Goal: Task Accomplishment & Management: Manage account settings

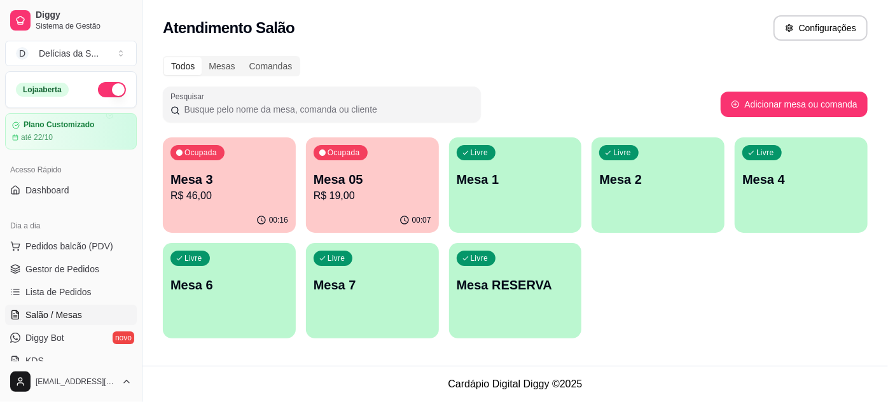
scroll to position [115, 0]
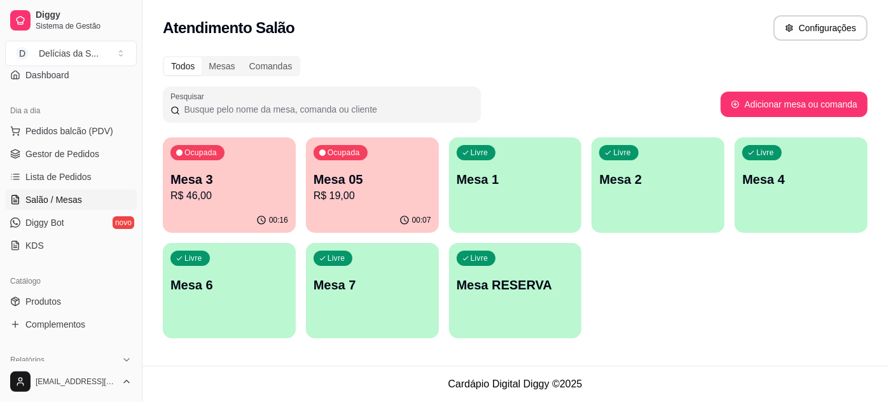
click at [582, 183] on div "Ocupada Mesa 3 R$ 46,00 00:16 Ocupada Mesa 05 R$ 19,00 00:07 Livre Mesa 1 Livre…" at bounding box center [515, 237] width 705 height 201
click at [603, 188] on div "Livre Mesa 2" at bounding box center [658, 177] width 133 height 80
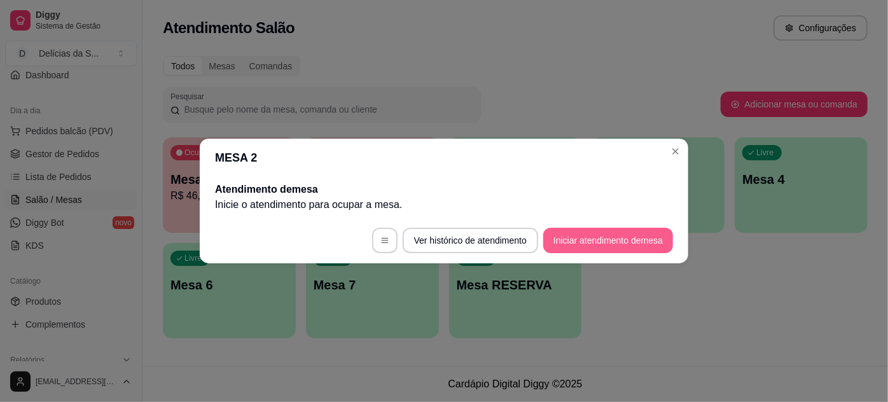
click at [561, 244] on button "Iniciar atendimento de mesa" at bounding box center [609, 240] width 130 height 25
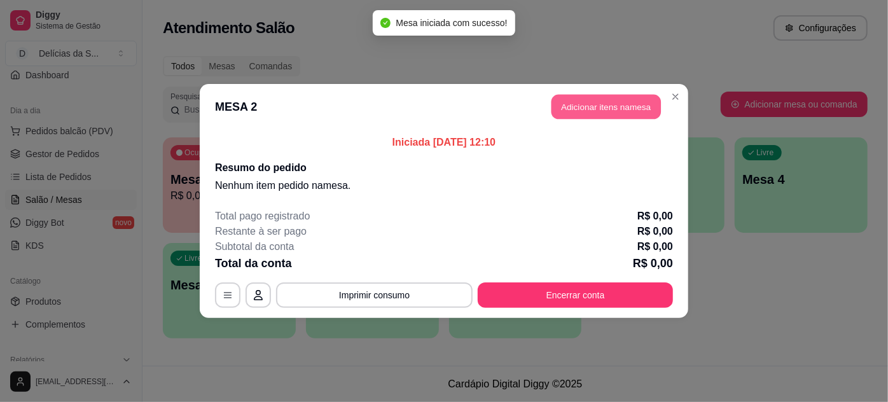
click at [622, 108] on button "Adicionar itens na mesa" at bounding box center [606, 107] width 109 height 25
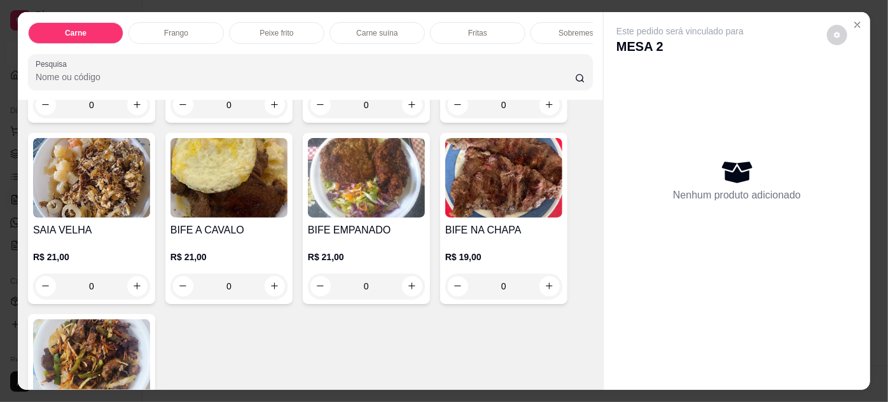
scroll to position [0, 0]
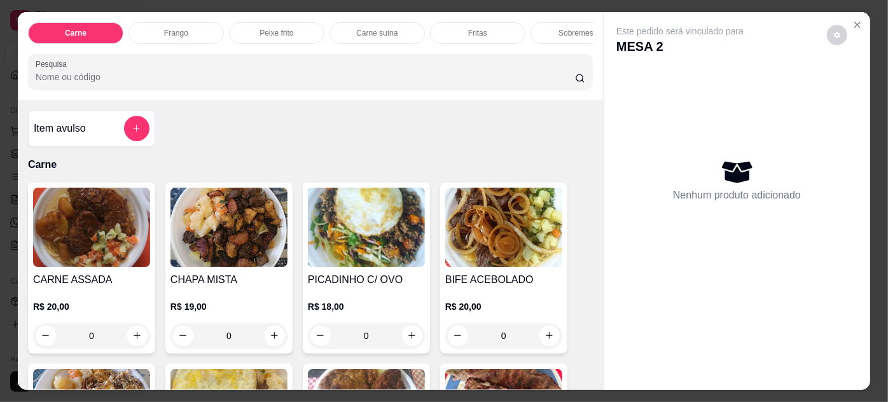
click at [249, 225] on img at bounding box center [229, 228] width 117 height 80
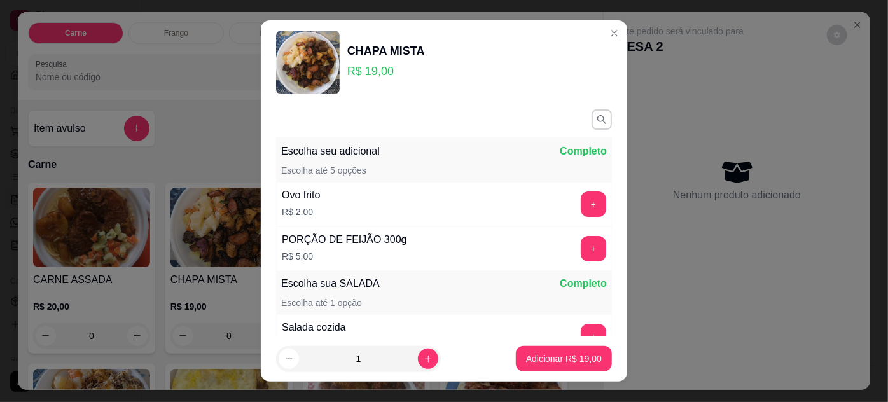
scroll to position [147, 0]
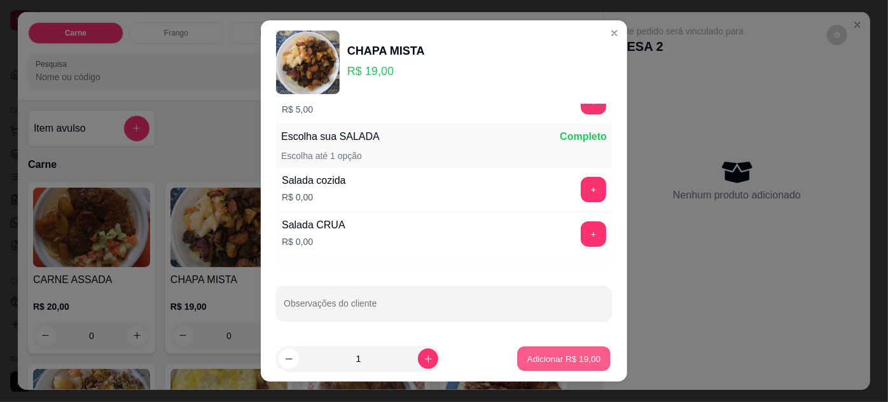
click at [560, 360] on p "Adicionar R$ 19,00" at bounding box center [565, 359] width 74 height 12
type input "1"
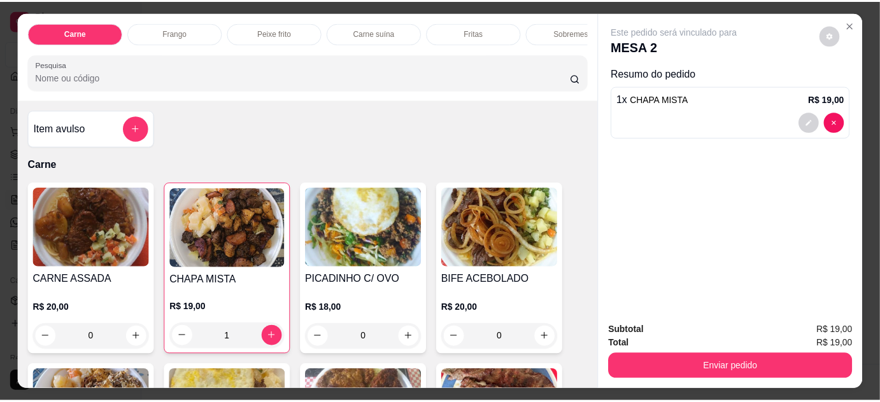
scroll to position [32, 0]
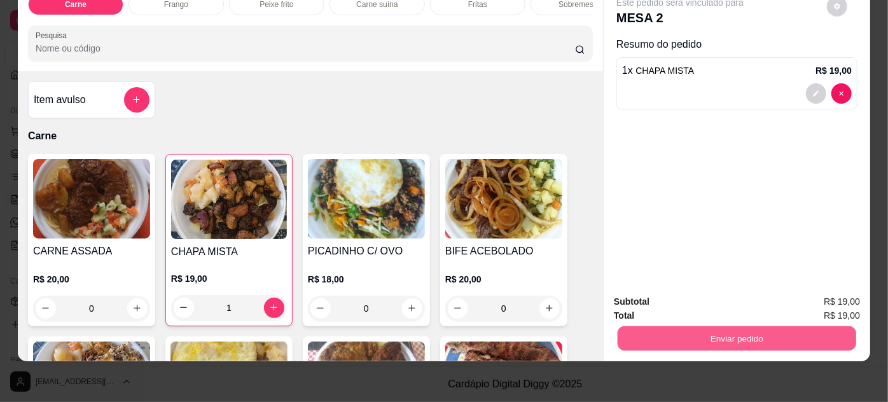
click at [745, 330] on button "Enviar pedido" at bounding box center [737, 338] width 239 height 25
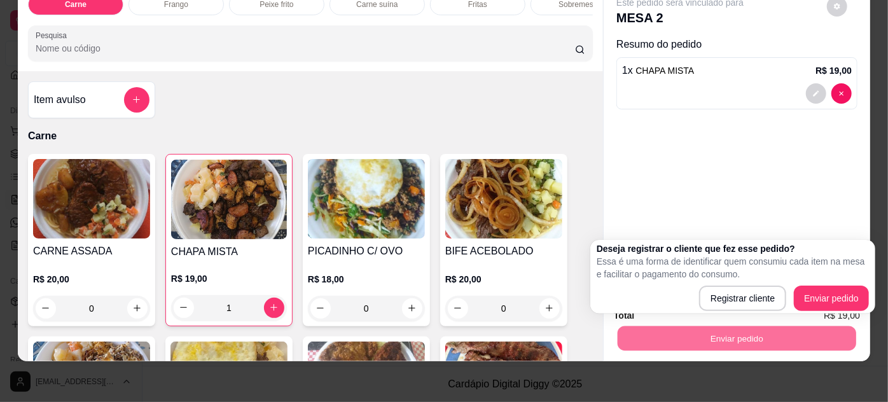
click at [811, 283] on div "Deseja registrar o cliente que fez esse pedido? Essa é uma forma de identificar…" at bounding box center [733, 276] width 272 height 69
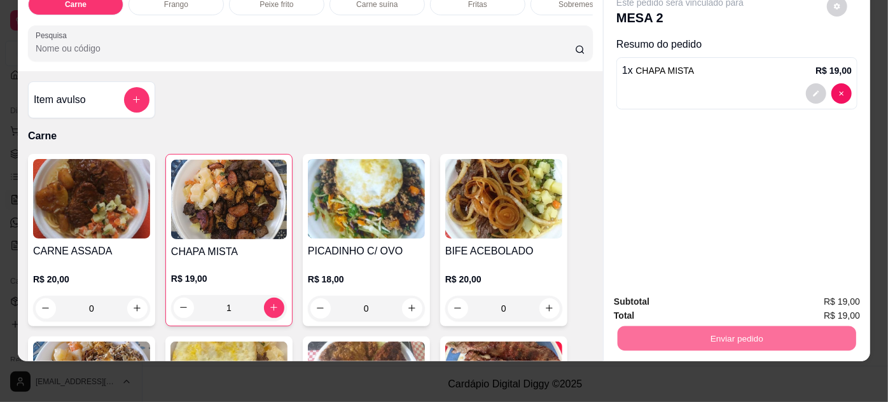
click at [817, 298] on button "Enviar pedido" at bounding box center [828, 299] width 72 height 24
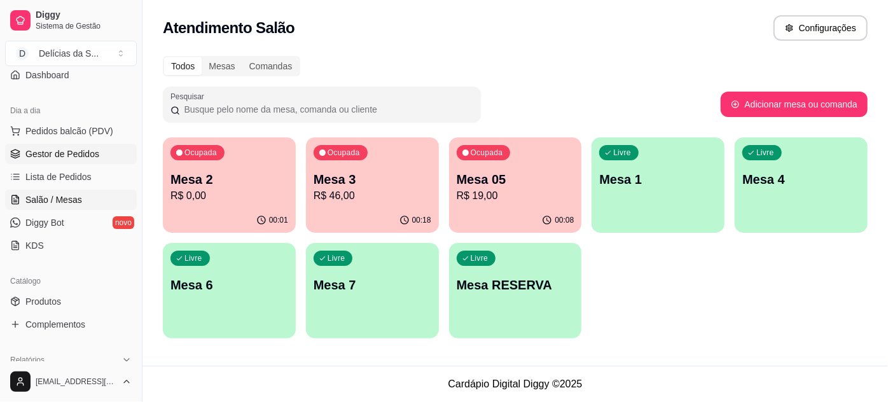
click at [90, 158] on span "Gestor de Pedidos" at bounding box center [62, 154] width 74 height 13
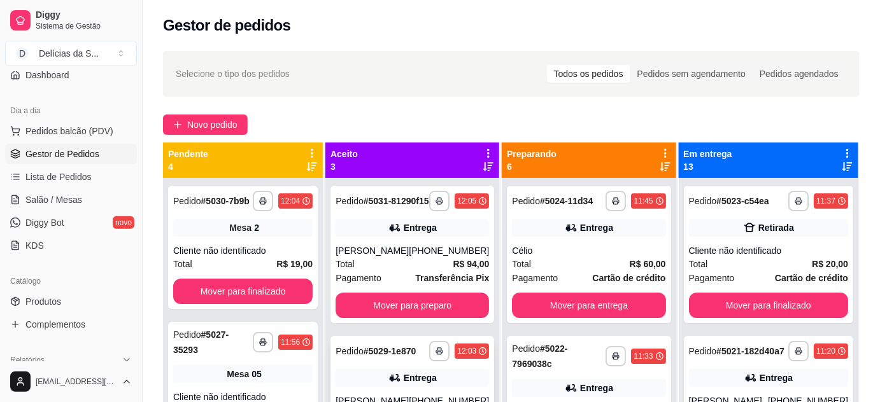
scroll to position [81, 0]
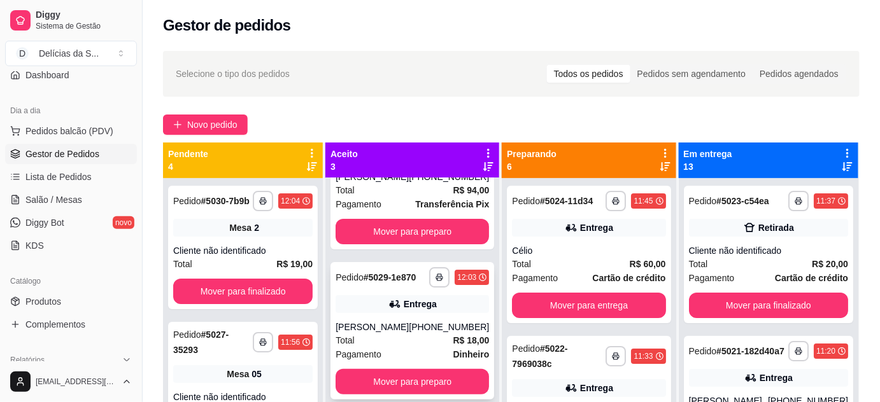
click at [409, 333] on div "[PERSON_NAME]" at bounding box center [371, 327] width 73 height 13
click at [621, 35] on div "Gestor de pedidos" at bounding box center [511, 25] width 696 height 20
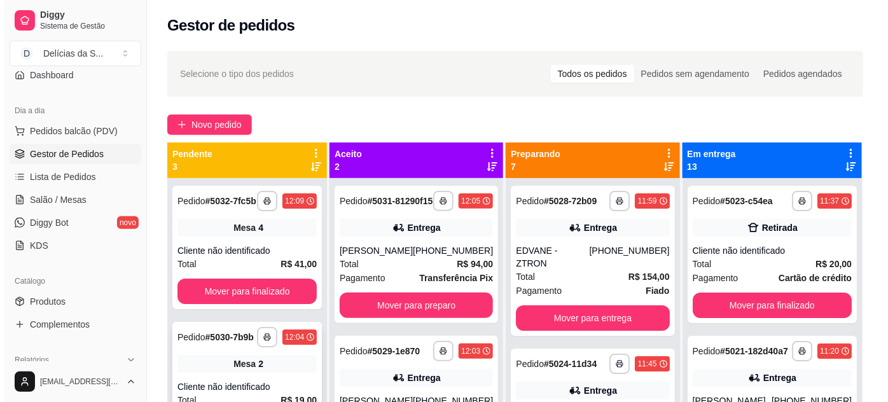
scroll to position [0, 0]
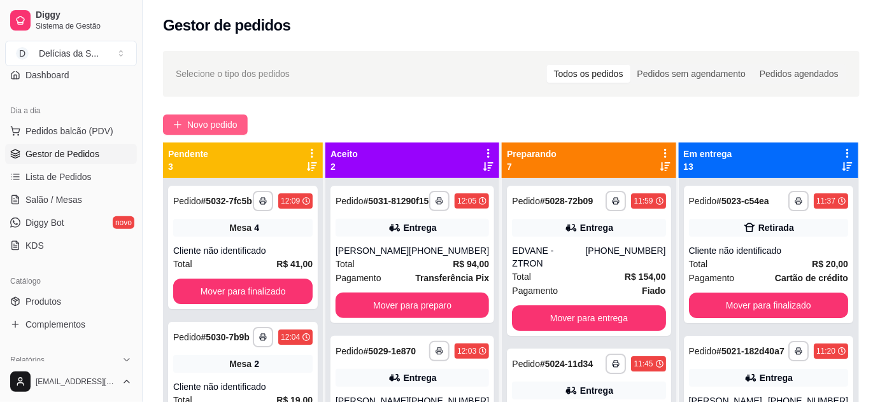
click at [227, 122] on span "Novo pedido" at bounding box center [212, 125] width 50 height 14
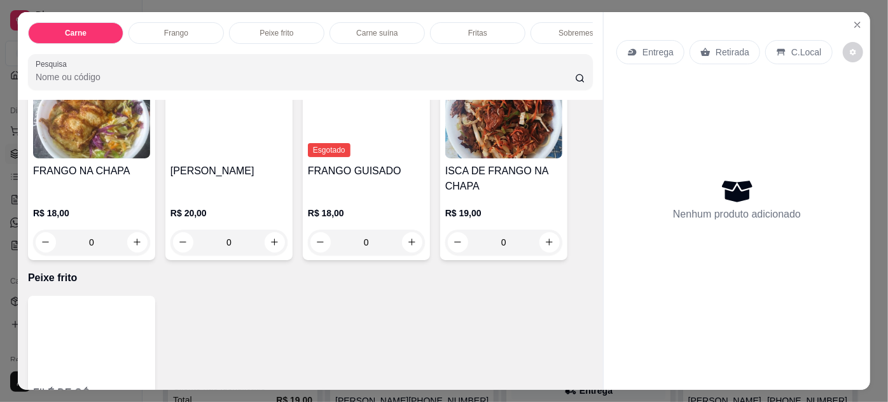
scroll to position [810, 0]
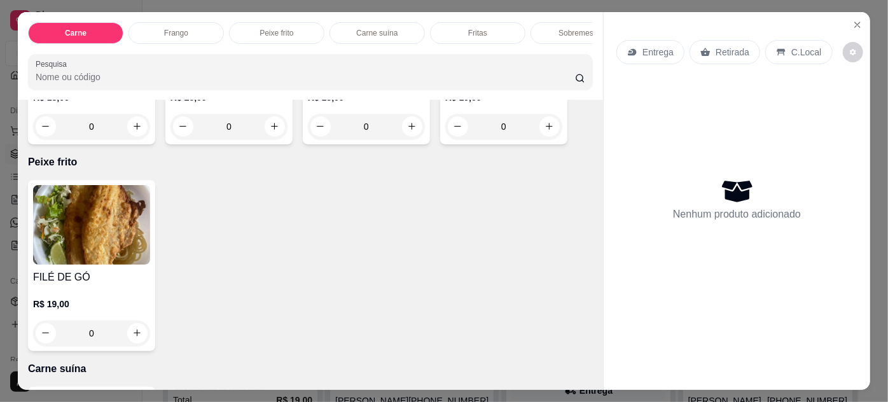
click at [107, 244] on img at bounding box center [91, 225] width 117 height 80
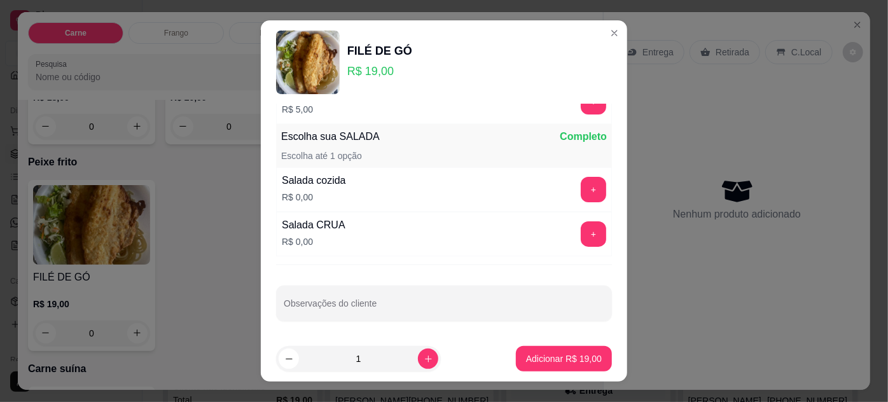
scroll to position [20, 0]
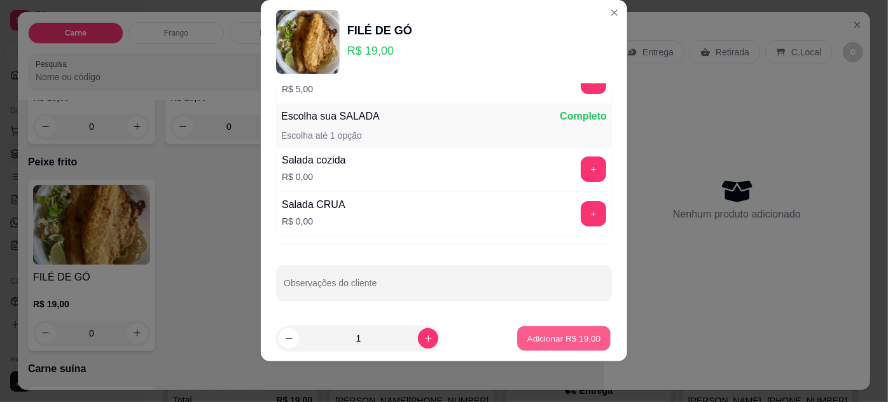
click at [531, 338] on p "Adicionar R$ 19,00" at bounding box center [565, 339] width 74 height 12
type input "1"
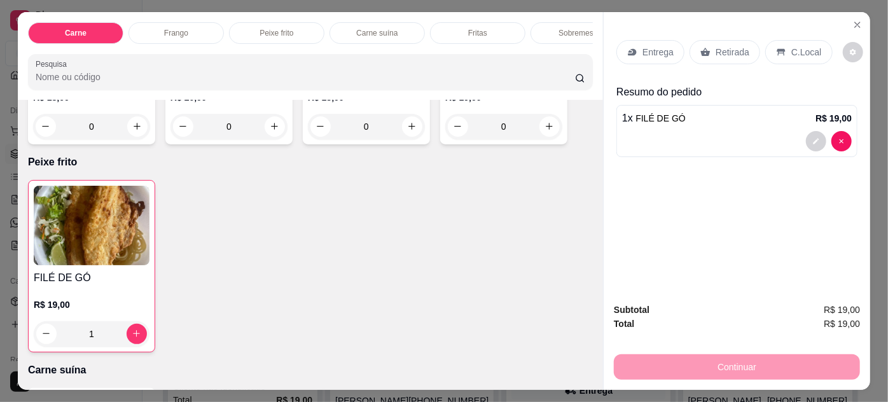
click at [652, 54] on div "Entrega" at bounding box center [651, 52] width 68 height 24
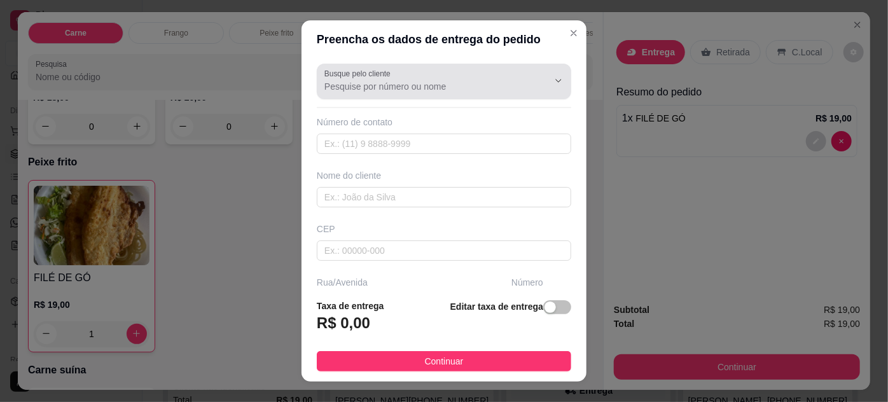
click at [337, 83] on input "Busque pelo cliente" at bounding box center [427, 86] width 204 height 13
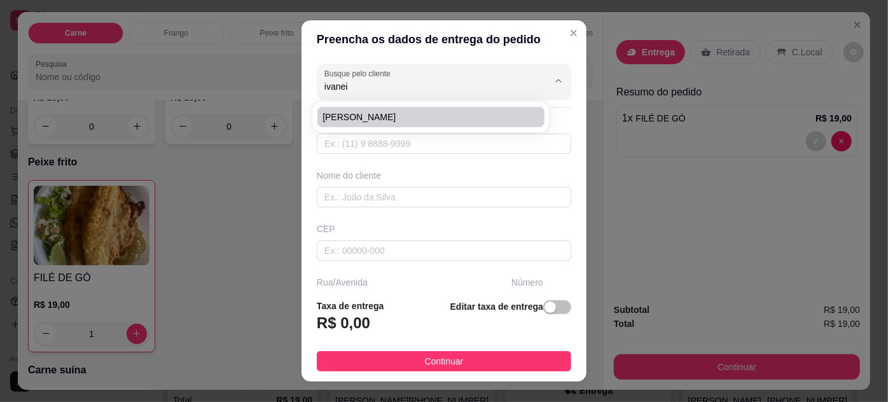
click at [412, 114] on span "[PERSON_NAME]" at bounding box center [425, 117] width 204 height 13
type input "[PERSON_NAME]"
type input "91984855912"
type input "[PERSON_NAME]"
type input "CRESCI-[GEOGRAPHIC_DATA]"
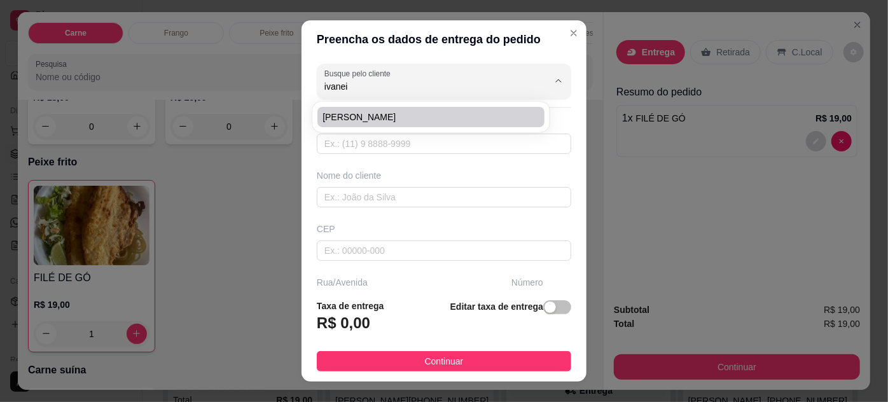
type input "12H"
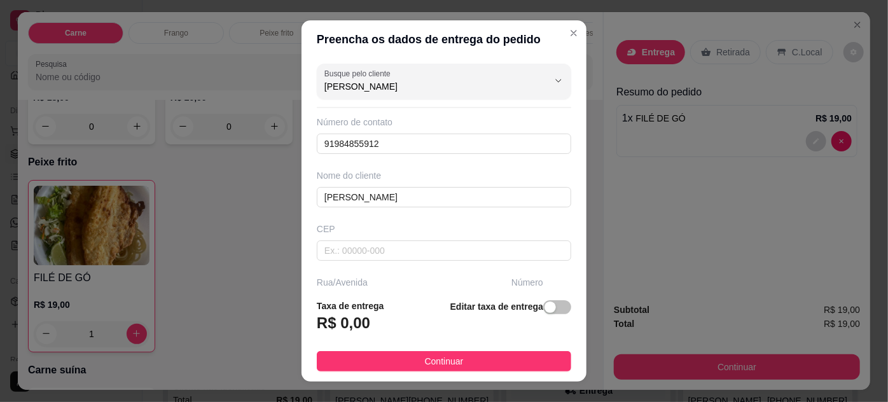
scroll to position [195, 0]
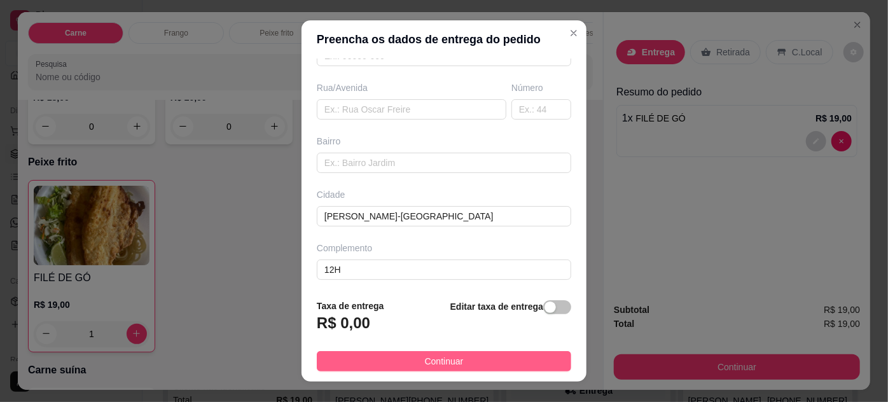
type input "[PERSON_NAME]"
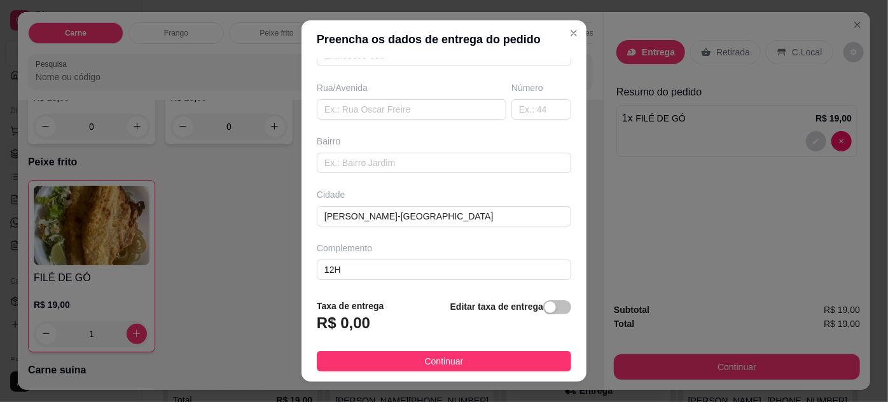
drag, startPoint x: 454, startPoint y: 361, endPoint x: 467, endPoint y: 347, distance: 19.4
click at [453, 356] on span "Continuar" at bounding box center [444, 361] width 39 height 14
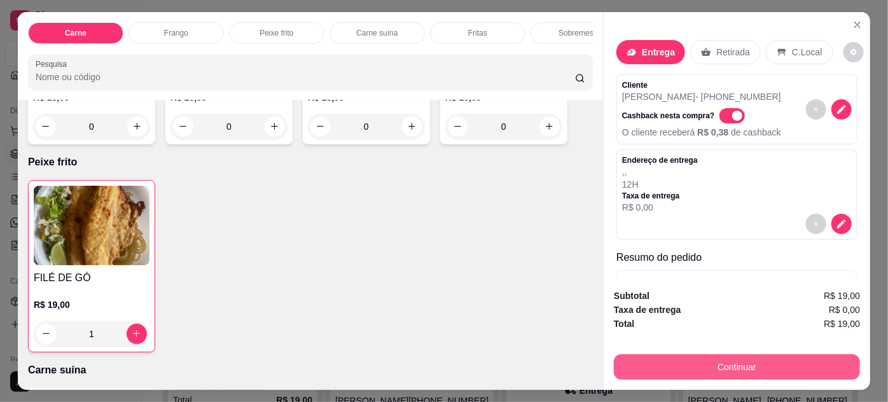
click at [752, 363] on button "Continuar" at bounding box center [737, 366] width 246 height 25
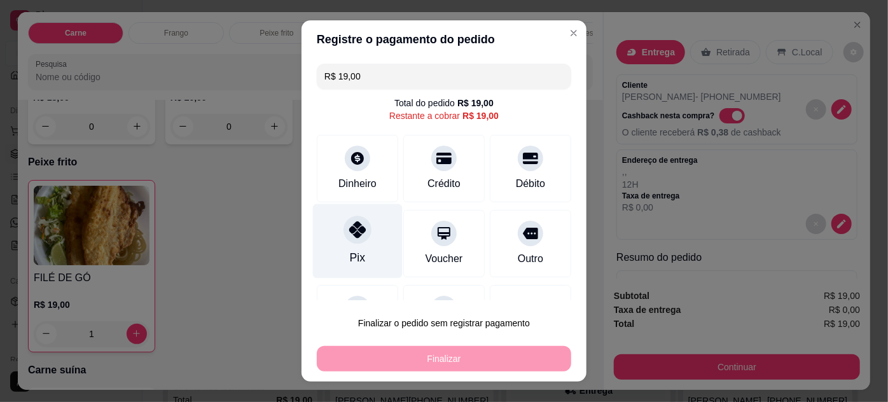
click at [360, 249] on div "Pix" at bounding box center [358, 241] width 90 height 74
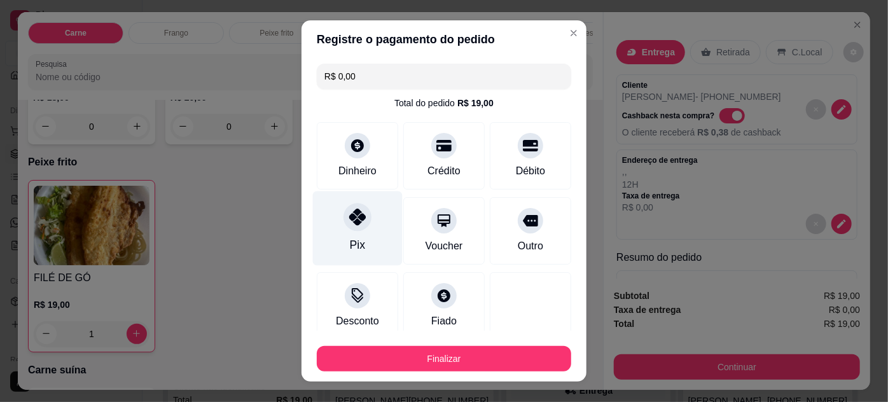
type input "R$ 0,00"
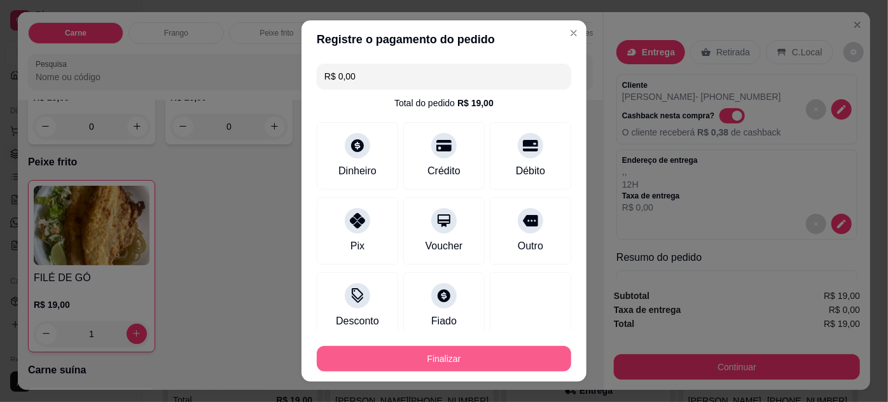
click at [488, 353] on button "Finalizar" at bounding box center [444, 358] width 255 height 25
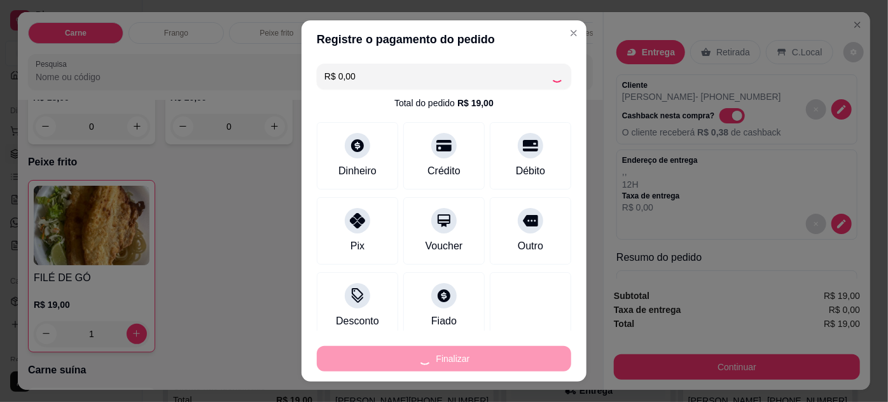
type input "0"
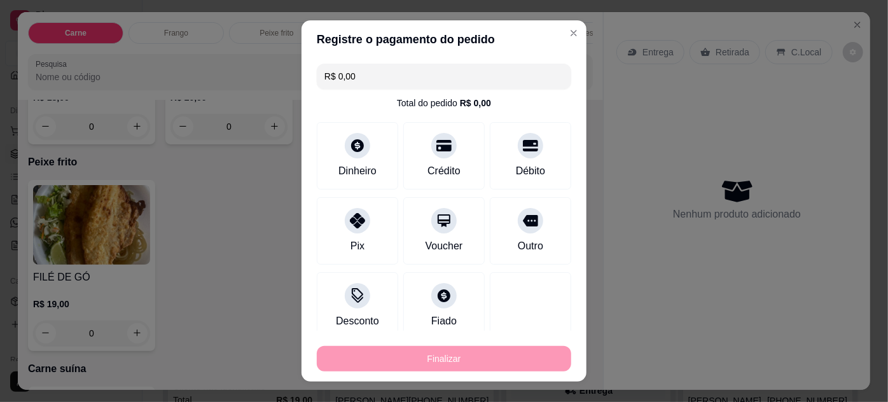
type input "-R$ 19,00"
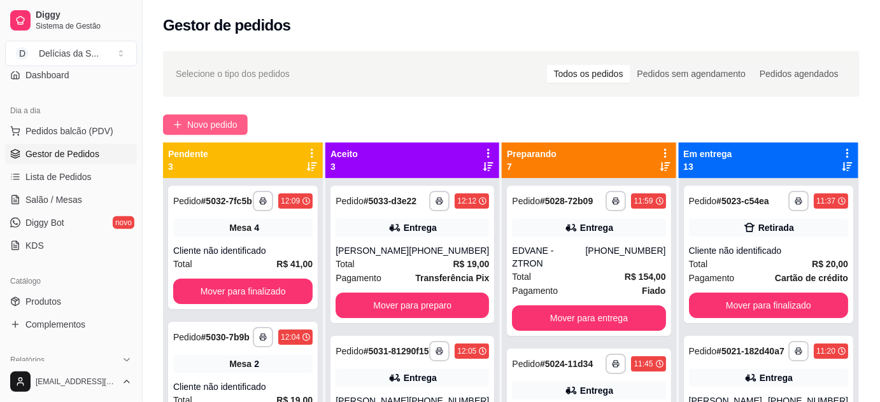
click at [219, 118] on span "Novo pedido" at bounding box center [212, 125] width 50 height 14
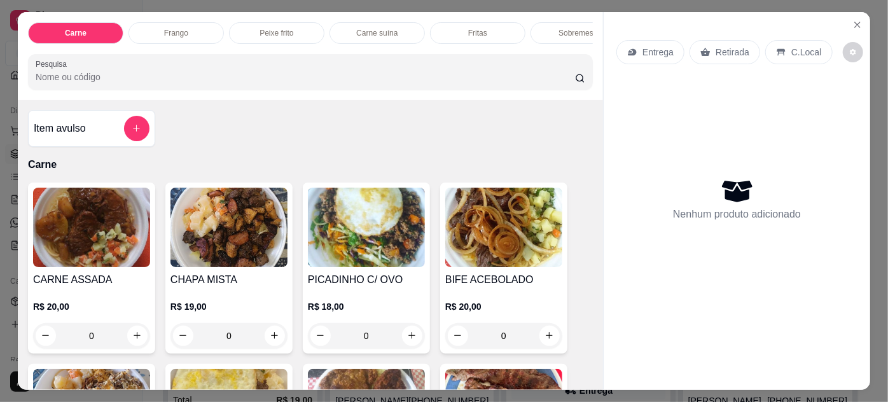
click at [66, 255] on img at bounding box center [91, 228] width 117 height 80
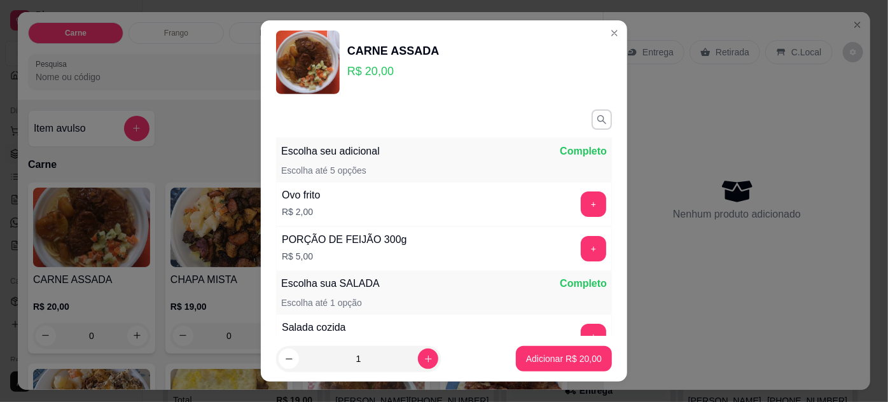
scroll to position [147, 0]
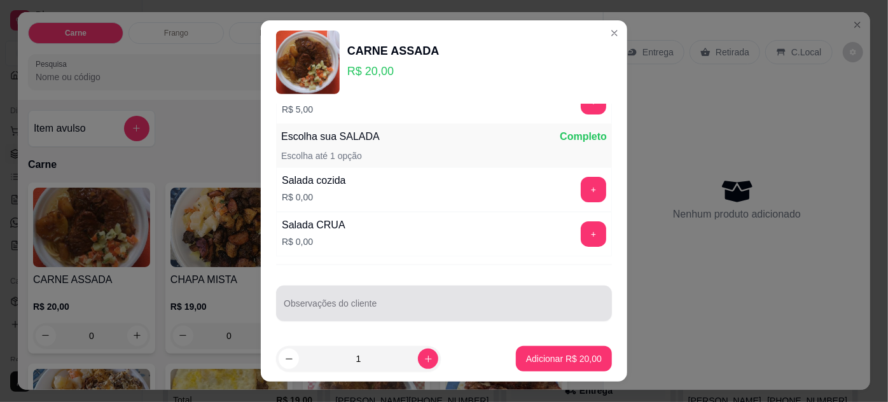
click at [375, 307] on input "Observações do cliente" at bounding box center [444, 308] width 321 height 13
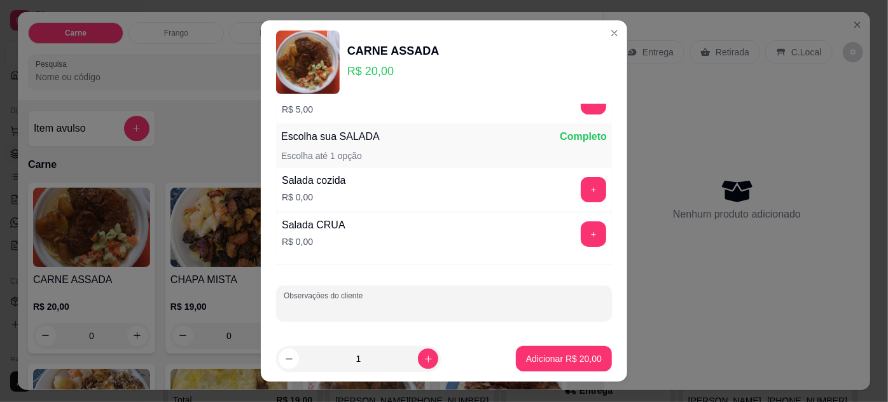
paste input "P Mailson"
type input "P Mailson"
click at [561, 351] on button "Adicionar R$ 20,00" at bounding box center [564, 358] width 96 height 25
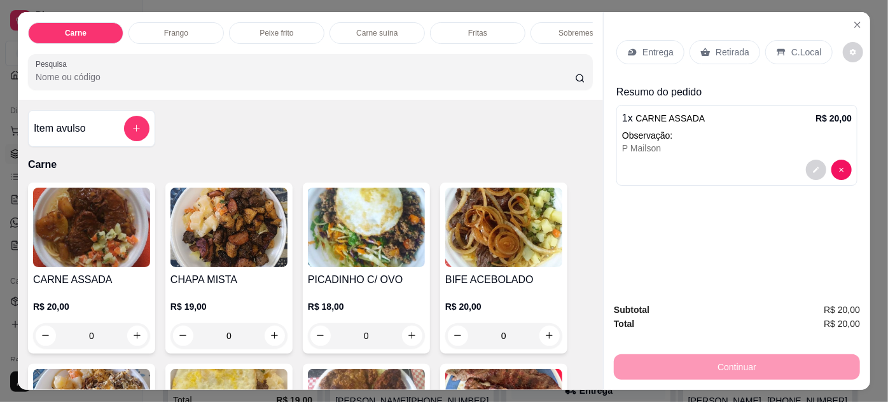
click at [643, 48] on p "Entrega" at bounding box center [658, 52] width 31 height 13
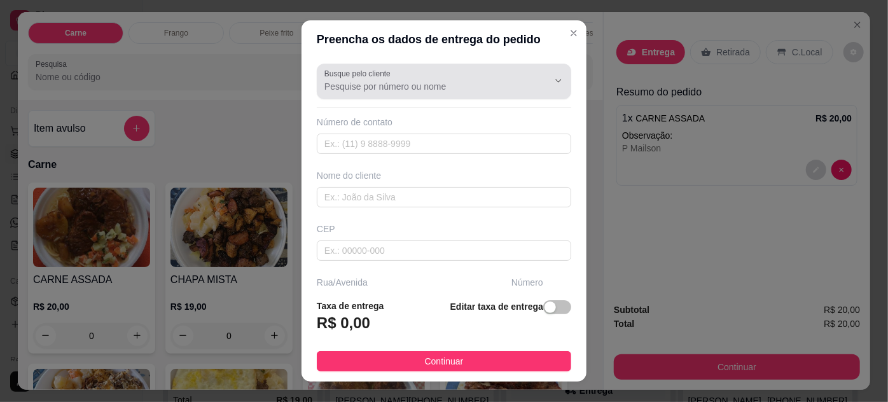
click at [460, 77] on div at bounding box center [444, 81] width 239 height 25
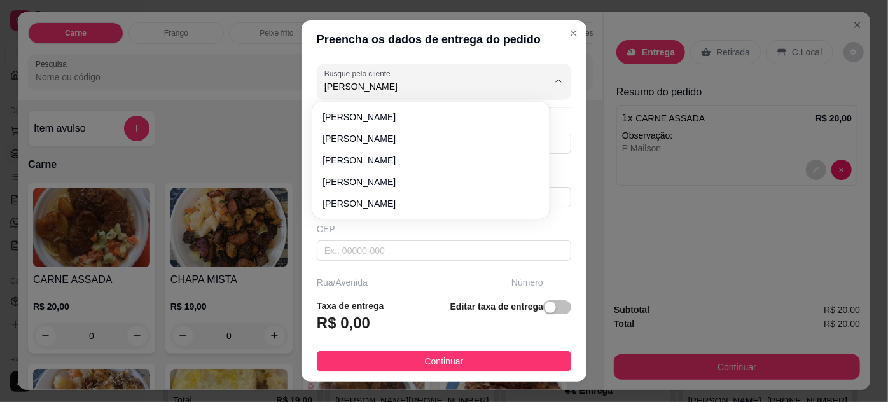
type input "renata"
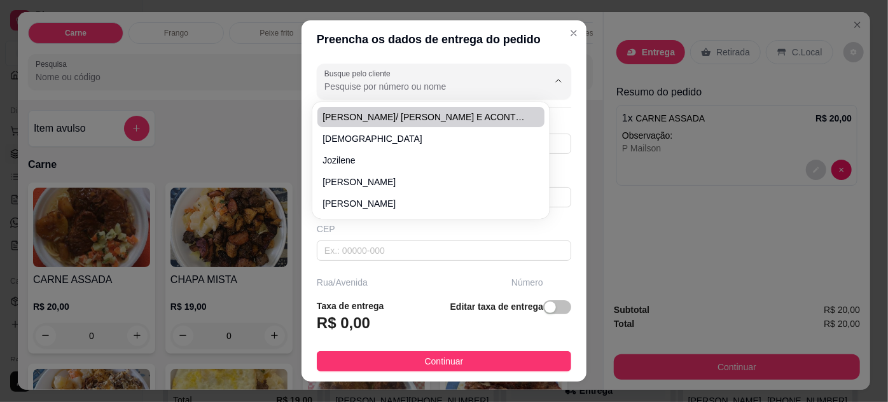
click at [361, 91] on input "Busque pelo cliente" at bounding box center [427, 86] width 204 height 13
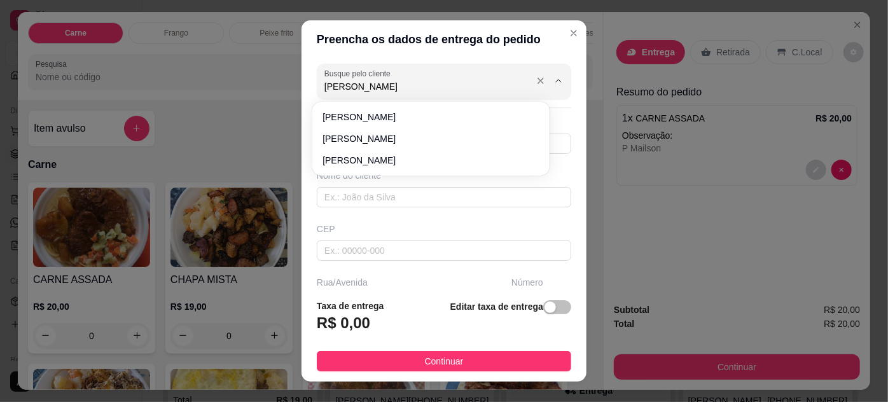
type input "renata du"
click at [384, 87] on input "renata du" at bounding box center [427, 86] width 204 height 13
drag, startPoint x: 349, startPoint y: 97, endPoint x: 260, endPoint y: 92, distance: 89.8
click at [260, 92] on div "Preencha os dados de entrega do pedido Busque pelo cliente renata du Número de …" at bounding box center [444, 201] width 888 height 402
click at [363, 88] on input "Busque pelo cliente" at bounding box center [427, 86] width 204 height 13
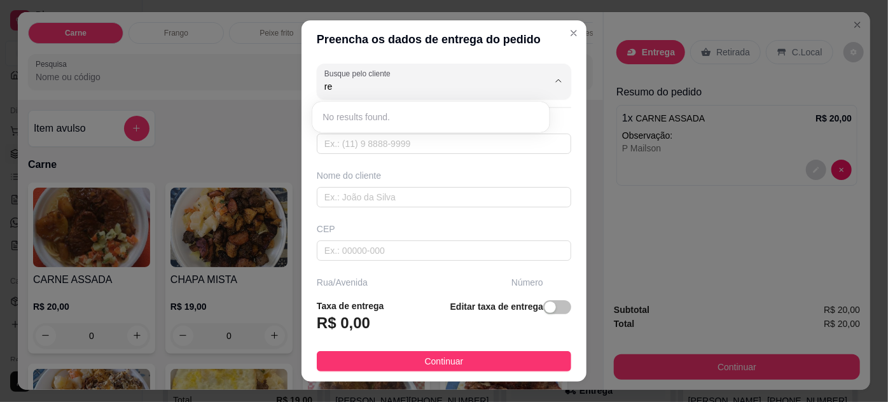
type input "r"
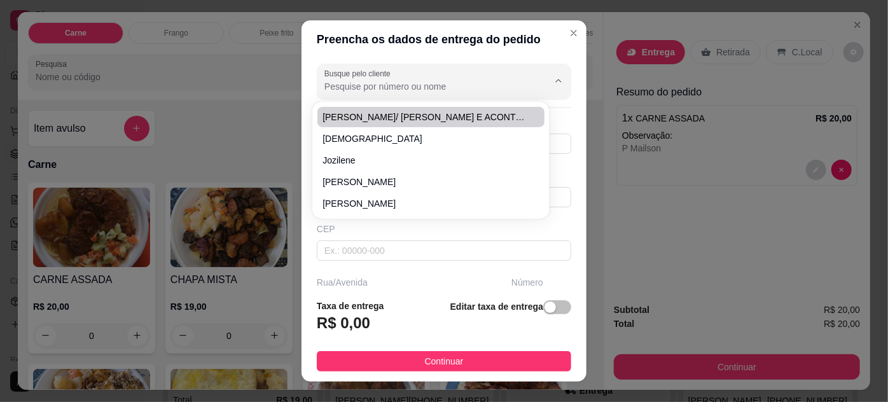
click at [341, 83] on input "Busque pelo cliente" at bounding box center [427, 86] width 204 height 13
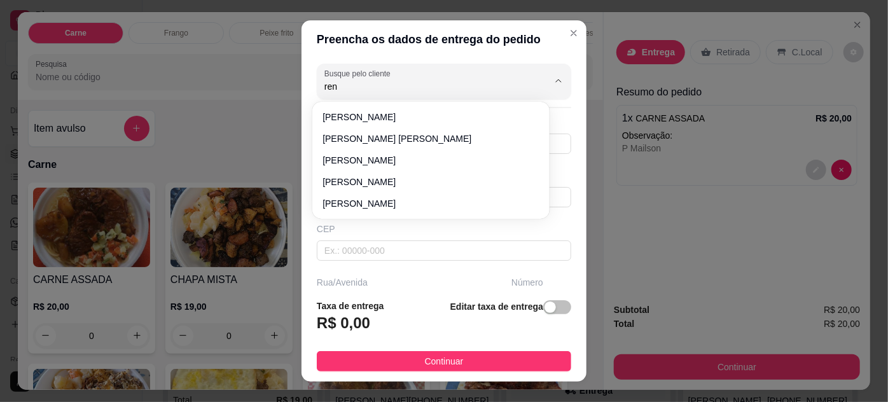
type input "ren"
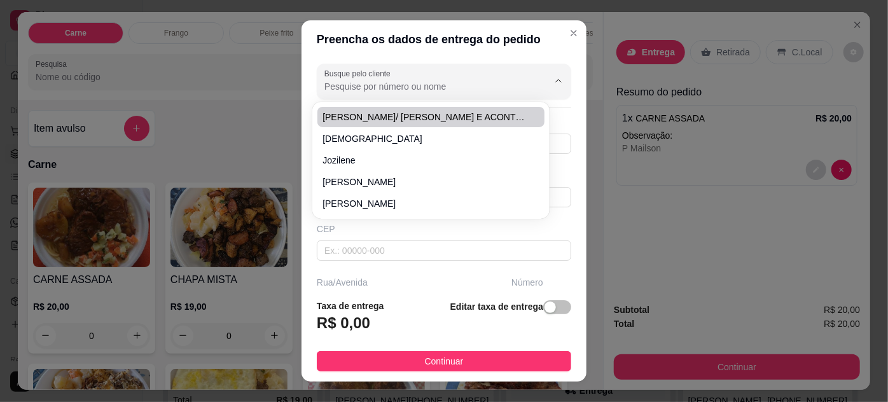
click at [335, 91] on input "Busque pelo cliente" at bounding box center [427, 86] width 204 height 13
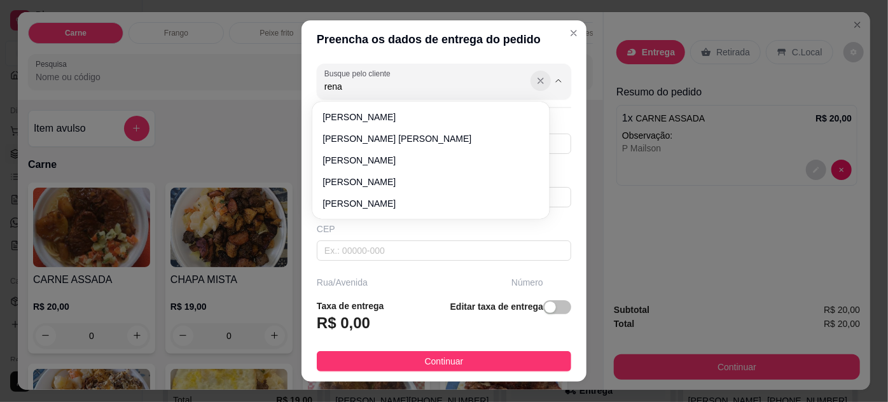
type input "rena"
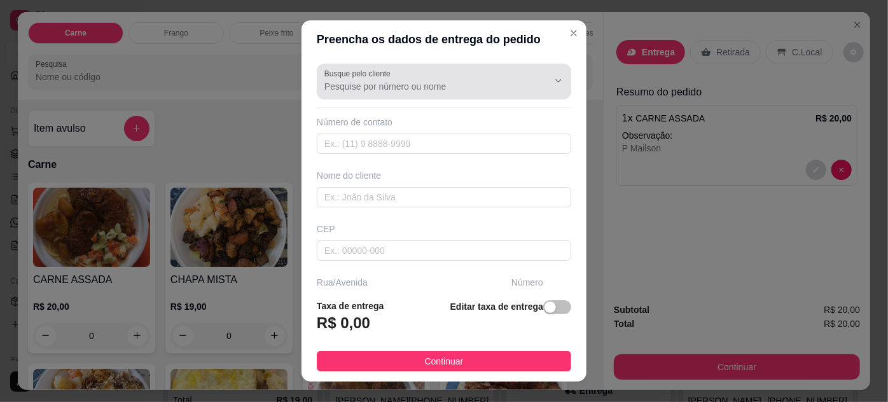
click at [536, 77] on icon "Show suggestions" at bounding box center [541, 81] width 10 height 10
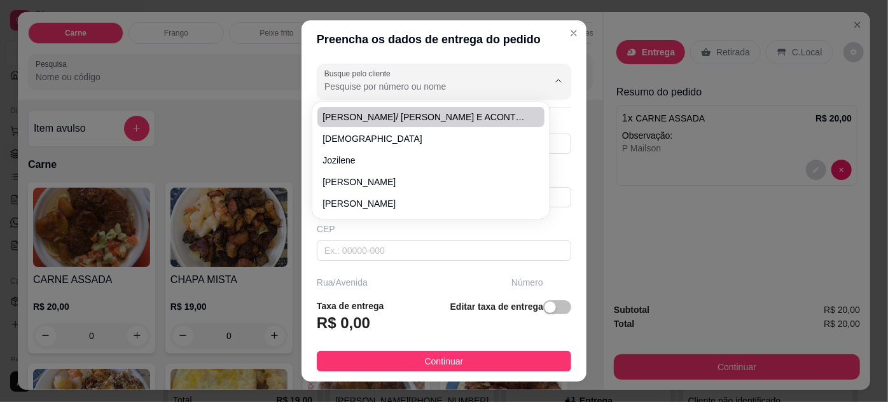
click at [503, 10] on div "Preencha os dados de entrega do pedido Busque pelo cliente Número de contato No…" at bounding box center [444, 201] width 888 height 402
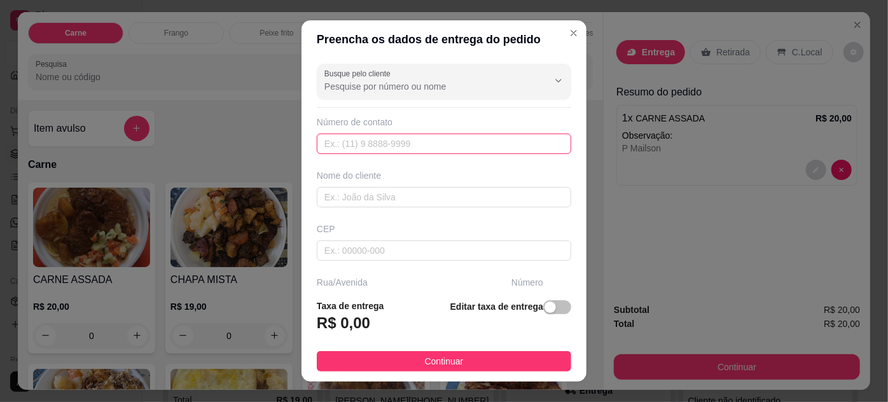
click at [355, 135] on input "text" at bounding box center [444, 144] width 255 height 20
type input "(91) 98804-7702"
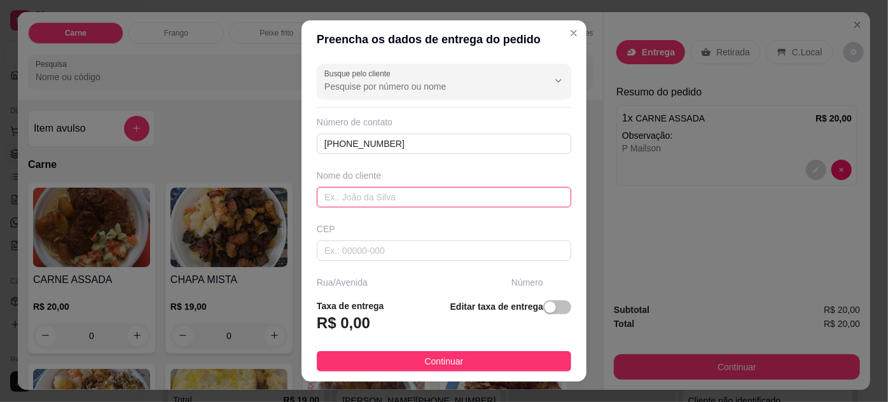
click at [326, 199] on input "text" at bounding box center [444, 197] width 255 height 20
type input "r"
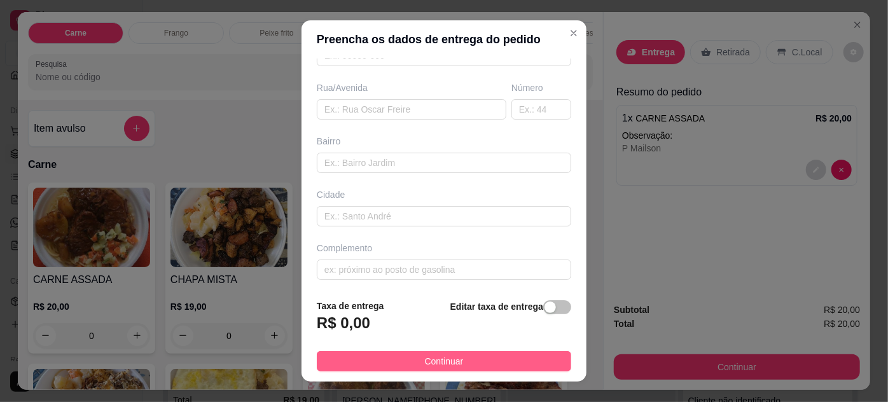
type input "[PERSON_NAME]"
click at [458, 358] on button "Continuar" at bounding box center [444, 361] width 255 height 20
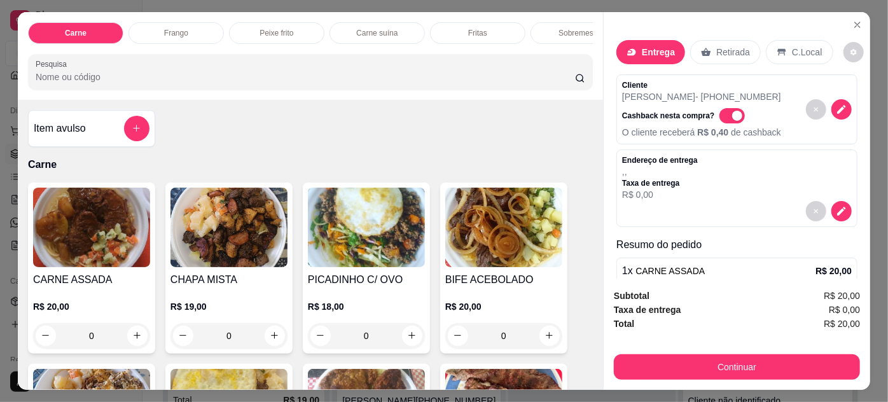
scroll to position [76, 0]
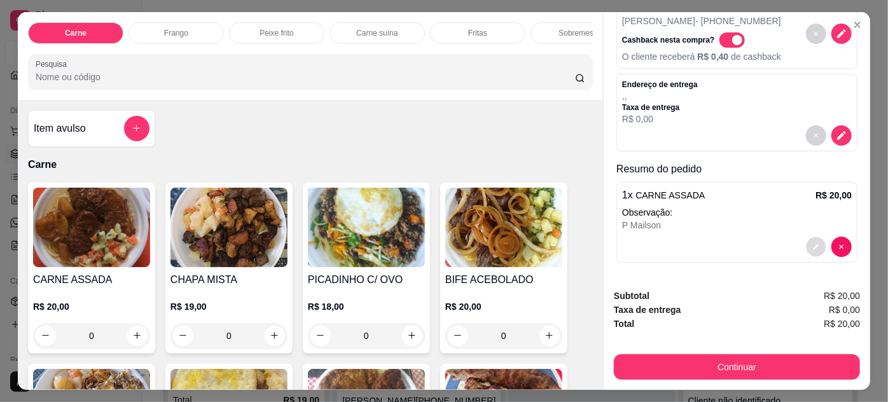
click at [813, 244] on icon "decrease-product-quantity" at bounding box center [817, 247] width 8 height 8
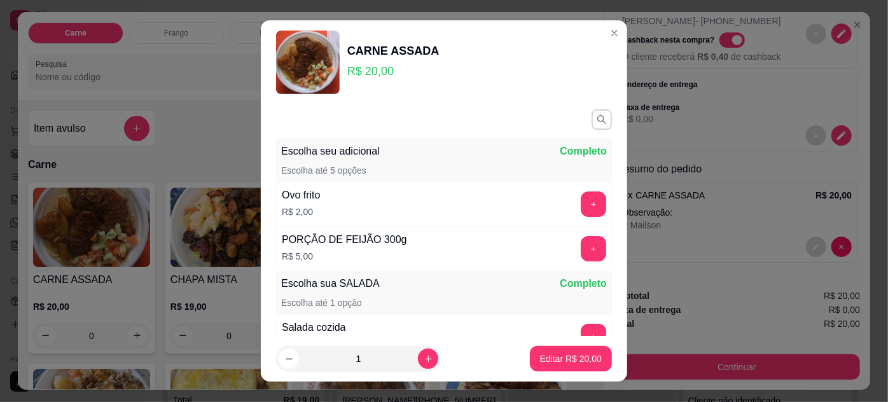
scroll to position [147, 0]
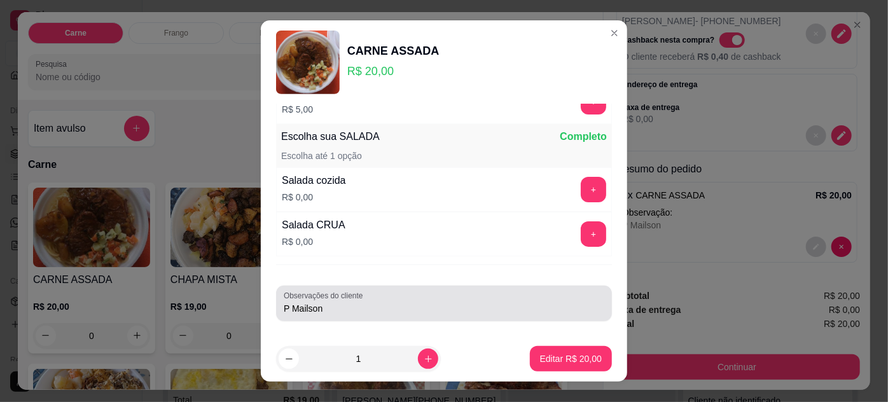
click at [336, 303] on input "P Mailson" at bounding box center [444, 308] width 321 height 13
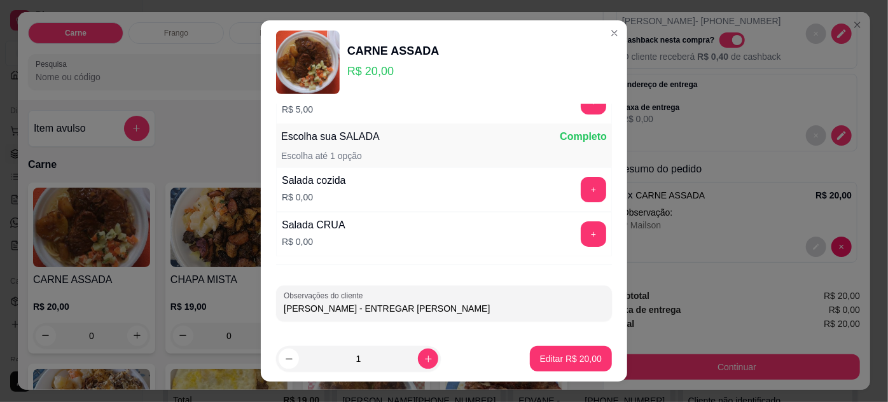
type input "[PERSON_NAME] - ENTREGAR NA COMETA"
click at [583, 359] on p "Editar R$ 20,00" at bounding box center [571, 359] width 60 height 12
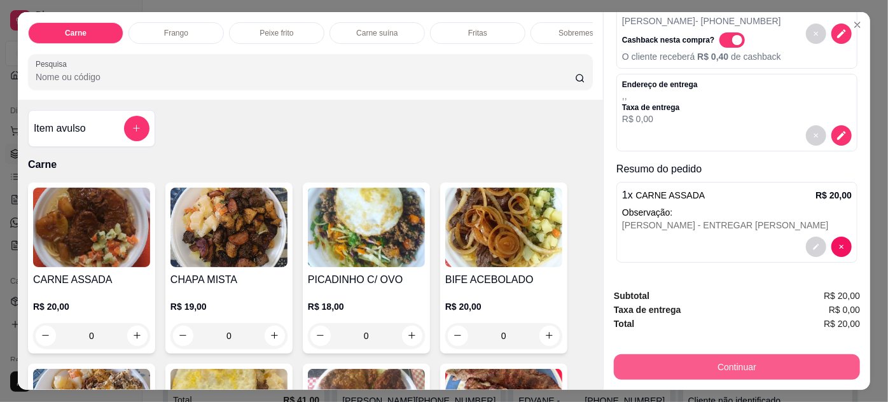
click at [657, 364] on button "Continuar" at bounding box center [737, 366] width 246 height 25
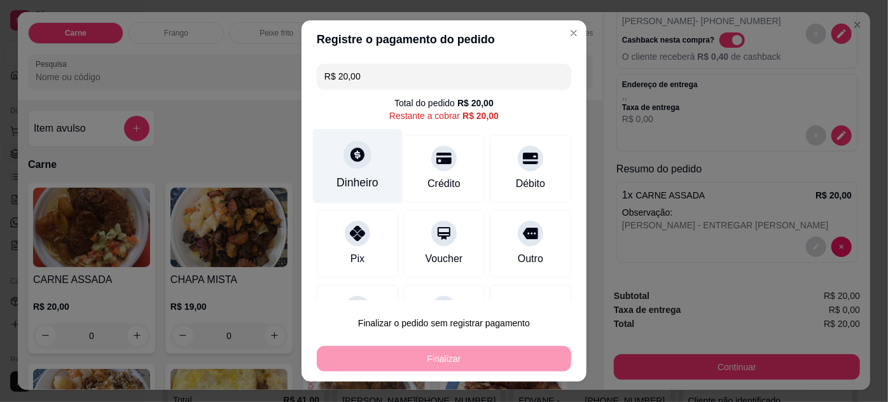
click at [349, 162] on icon at bounding box center [357, 154] width 17 height 17
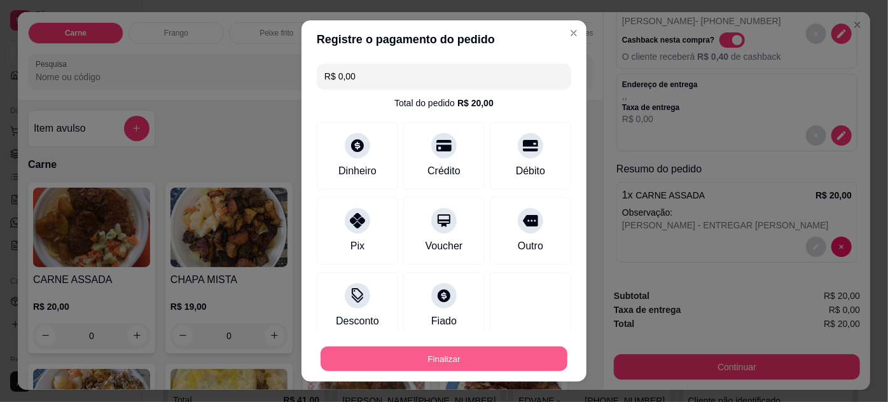
click at [499, 358] on button "Finalizar" at bounding box center [444, 359] width 247 height 25
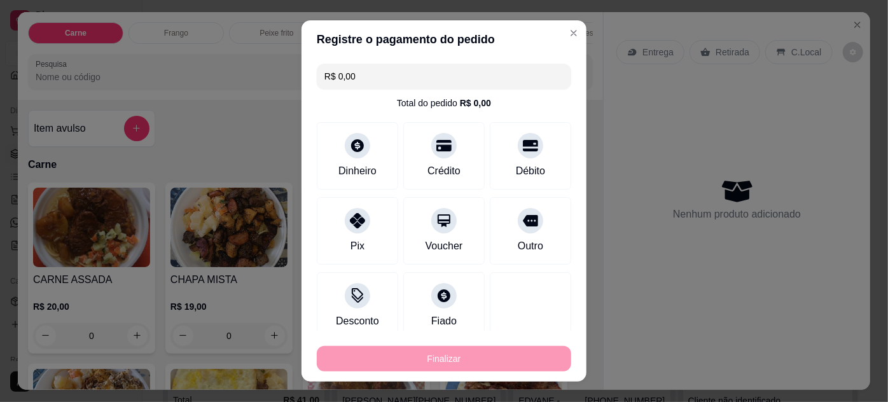
type input "-R$ 20,00"
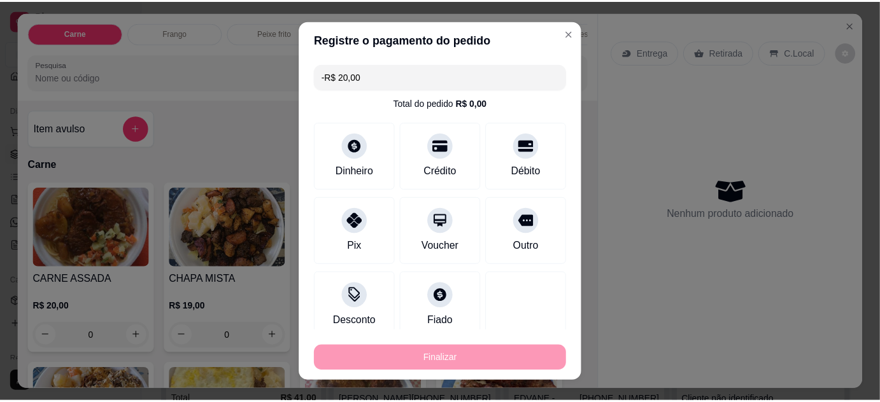
scroll to position [0, 0]
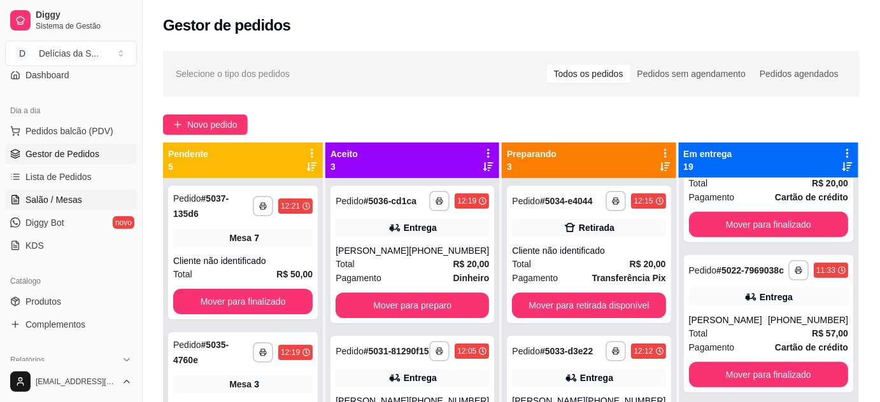
click at [56, 193] on span "Salão / Mesas" at bounding box center [53, 199] width 57 height 13
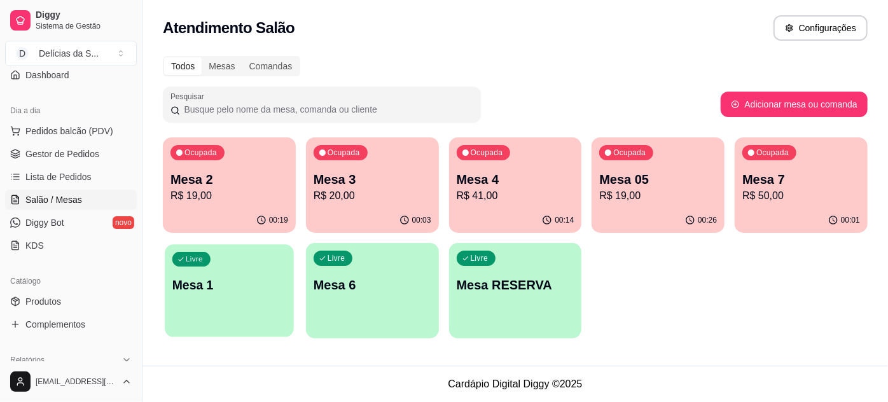
click at [273, 262] on div "Livre Mesa 1" at bounding box center [229, 283] width 129 height 78
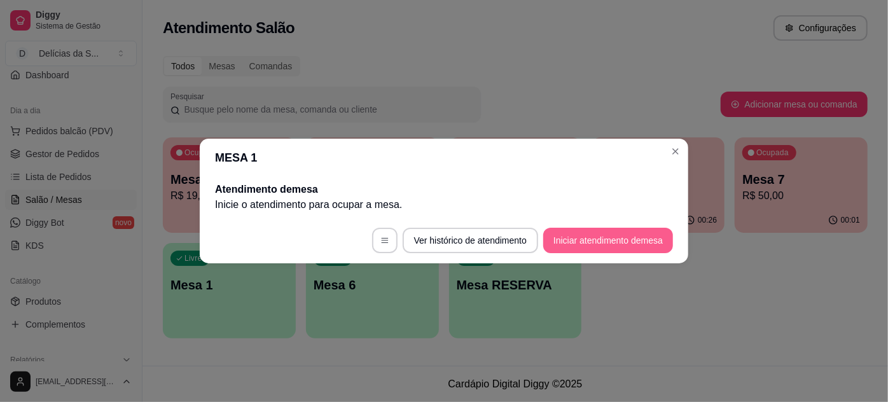
click at [593, 237] on button "Iniciar atendimento de mesa" at bounding box center [609, 240] width 130 height 25
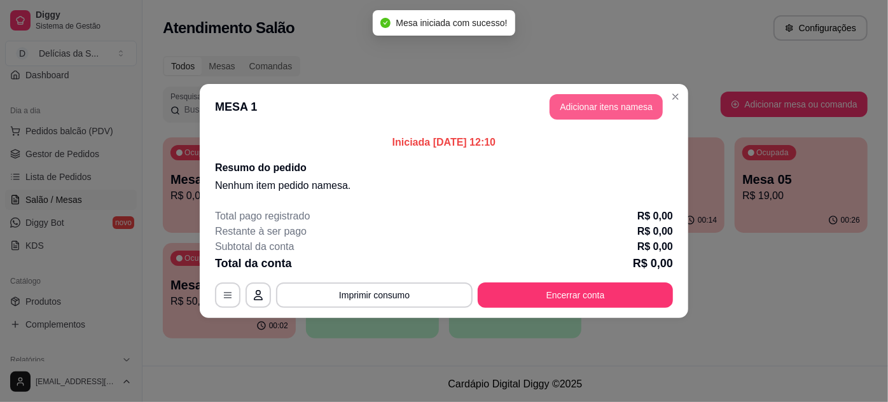
click at [587, 101] on button "Adicionar itens na mesa" at bounding box center [606, 106] width 113 height 25
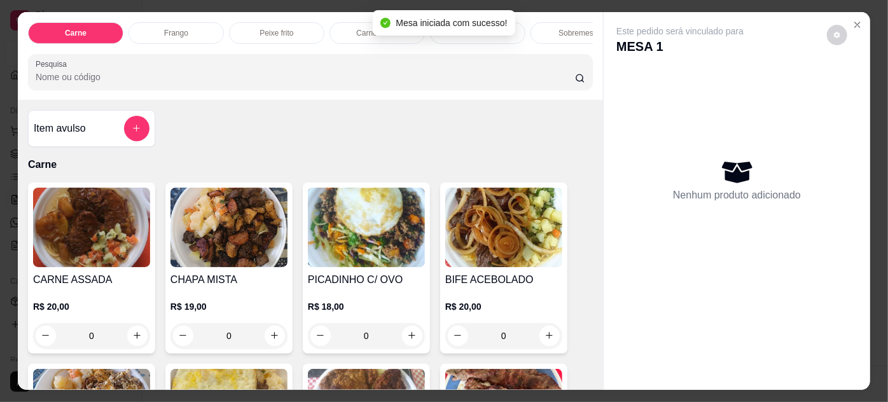
click at [109, 233] on img at bounding box center [91, 228] width 117 height 80
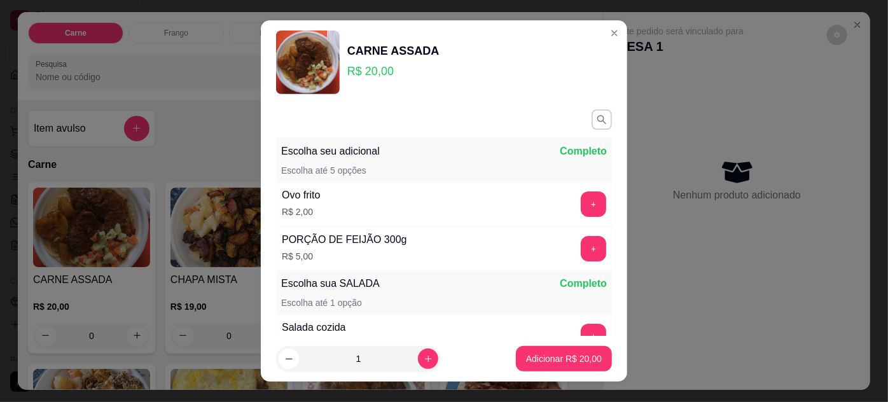
scroll to position [147, 0]
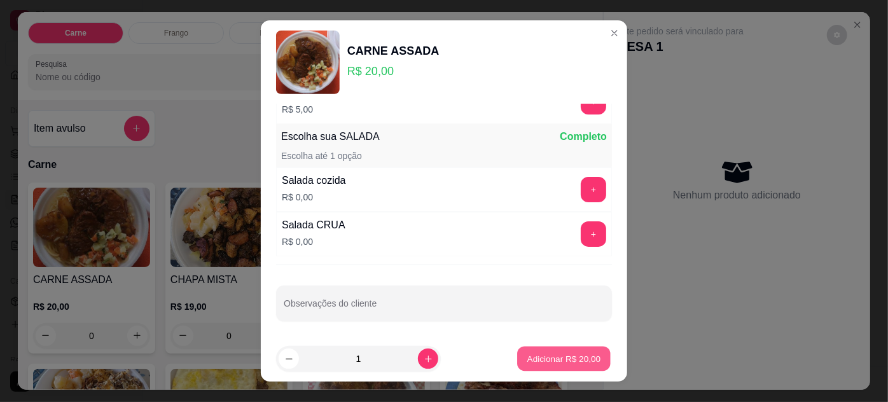
click at [561, 359] on p "Adicionar R$ 20,00" at bounding box center [565, 359] width 74 height 12
type input "1"
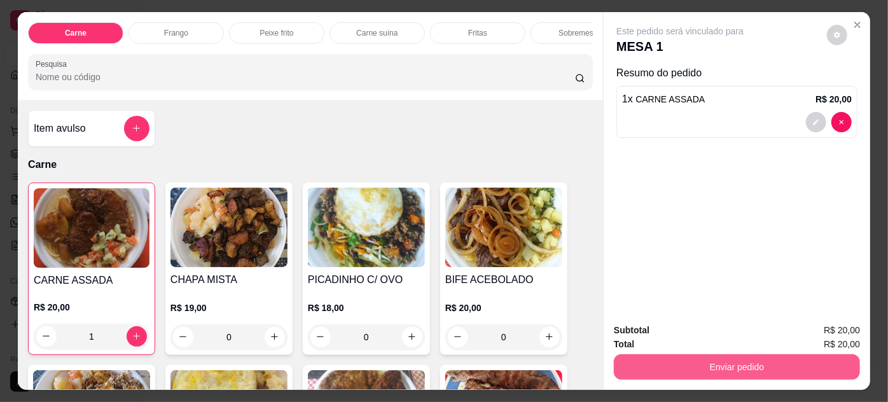
click at [775, 362] on button "Enviar pedido" at bounding box center [737, 366] width 246 height 25
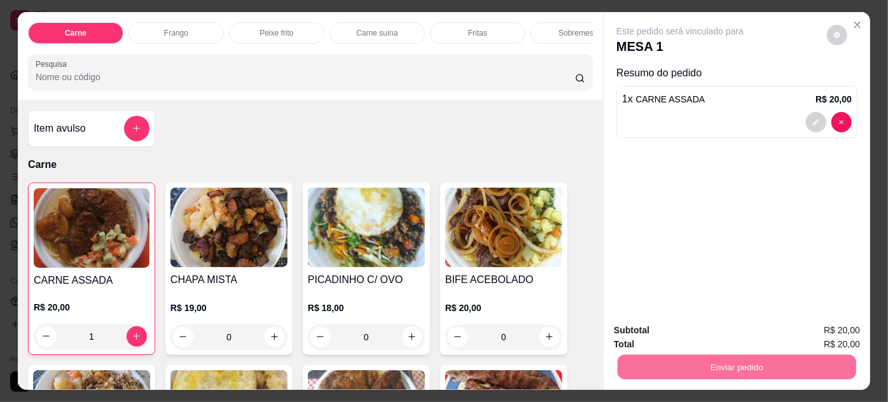
click at [814, 330] on button "Enviar pedido" at bounding box center [828, 331] width 70 height 24
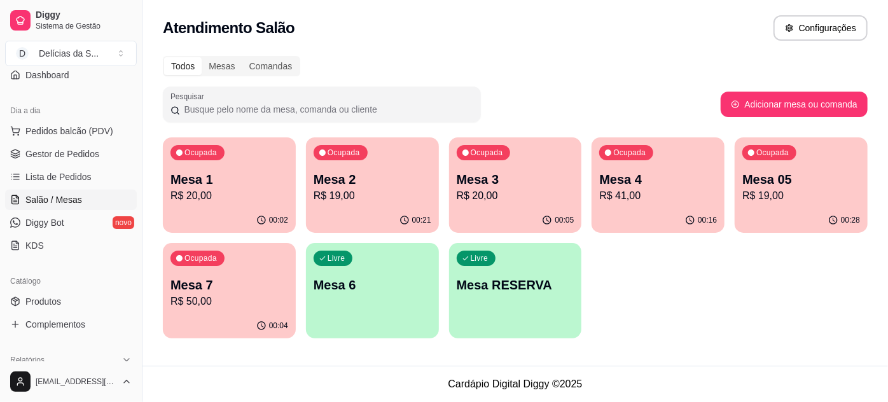
click at [361, 190] on p "R$ 19,00" at bounding box center [373, 195] width 118 height 15
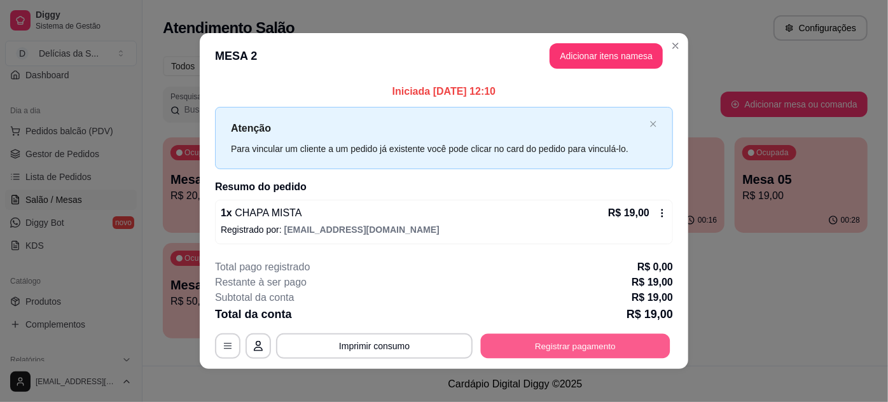
click at [559, 344] on button "Registrar pagamento" at bounding box center [576, 345] width 190 height 25
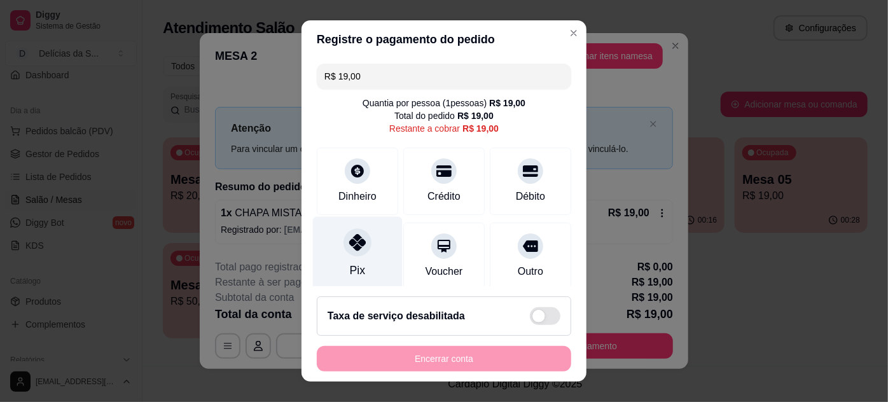
click at [349, 255] on div at bounding box center [358, 242] width 28 height 28
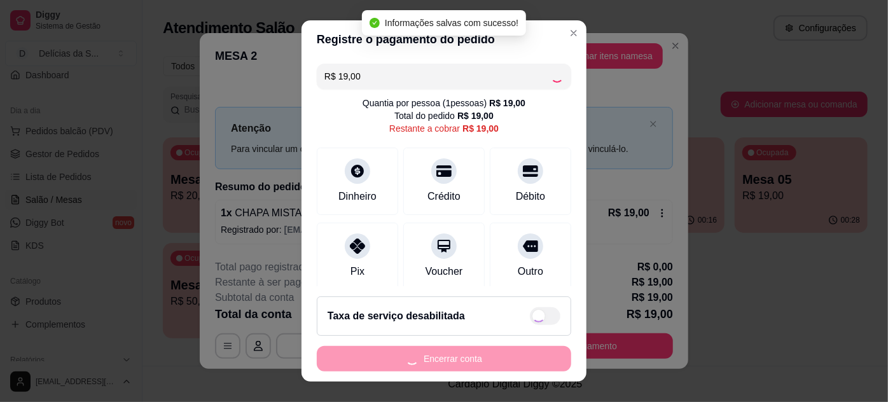
type input "R$ 0,00"
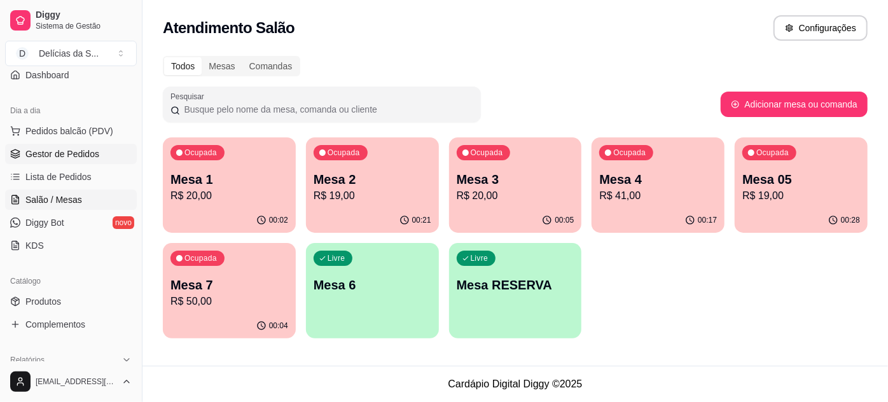
click at [61, 148] on span "Gestor de Pedidos" at bounding box center [62, 154] width 74 height 13
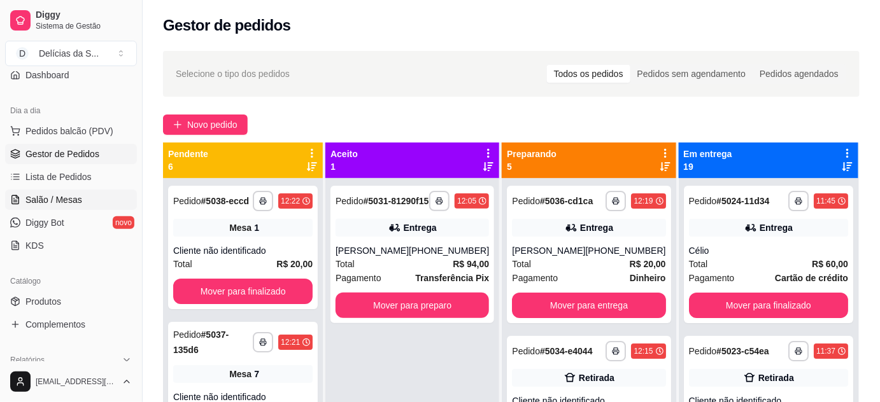
click at [58, 200] on span "Salão / Mesas" at bounding box center [53, 199] width 57 height 13
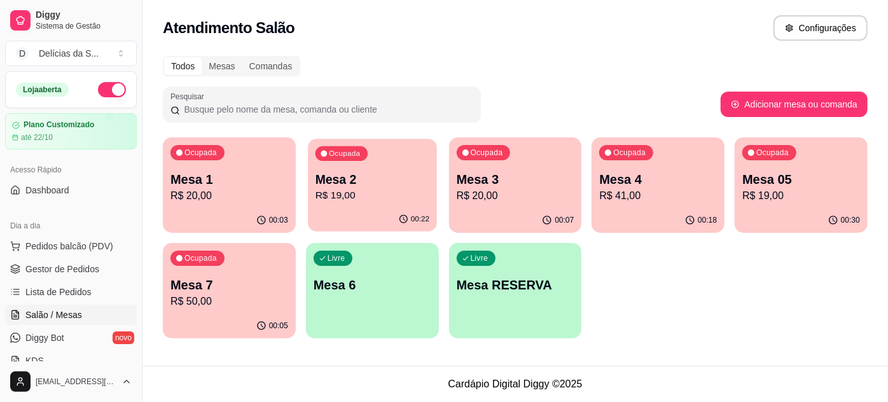
click at [372, 193] on p "R$ 19,00" at bounding box center [373, 195] width 114 height 15
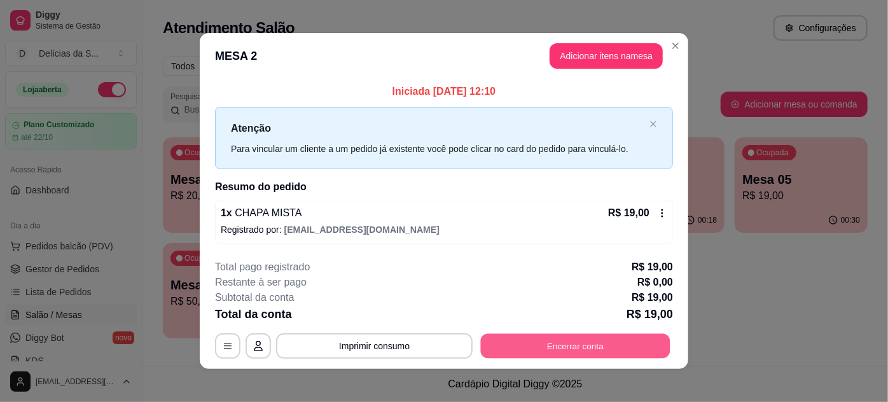
click at [586, 342] on button "Encerrar conta" at bounding box center [576, 345] width 190 height 25
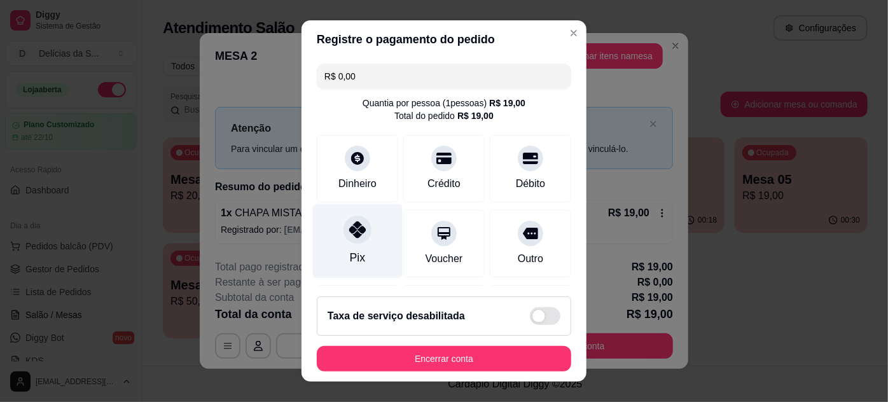
click at [344, 235] on div at bounding box center [358, 230] width 28 height 28
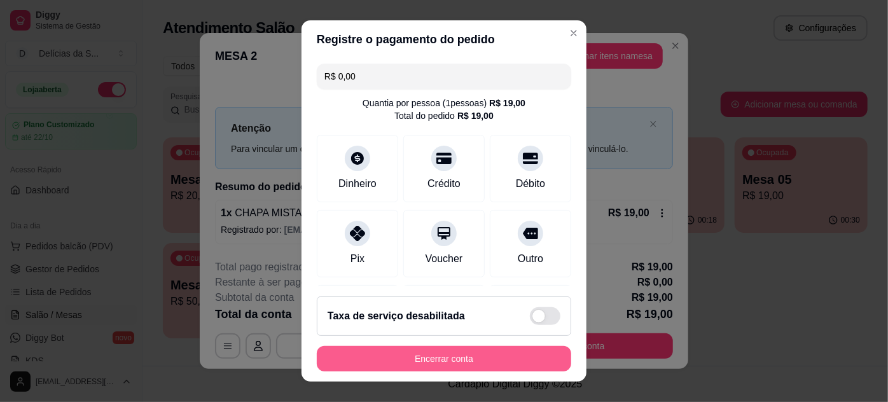
click at [477, 363] on button "Encerrar conta" at bounding box center [444, 358] width 255 height 25
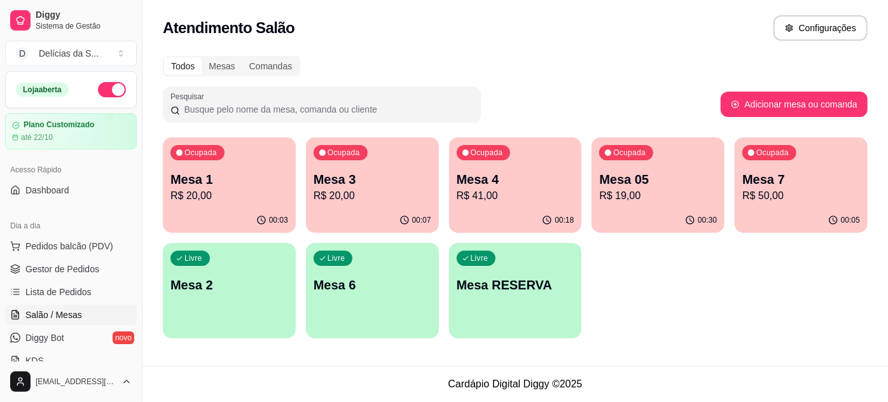
click at [226, 197] on p "R$ 20,00" at bounding box center [230, 195] width 118 height 15
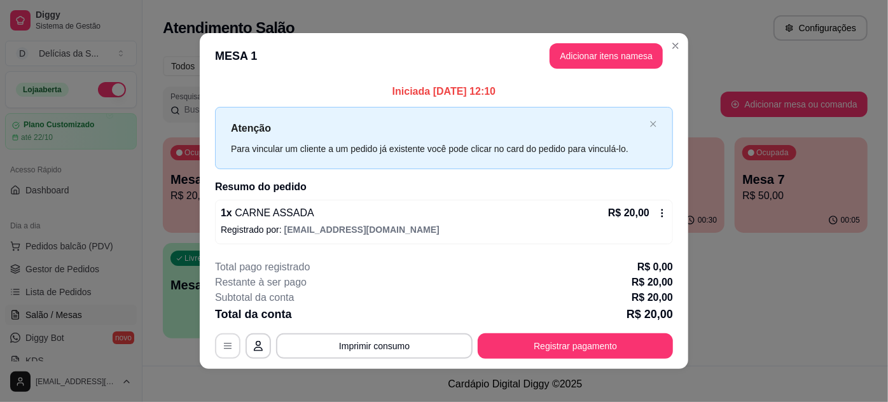
click at [227, 344] on icon "button" at bounding box center [228, 346] width 10 height 10
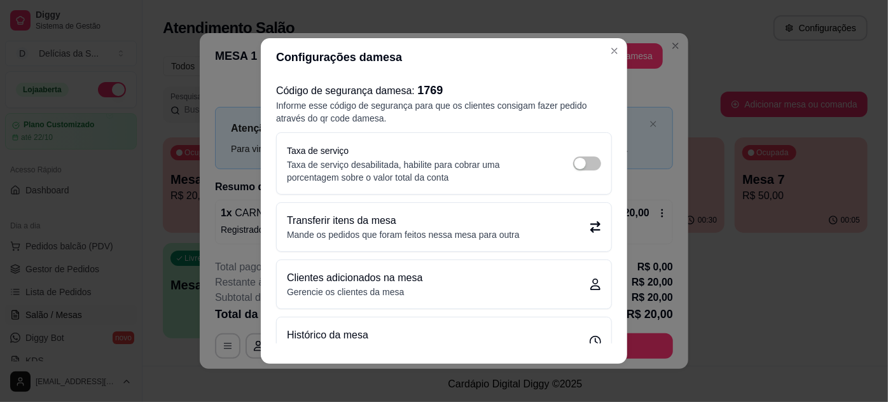
click at [332, 227] on p "Transferir itens da mesa" at bounding box center [403, 220] width 233 height 15
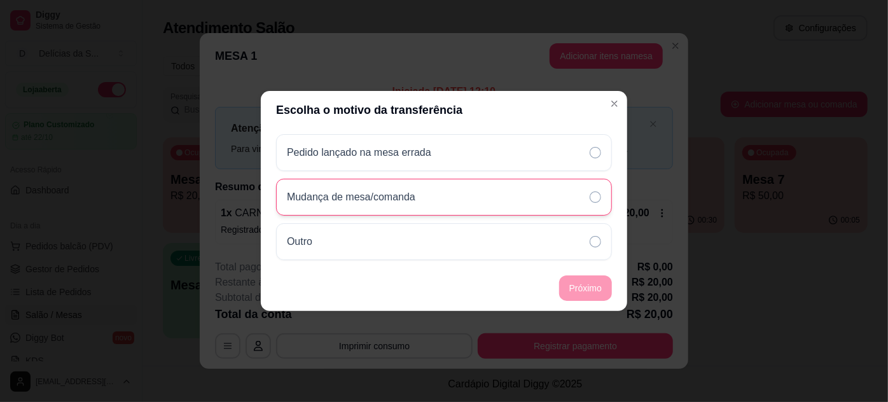
click at [400, 190] on p "Mudança de mesa/comanda" at bounding box center [351, 197] width 129 height 15
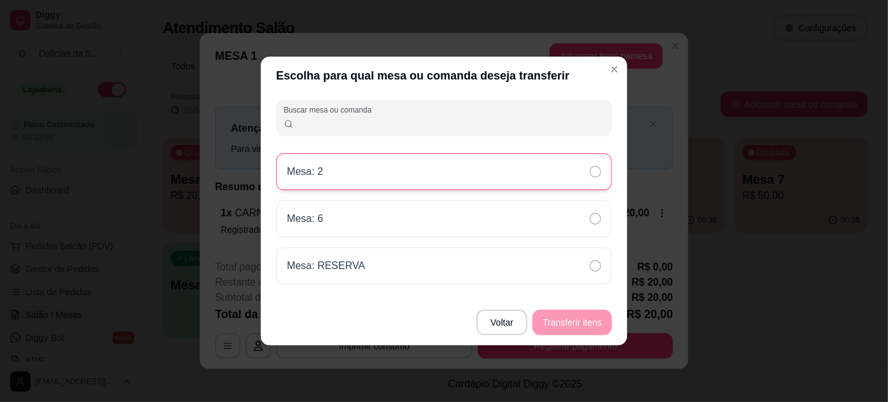
click at [395, 174] on div "Mesa: 2" at bounding box center [444, 171] width 336 height 37
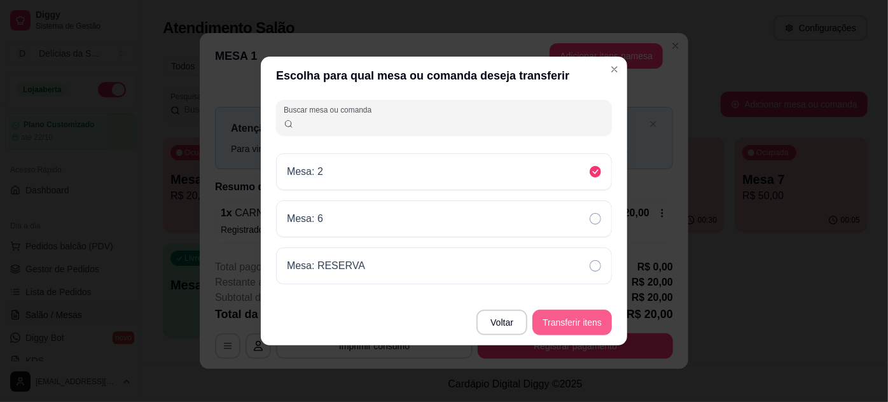
click at [580, 315] on button "Transferir itens" at bounding box center [573, 322] width 80 height 25
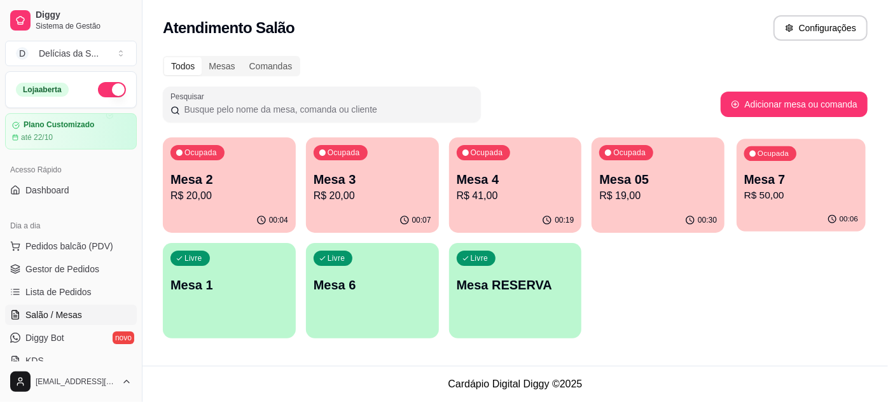
click at [794, 201] on p "R$ 50,00" at bounding box center [802, 195] width 114 height 15
click at [208, 213] on div "00:04" at bounding box center [229, 220] width 133 height 25
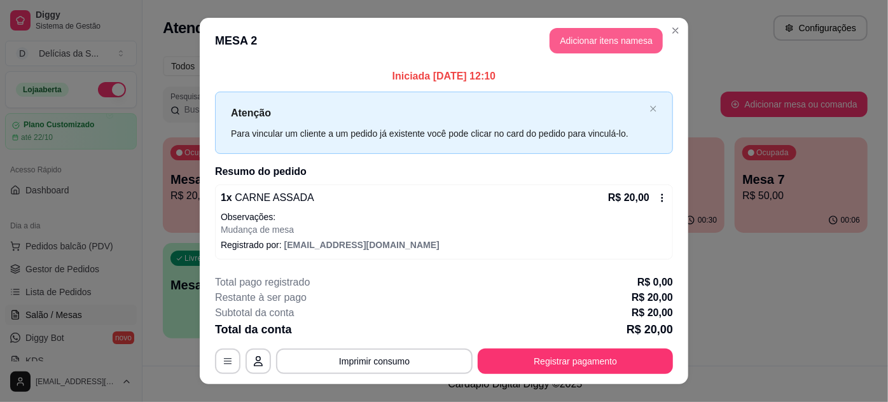
click at [597, 50] on button "Adicionar itens na mesa" at bounding box center [606, 40] width 113 height 25
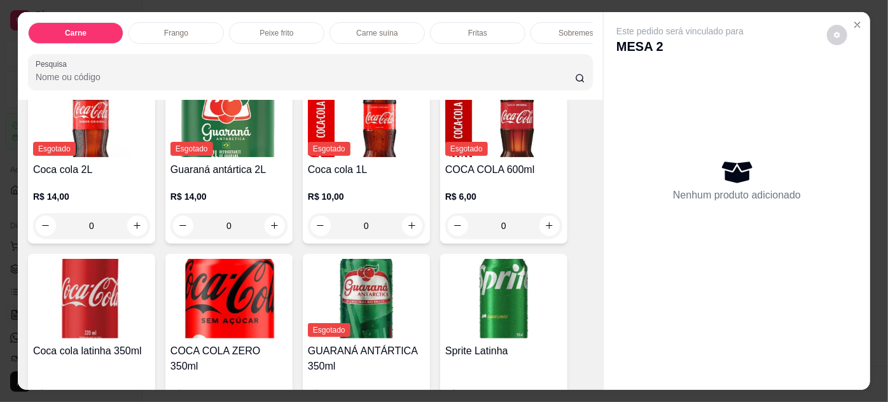
scroll to position [1504, 0]
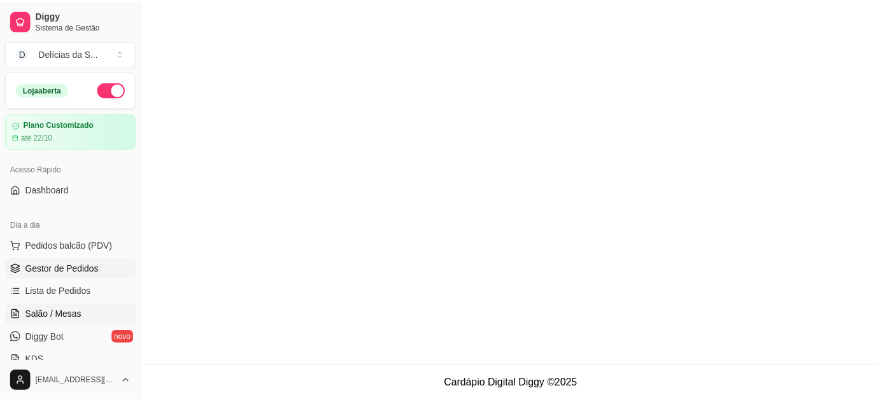
scroll to position [115, 0]
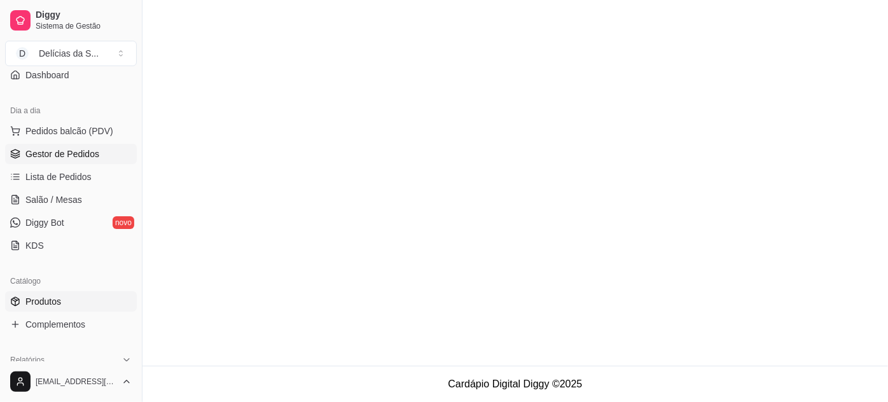
click at [59, 295] on span "Produtos" at bounding box center [43, 301] width 36 height 13
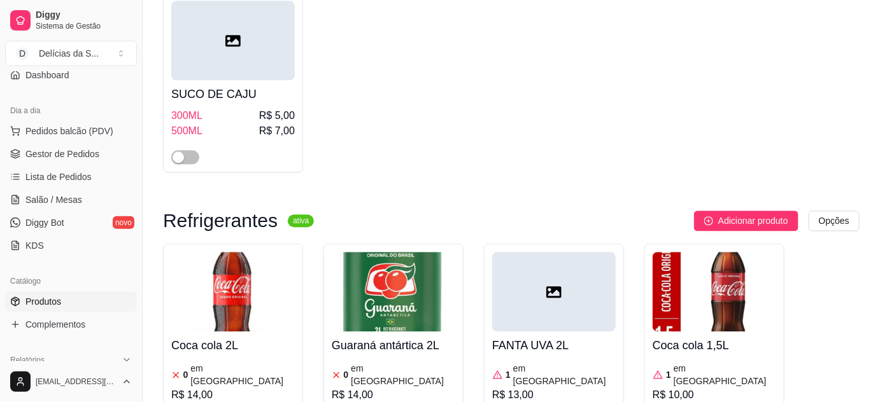
scroll to position [4397, 0]
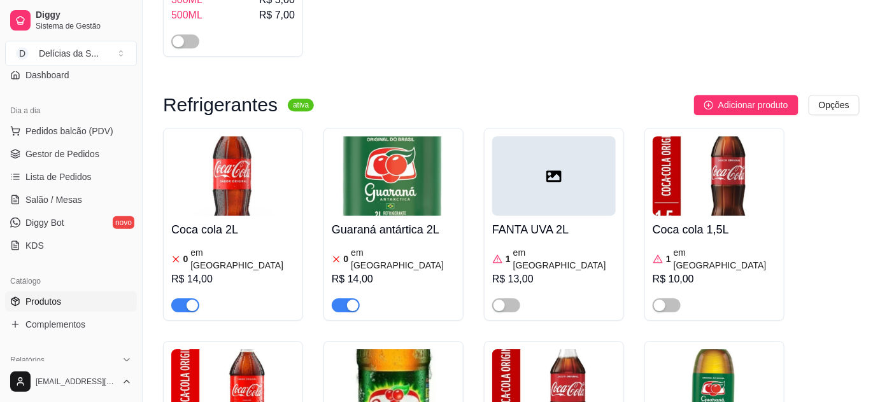
click at [519, 349] on img at bounding box center [553, 389] width 123 height 80
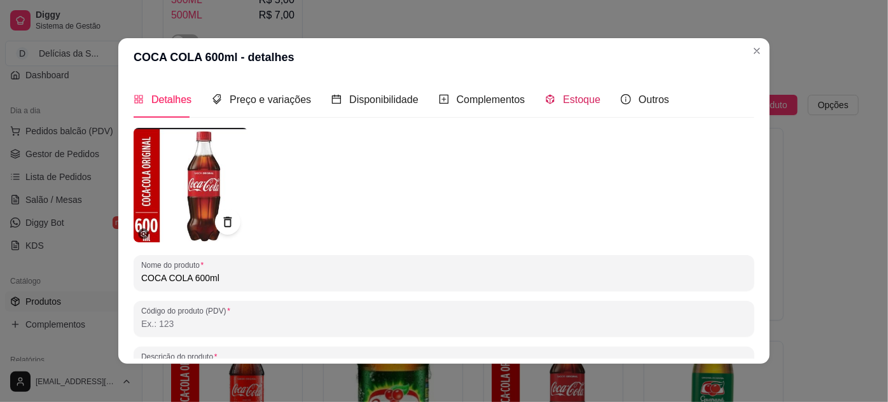
click at [570, 105] on span "Estoque" at bounding box center [582, 99] width 38 height 11
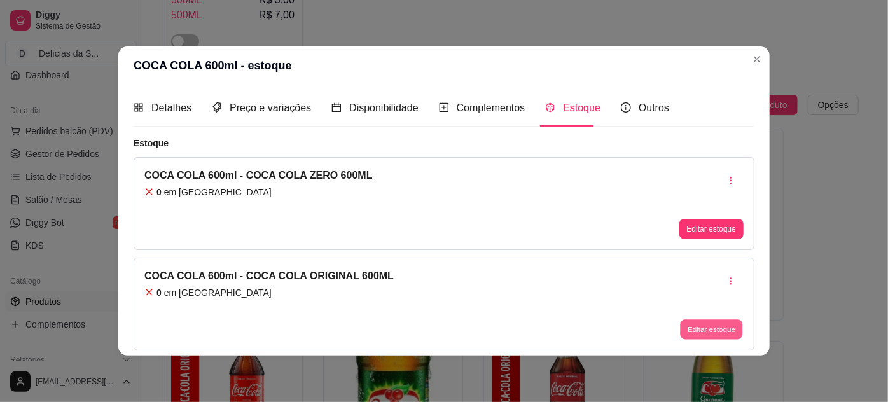
click at [712, 324] on button "Editar estoque" at bounding box center [711, 329] width 62 height 20
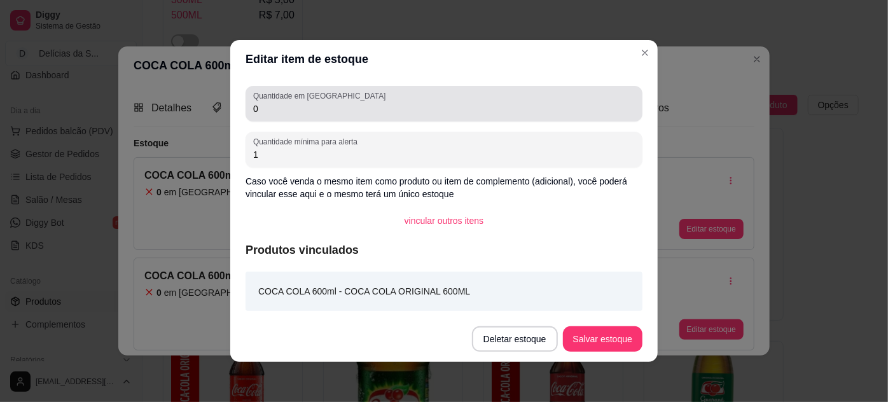
click at [300, 110] on input "0" at bounding box center [444, 108] width 382 height 13
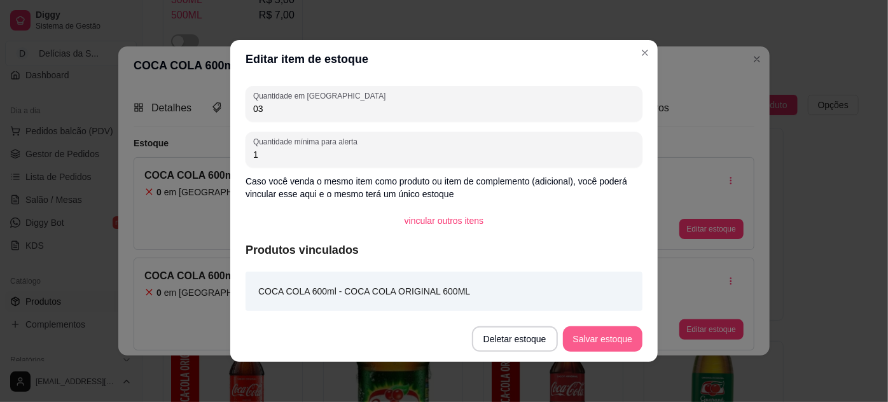
type input "03"
click at [607, 332] on button "Salvar estoque" at bounding box center [603, 339] width 78 height 25
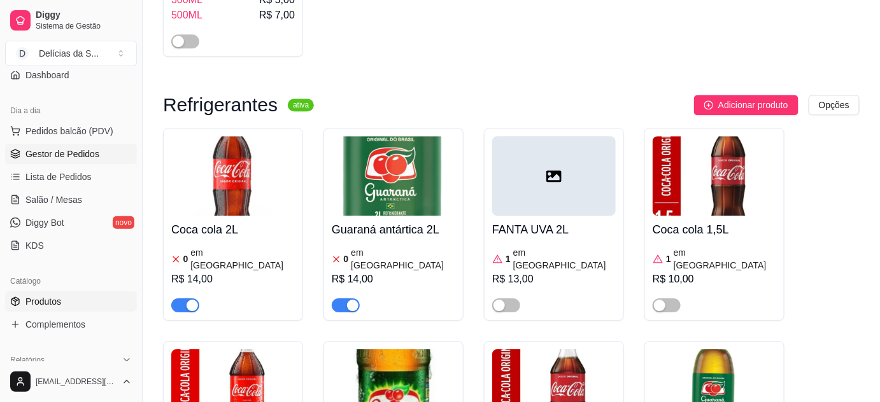
click at [85, 152] on span "Gestor de Pedidos" at bounding box center [62, 154] width 74 height 13
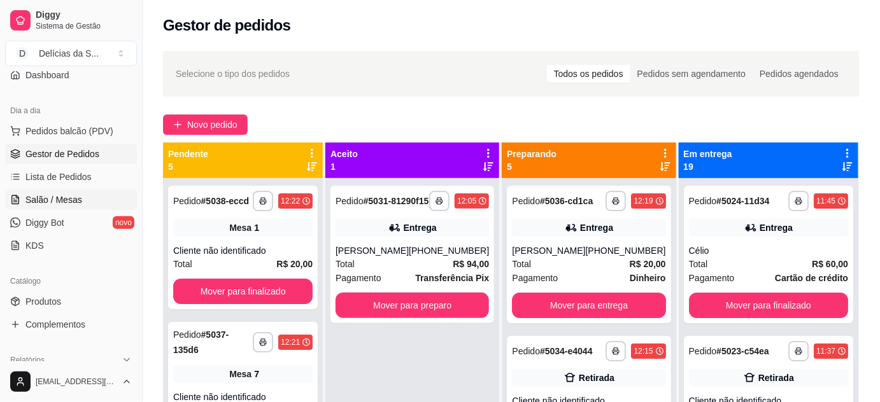
click at [71, 197] on span "Salão / Mesas" at bounding box center [53, 199] width 57 height 13
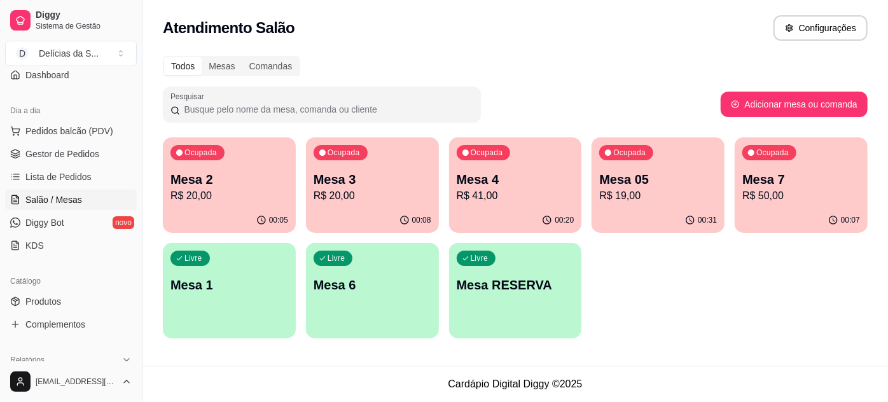
click at [251, 210] on div "00:05" at bounding box center [229, 220] width 133 height 25
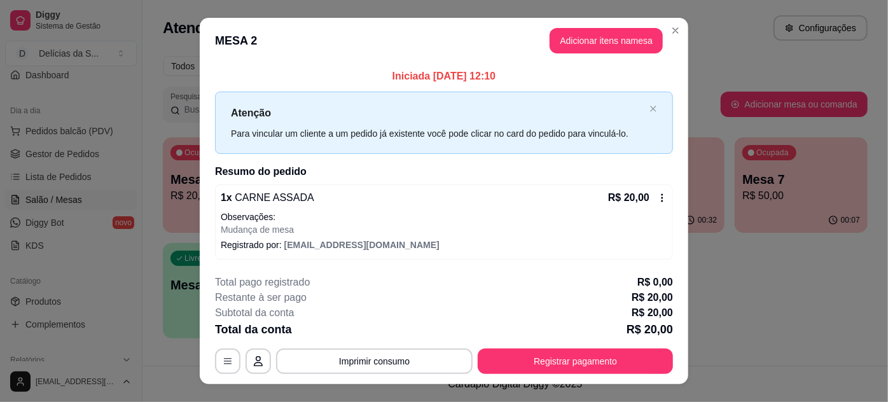
scroll to position [22, 0]
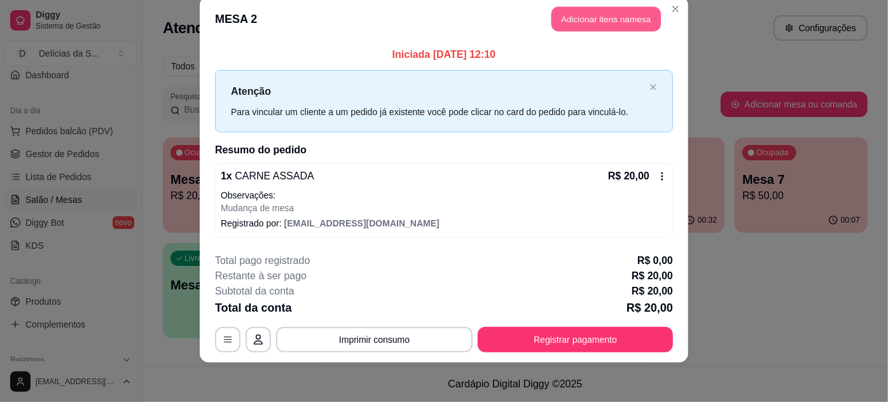
click at [598, 22] on button "Adicionar itens na mesa" at bounding box center [606, 19] width 109 height 25
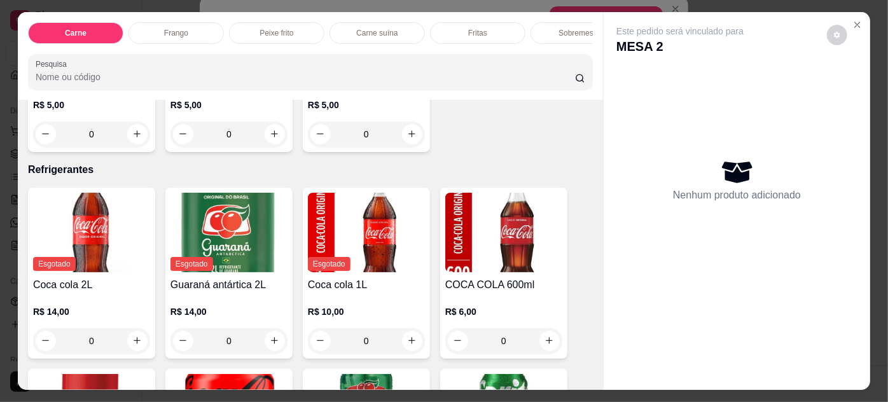
scroll to position [1967, 0]
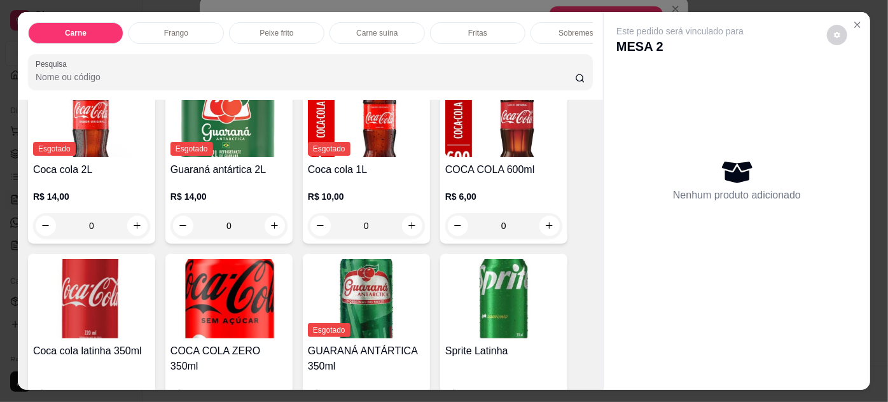
click at [517, 123] on img at bounding box center [503, 118] width 117 height 80
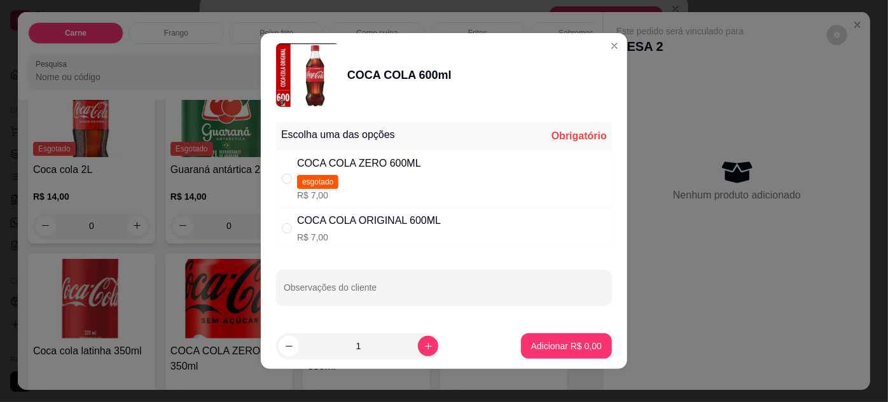
drag, startPoint x: 290, startPoint y: 227, endPoint x: 326, endPoint y: 223, distance: 35.8
click at [300, 224] on div "COCA COLA ORIGINAL 600ML R$ 7,00" at bounding box center [444, 228] width 336 height 42
radio input "true"
click at [535, 342] on p "Adicionar R$ 7,00" at bounding box center [566, 346] width 71 height 13
type input "1"
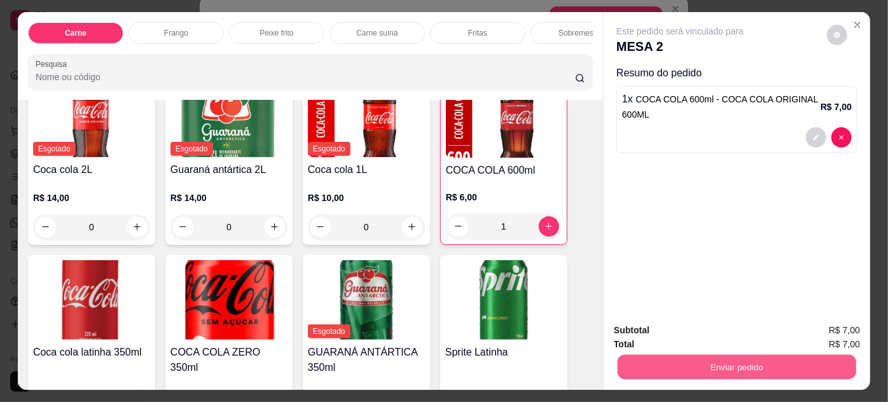
click at [745, 363] on button "Enviar pedido" at bounding box center [737, 367] width 239 height 25
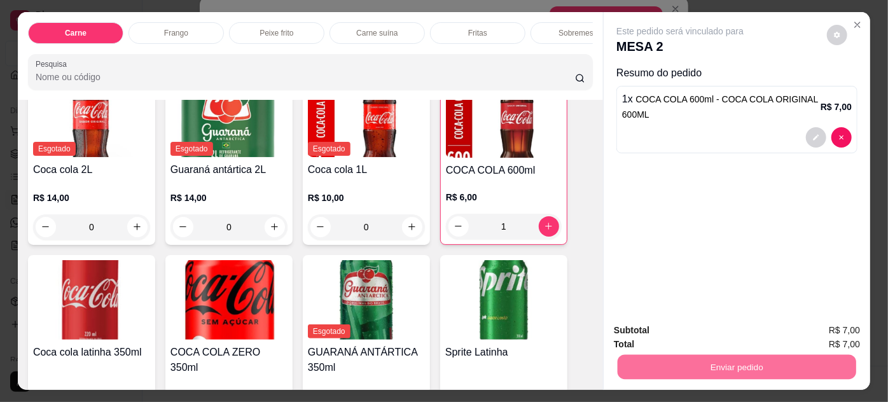
click at [823, 329] on button "Enviar pedido" at bounding box center [828, 331] width 72 height 24
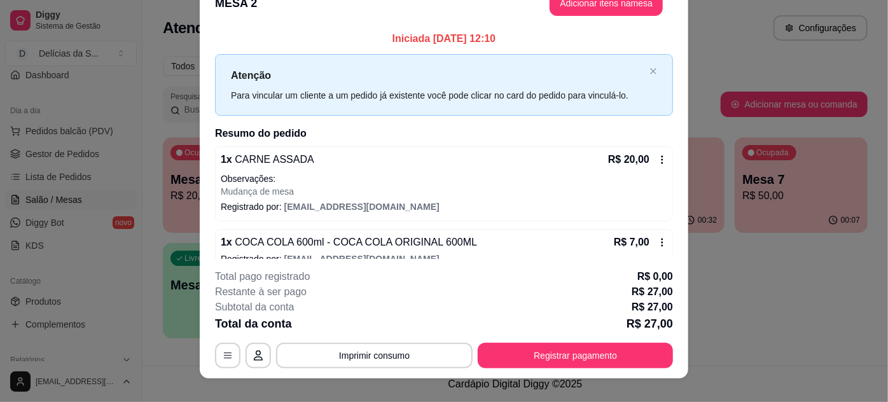
scroll to position [6, 0]
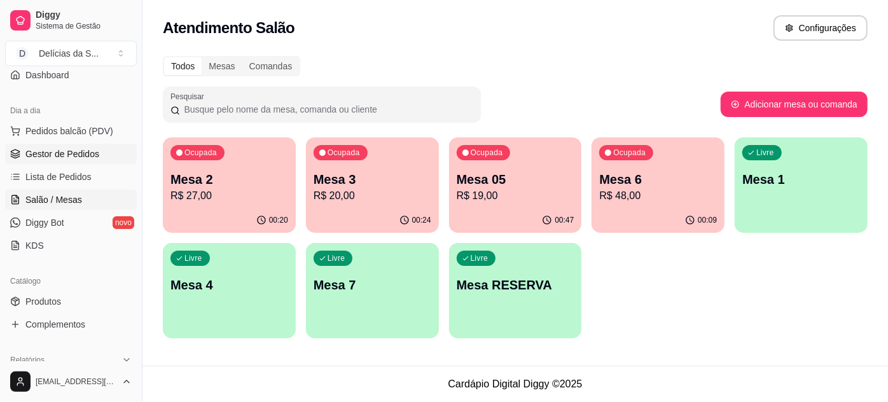
click at [43, 150] on span "Gestor de Pedidos" at bounding box center [62, 154] width 74 height 13
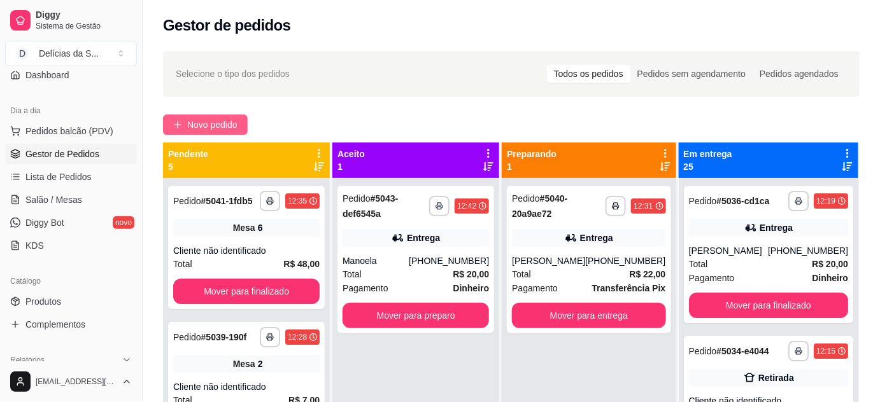
click at [241, 117] on button "Novo pedido" at bounding box center [205, 125] width 85 height 20
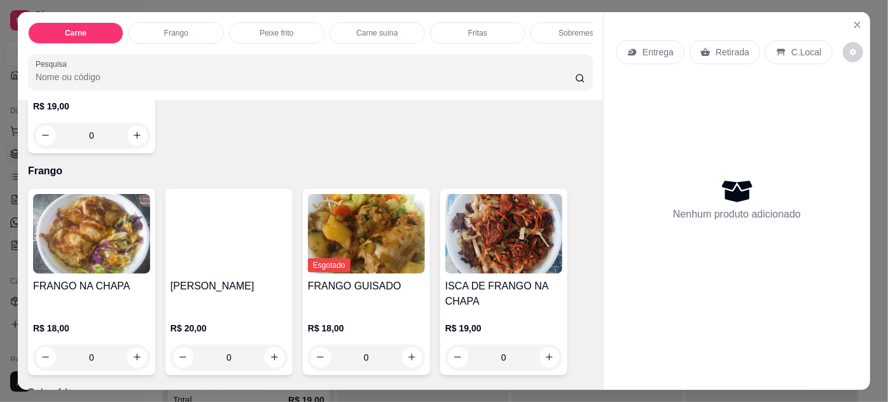
scroll to position [810, 0]
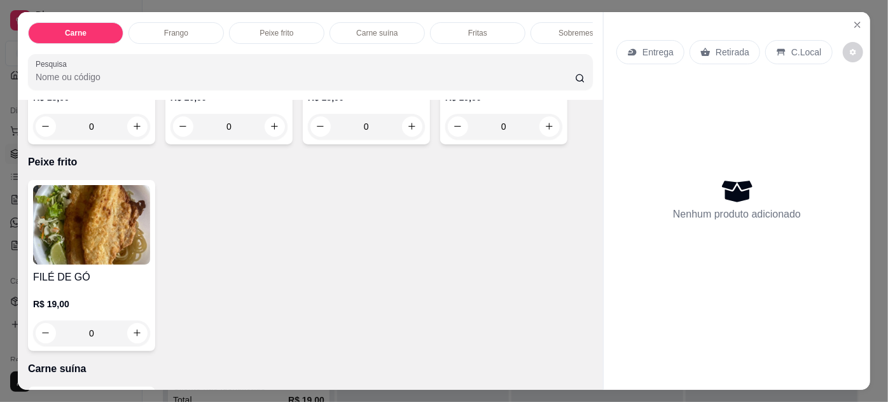
click at [102, 242] on img at bounding box center [91, 225] width 117 height 80
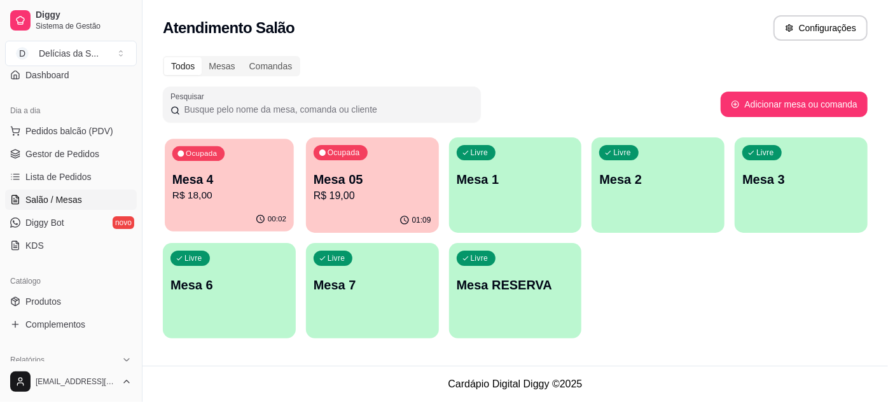
click at [261, 196] on p "R$ 18,00" at bounding box center [229, 195] width 114 height 15
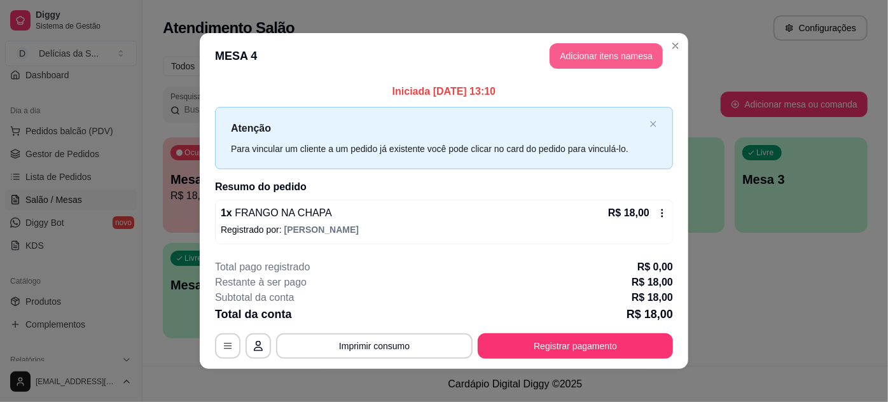
click at [604, 57] on button "Adicionar itens na mesa" at bounding box center [606, 55] width 113 height 25
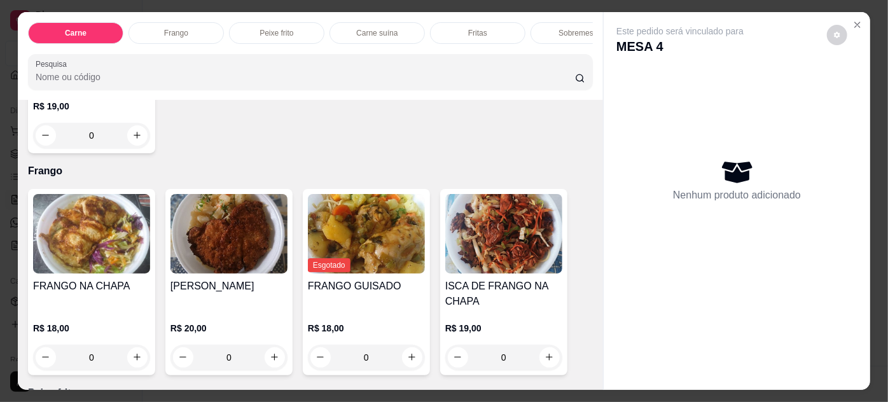
scroll to position [810, 0]
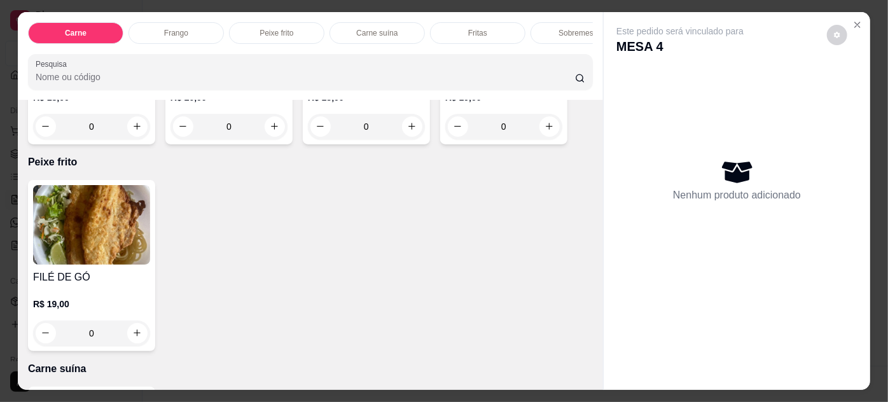
click at [99, 247] on img at bounding box center [91, 225] width 117 height 80
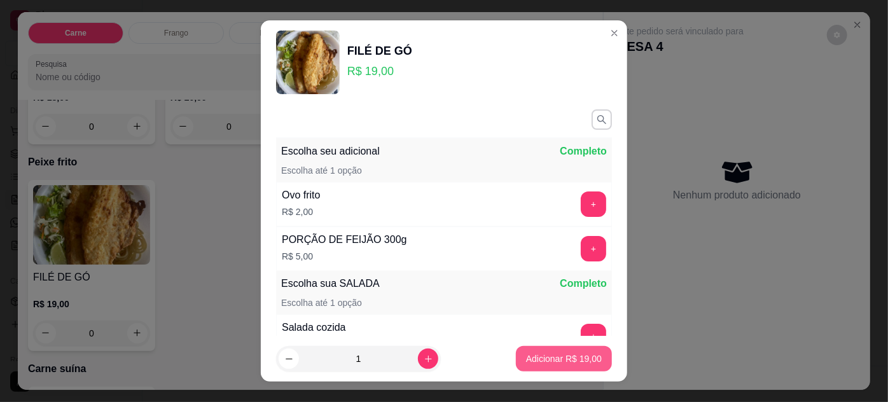
click at [535, 362] on p "Adicionar R$ 19,00" at bounding box center [564, 359] width 76 height 13
type input "1"
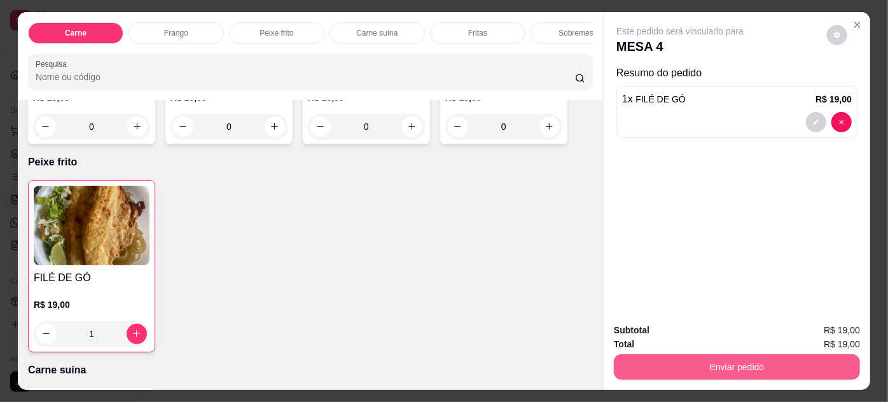
click at [707, 364] on button "Enviar pedido" at bounding box center [737, 366] width 246 height 25
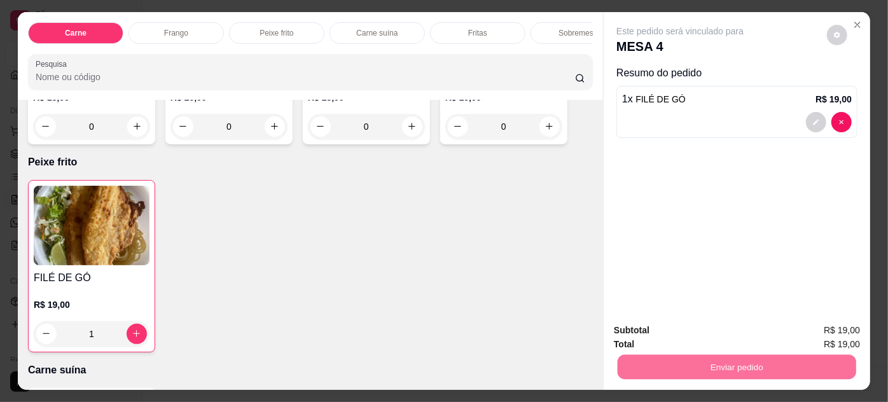
click at [808, 329] on button "Enviar pedido" at bounding box center [828, 331] width 72 height 24
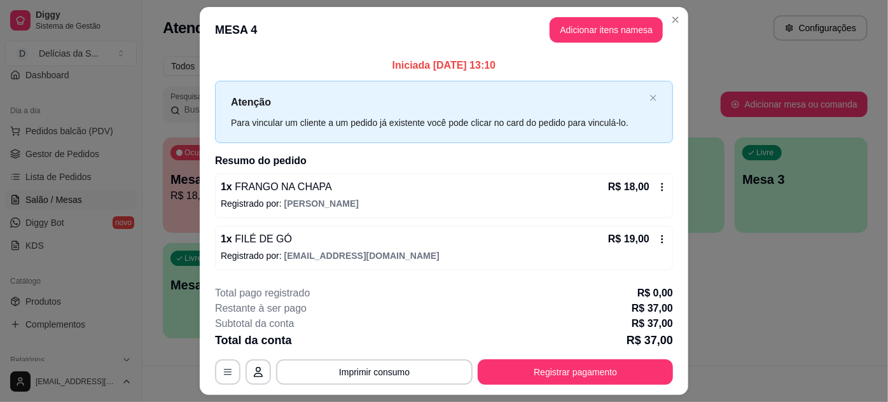
click at [662, 183] on icon at bounding box center [663, 187] width 2 height 8
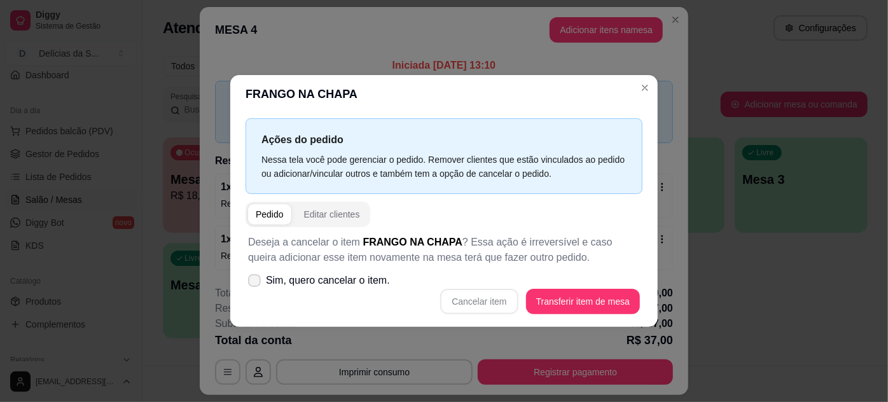
click at [249, 279] on icon at bounding box center [254, 281] width 10 height 8
click at [249, 283] on input "Sim, quero cancelar o item." at bounding box center [252, 287] width 8 height 8
checkbox input "true"
click at [491, 297] on button "Cancelar item" at bounding box center [480, 302] width 76 height 25
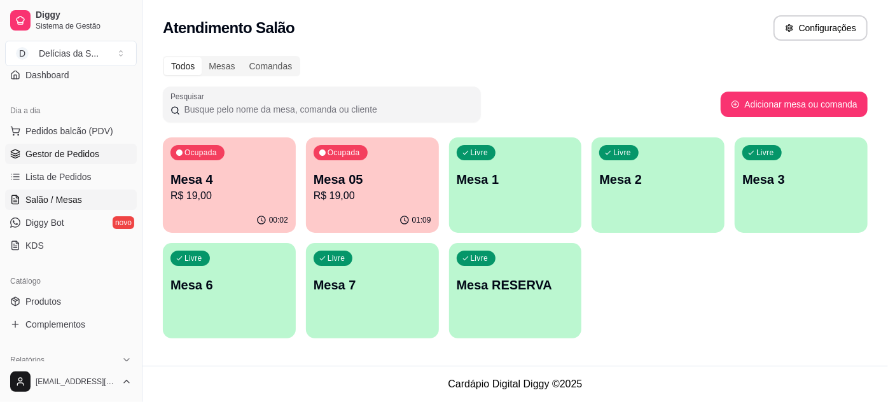
click at [59, 152] on span "Gestor de Pedidos" at bounding box center [62, 154] width 74 height 13
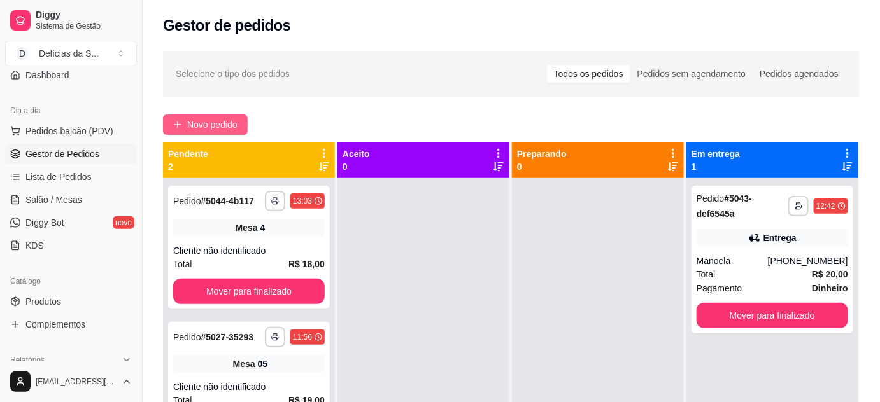
click at [212, 129] on span "Novo pedido" at bounding box center [212, 125] width 50 height 14
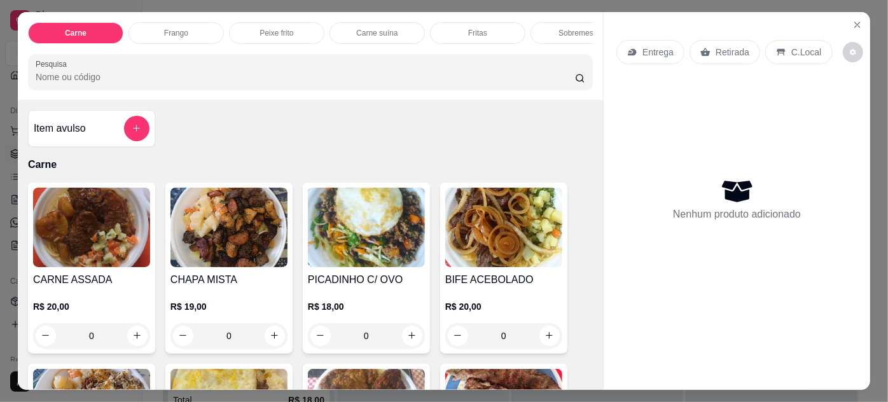
click at [42, 232] on img at bounding box center [91, 228] width 117 height 80
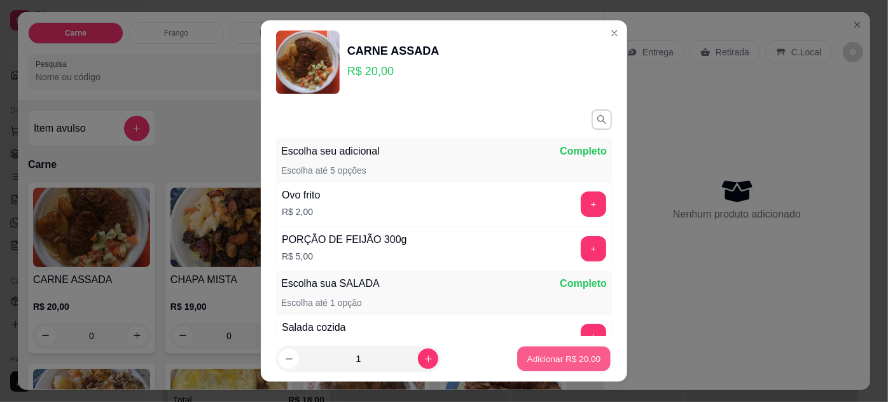
click at [558, 359] on p "Adicionar R$ 20,00" at bounding box center [565, 359] width 74 height 12
type input "1"
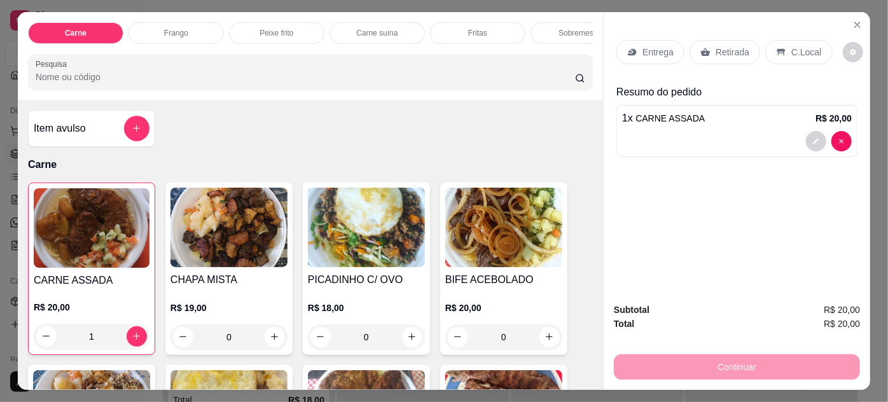
click at [636, 47] on div "Entrega" at bounding box center [651, 52] width 68 height 24
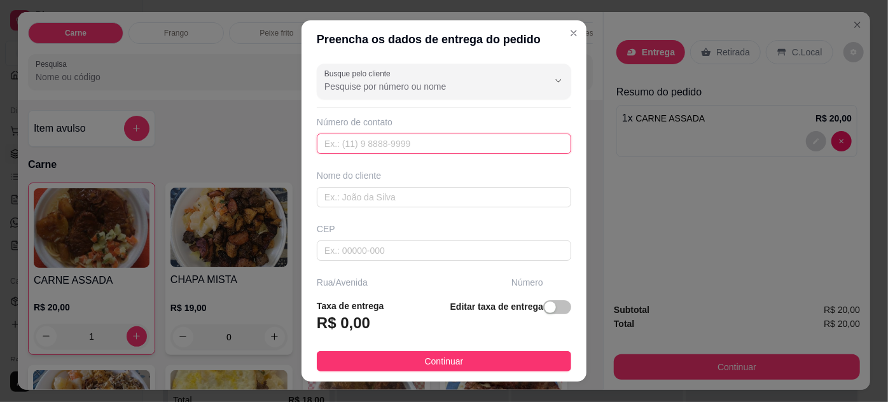
click at [367, 144] on input "text" at bounding box center [444, 144] width 255 height 20
type input "[PHONE_NUMBER]"
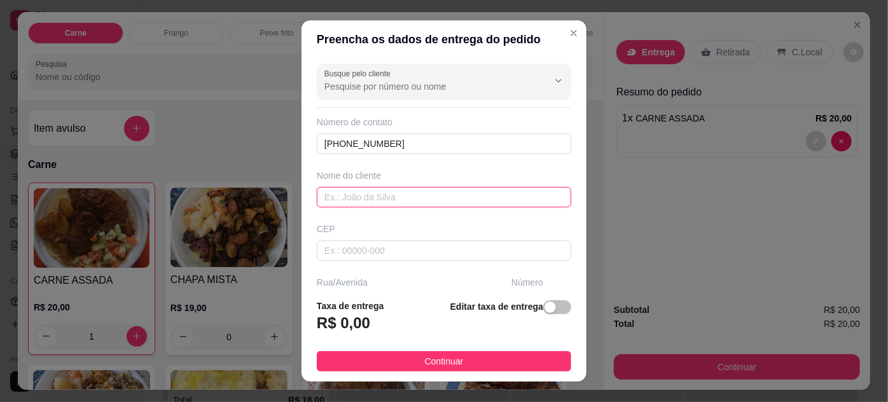
click at [378, 202] on input "text" at bounding box center [444, 197] width 255 height 20
type input "a"
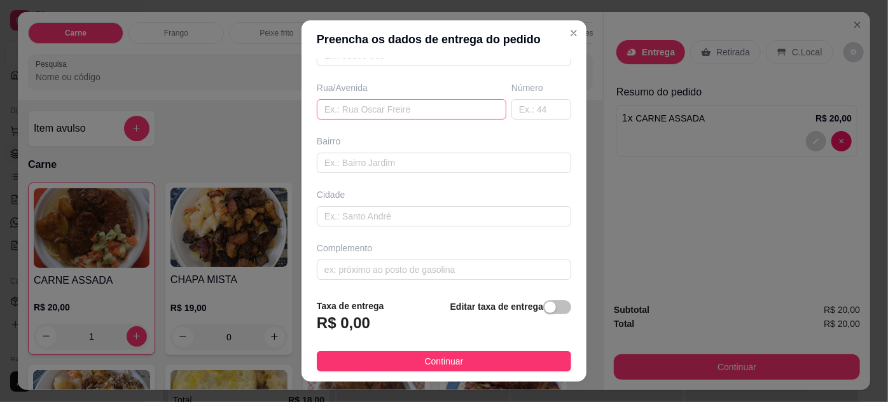
scroll to position [80, 0]
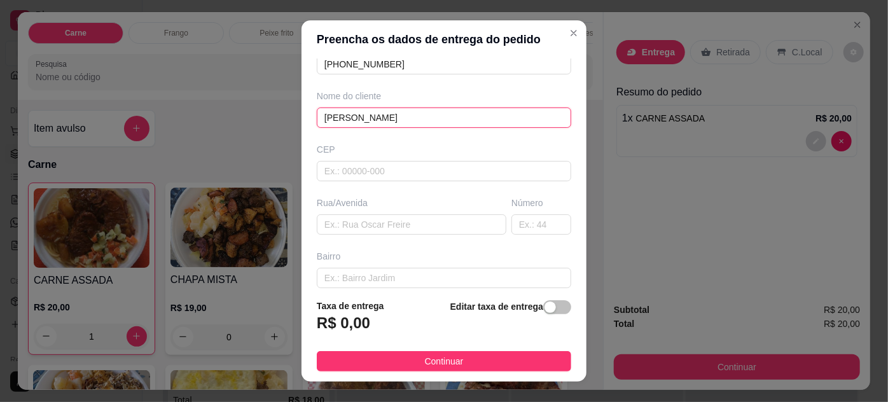
type input "[PERSON_NAME]"
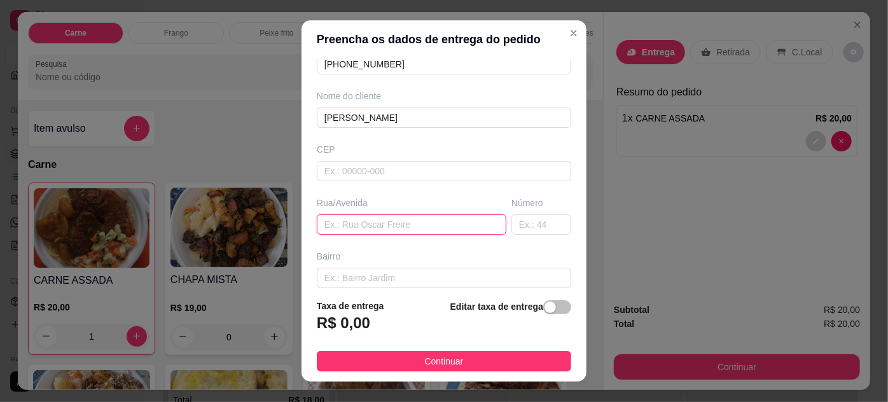
click at [339, 221] on input "text" at bounding box center [412, 224] width 190 height 20
type input "TV. [GEOGRAPHIC_DATA]"
click at [512, 226] on input "text" at bounding box center [542, 224] width 60 height 20
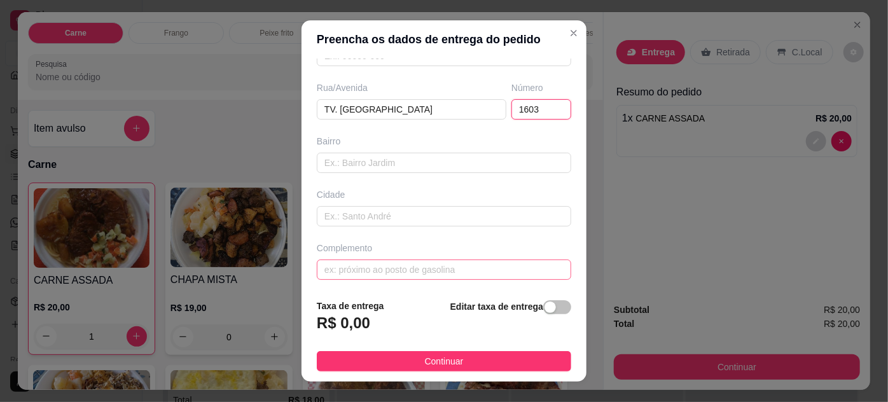
type input "1603"
click at [346, 269] on input "text" at bounding box center [444, 270] width 255 height 20
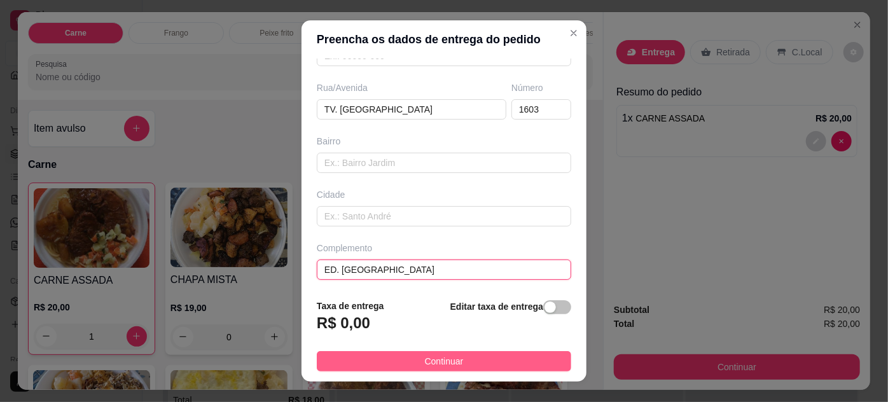
type input "ED. [GEOGRAPHIC_DATA]"
click at [515, 356] on button "Continuar" at bounding box center [444, 361] width 255 height 20
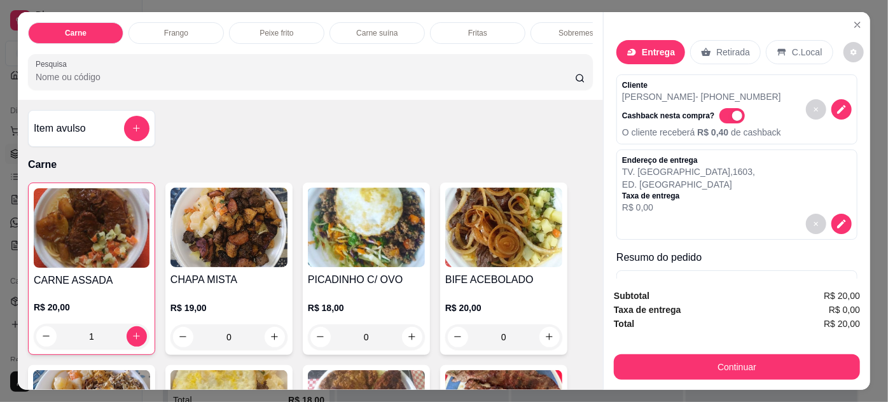
scroll to position [60, 0]
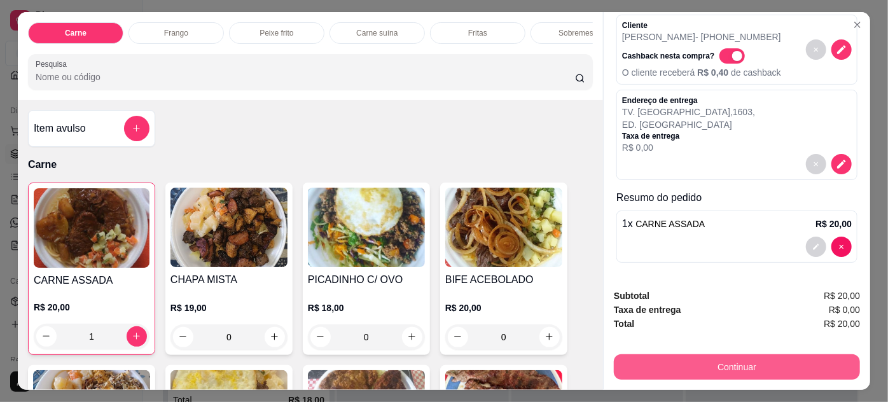
click at [727, 364] on button "Continuar" at bounding box center [737, 366] width 246 height 25
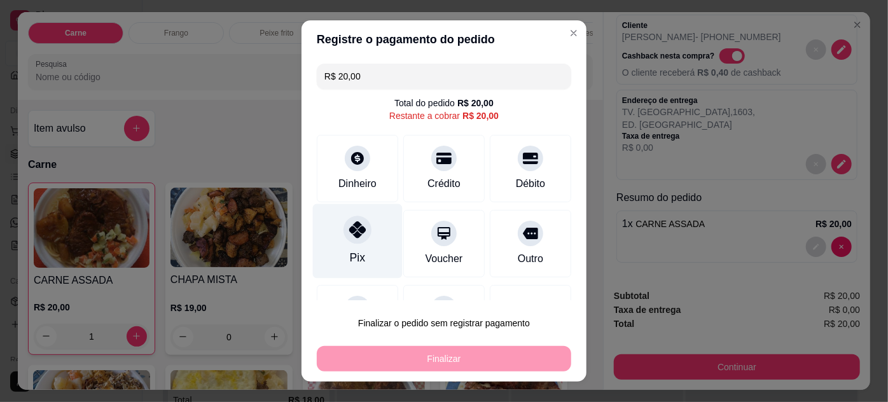
click at [333, 230] on div "Pix" at bounding box center [358, 241] width 90 height 74
type input "R$ 0,00"
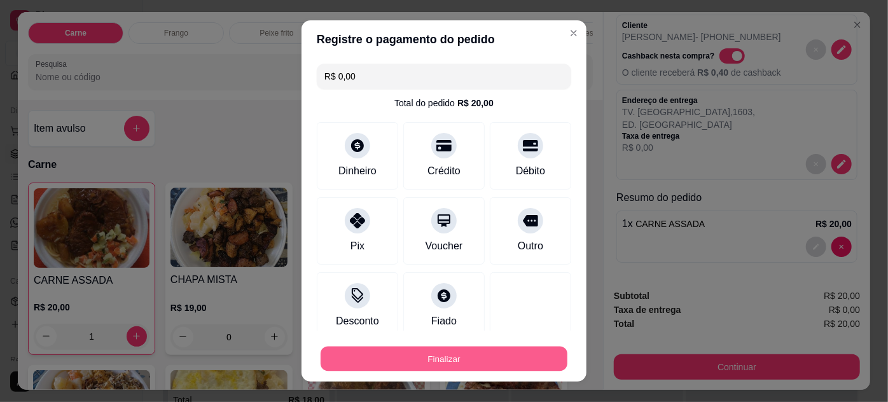
click at [435, 367] on button "Finalizar" at bounding box center [444, 359] width 247 height 25
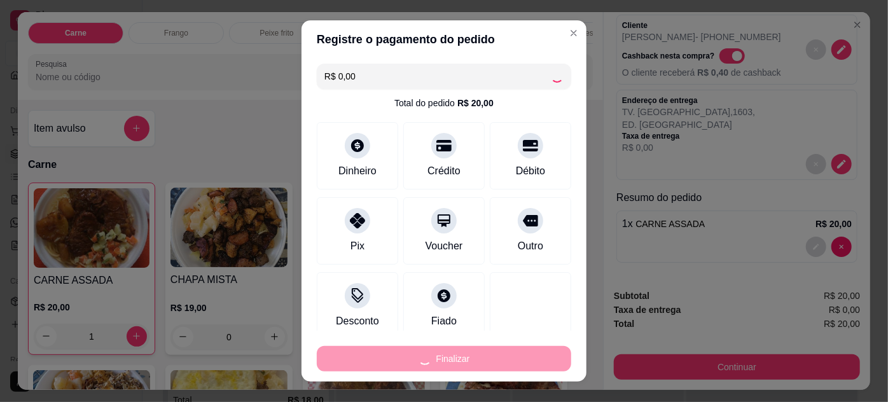
type input "0"
type input "-R$ 20,00"
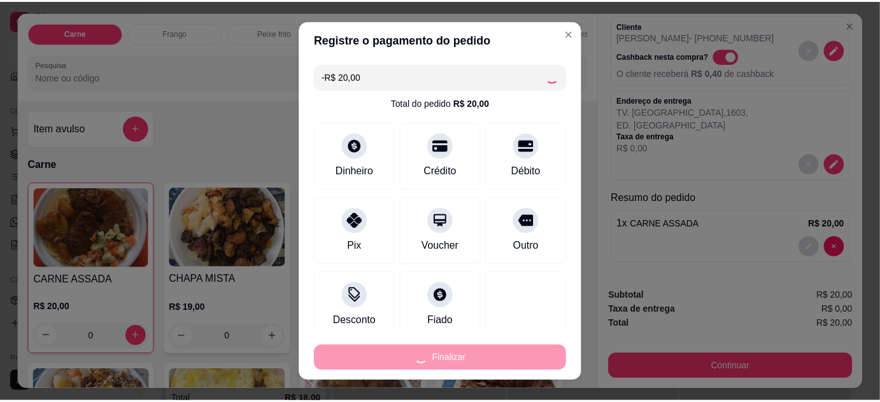
scroll to position [0, 0]
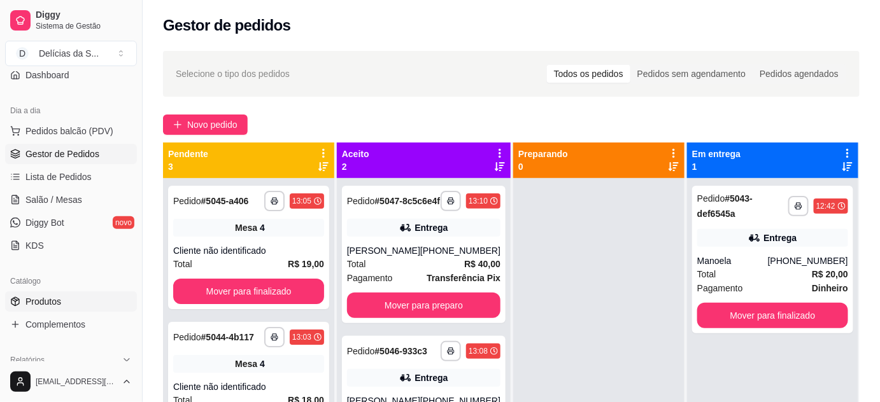
click at [55, 305] on span "Produtos" at bounding box center [43, 301] width 36 height 13
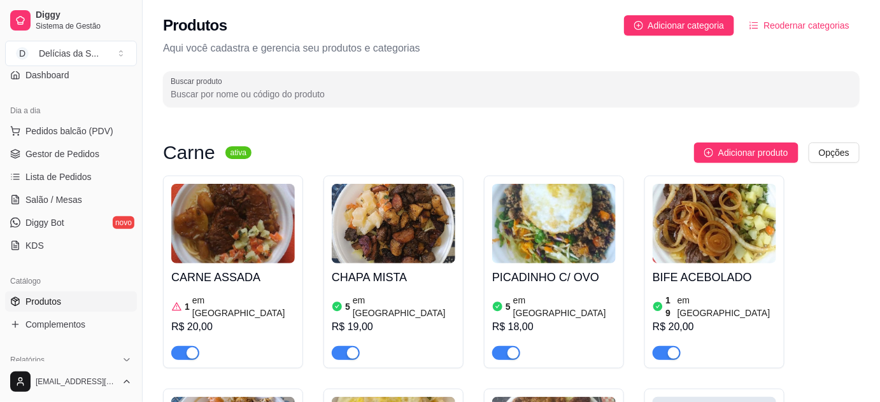
click at [187, 347] on div "button" at bounding box center [191, 352] width 11 height 11
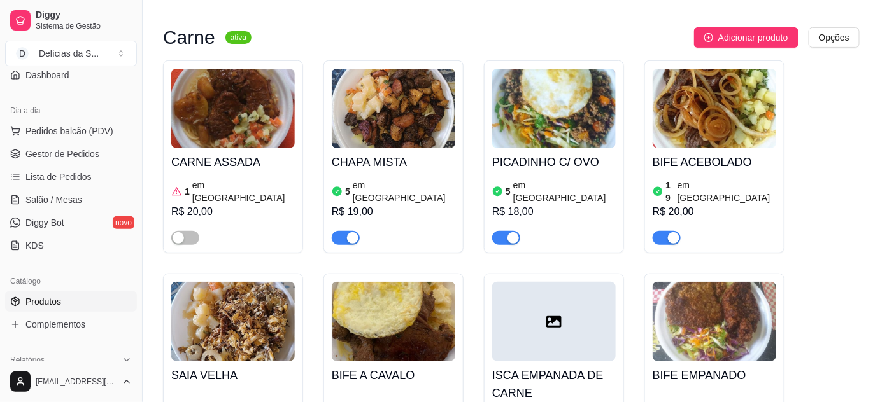
scroll to position [231, 0]
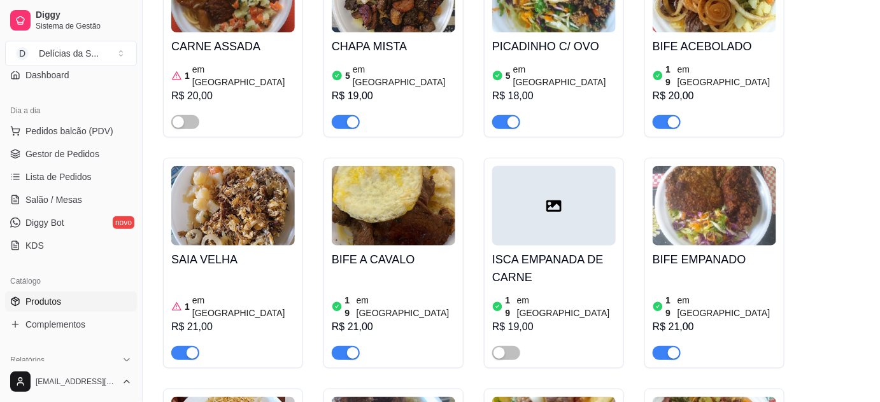
click at [183, 346] on span "button" at bounding box center [185, 353] width 28 height 14
click at [45, 203] on span "Salão / Mesas" at bounding box center [53, 199] width 57 height 13
click at [52, 199] on span "Salão / Mesas" at bounding box center [53, 199] width 57 height 13
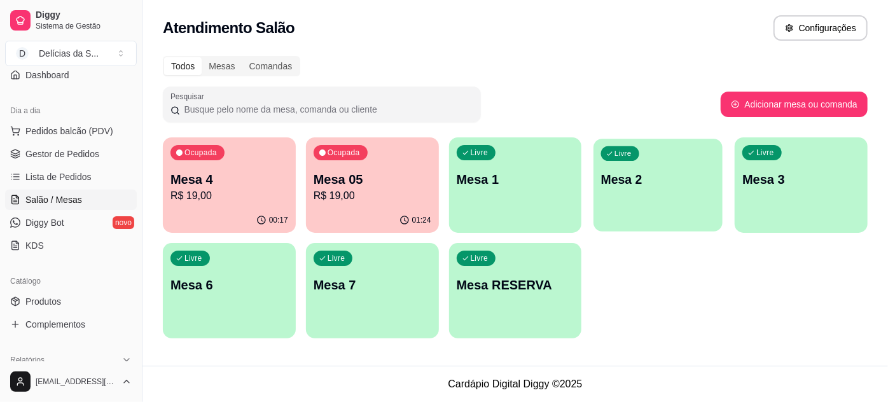
click at [622, 185] on p "Mesa 2" at bounding box center [658, 179] width 114 height 17
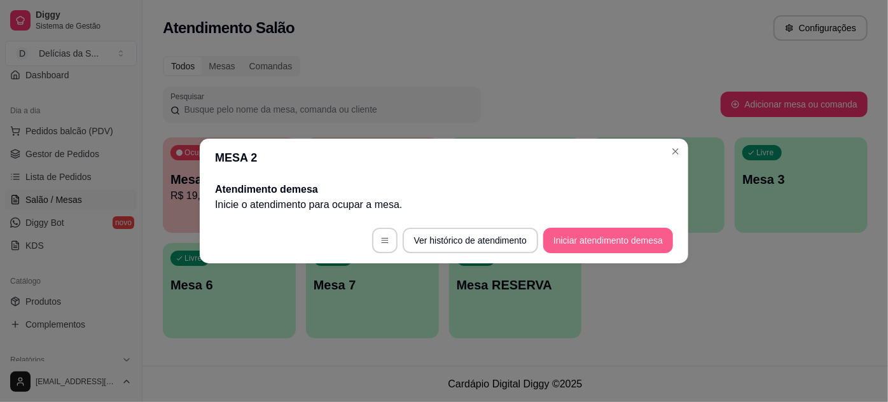
click at [640, 242] on button "Iniciar atendimento de mesa" at bounding box center [609, 240] width 130 height 25
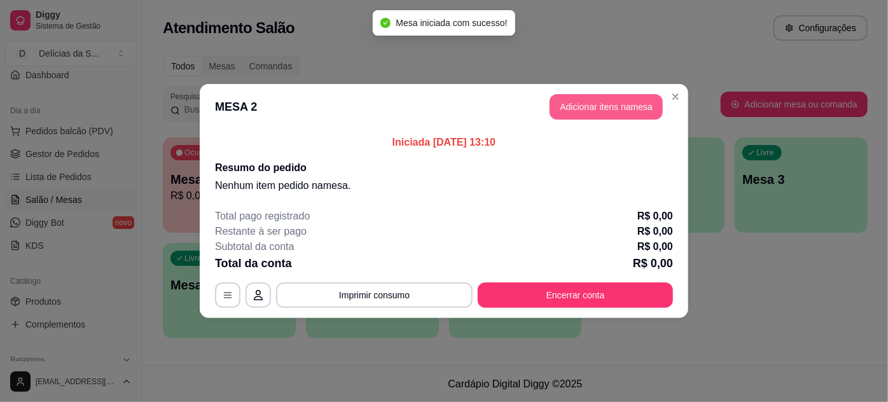
click at [619, 109] on button "Adicionar itens na mesa" at bounding box center [606, 106] width 113 height 25
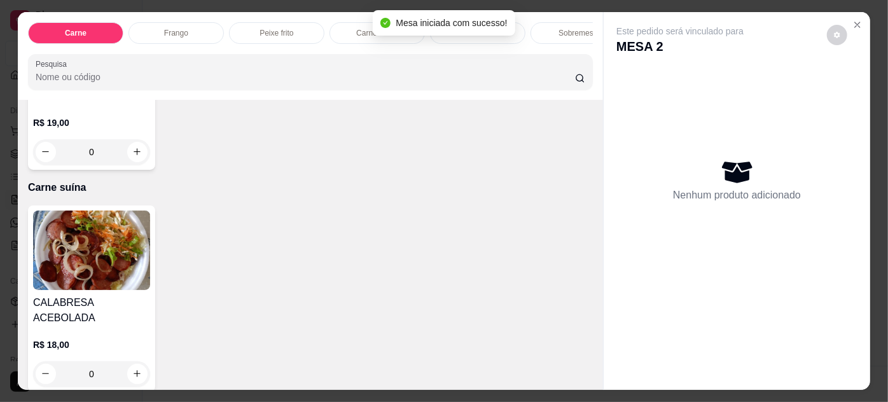
scroll to position [694, 0]
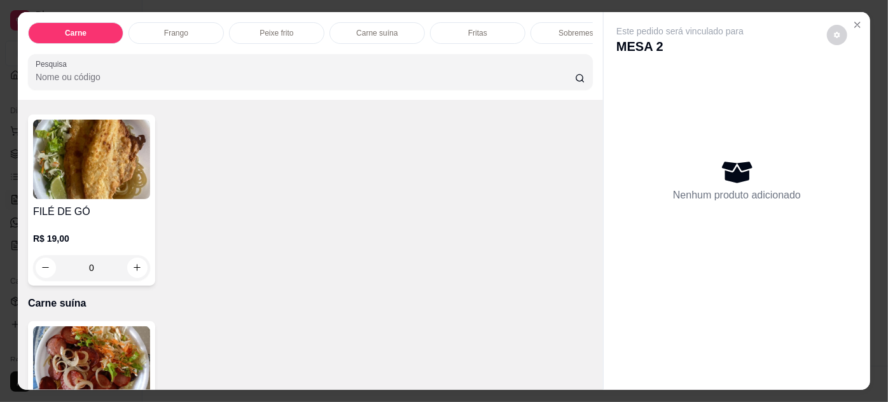
click at [113, 174] on img at bounding box center [91, 160] width 117 height 80
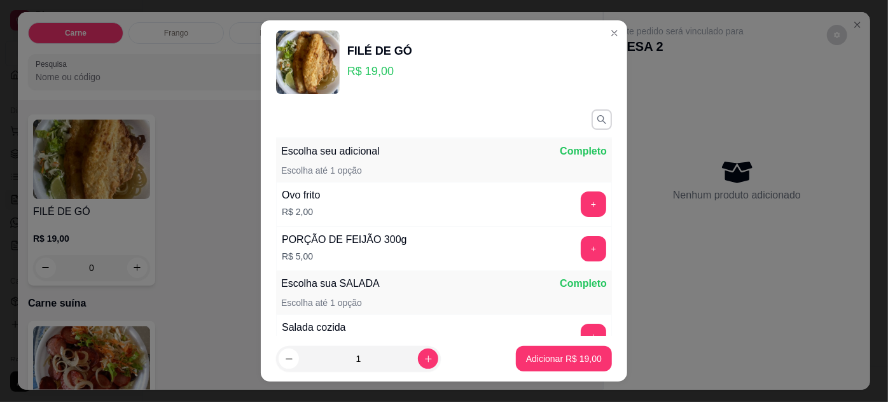
scroll to position [147, 0]
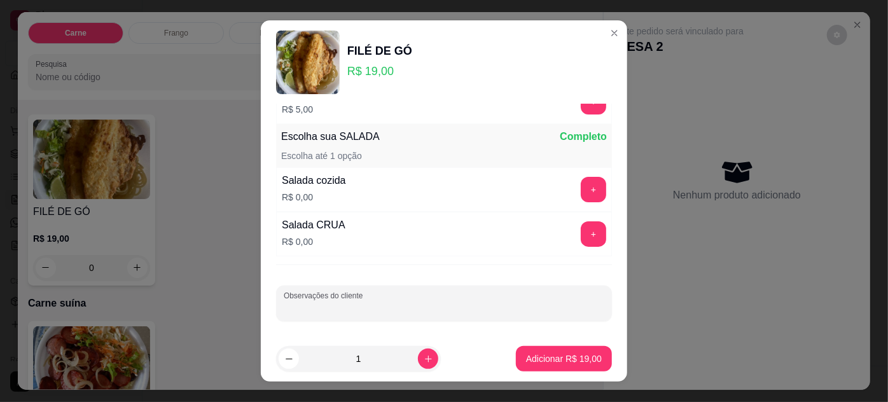
click at [393, 312] on input "Observações do cliente" at bounding box center [444, 308] width 321 height 13
type input "SEM MACARRÃO"
click at [579, 351] on button "Adicionar R$ 19,00" at bounding box center [564, 358] width 96 height 25
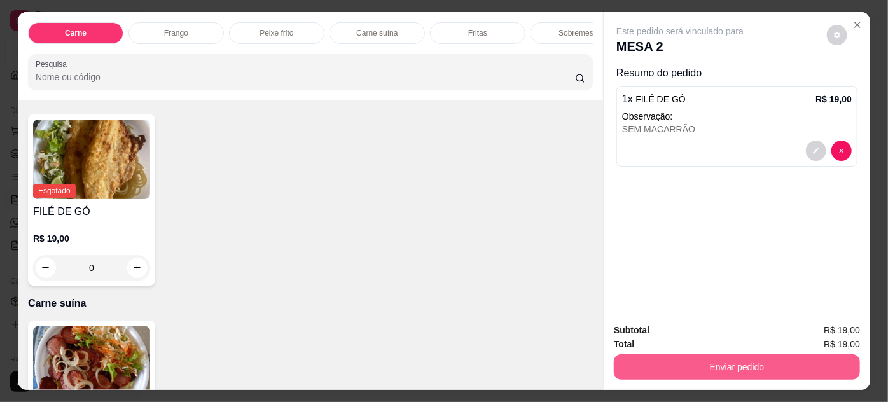
click at [749, 360] on button "Enviar pedido" at bounding box center [737, 366] width 246 height 25
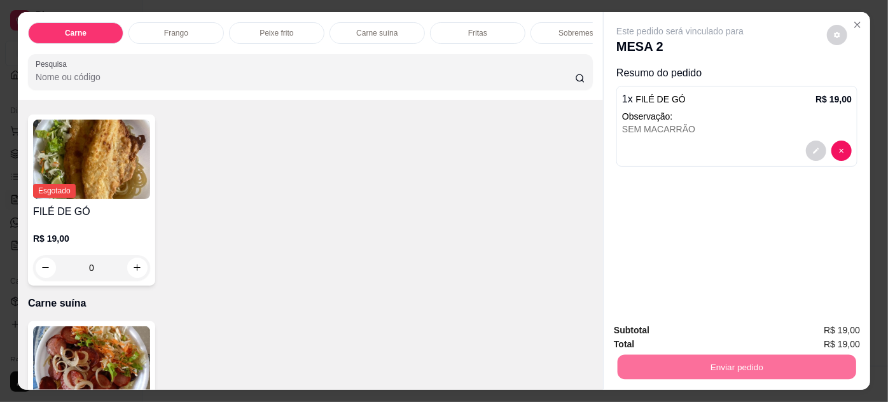
click at [852, 325] on button "Enviar pedido" at bounding box center [828, 331] width 70 height 24
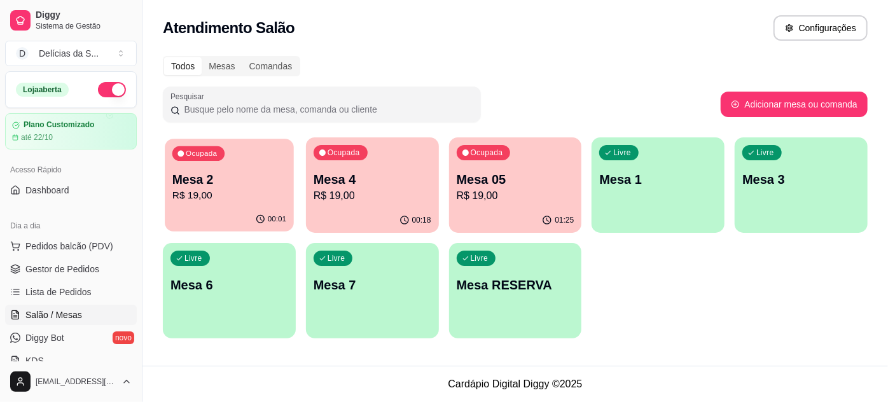
click at [222, 203] on div "Ocupada Mesa 2 R$ 19,00" at bounding box center [229, 173] width 129 height 69
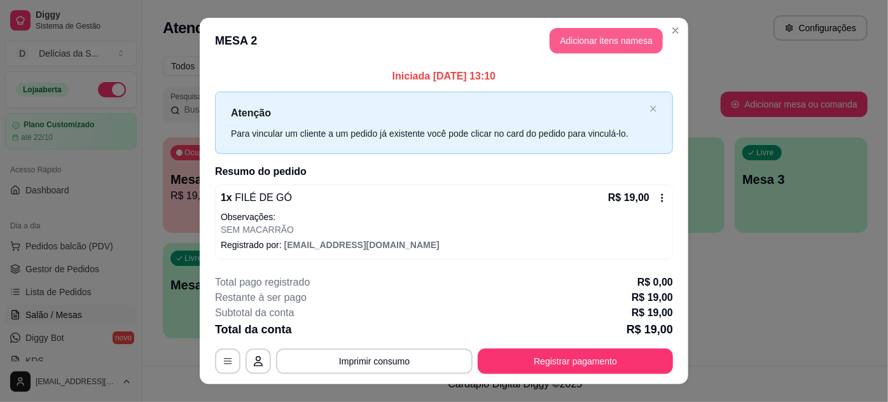
click at [614, 45] on button "Adicionar itens na mesa" at bounding box center [606, 40] width 113 height 25
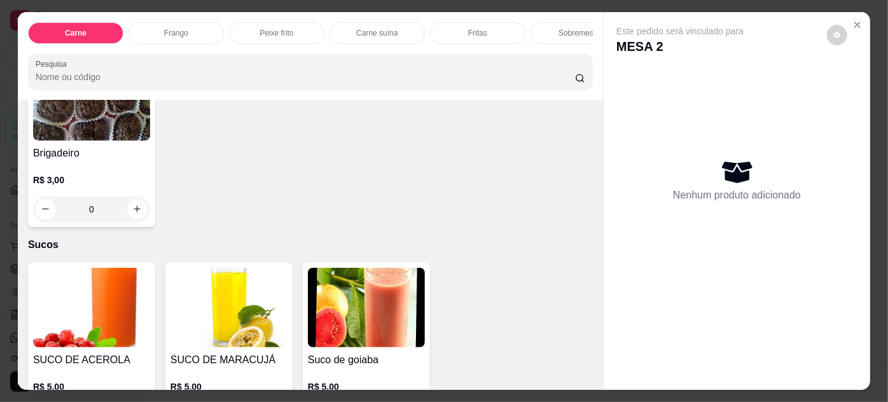
scroll to position [1504, 0]
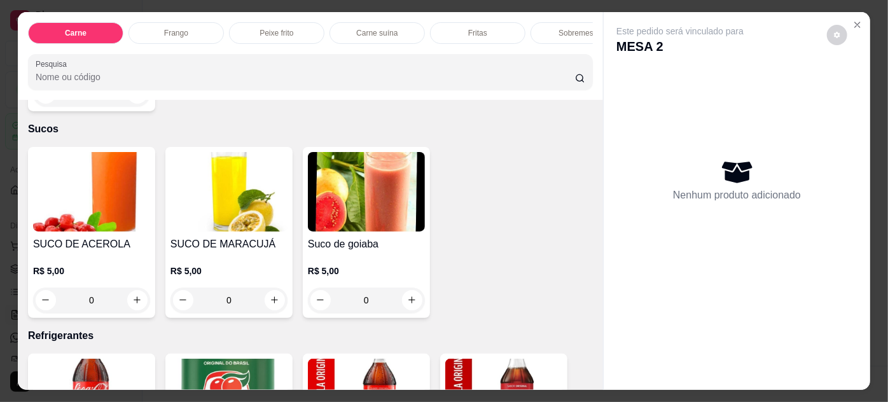
click at [342, 199] on img at bounding box center [366, 192] width 117 height 80
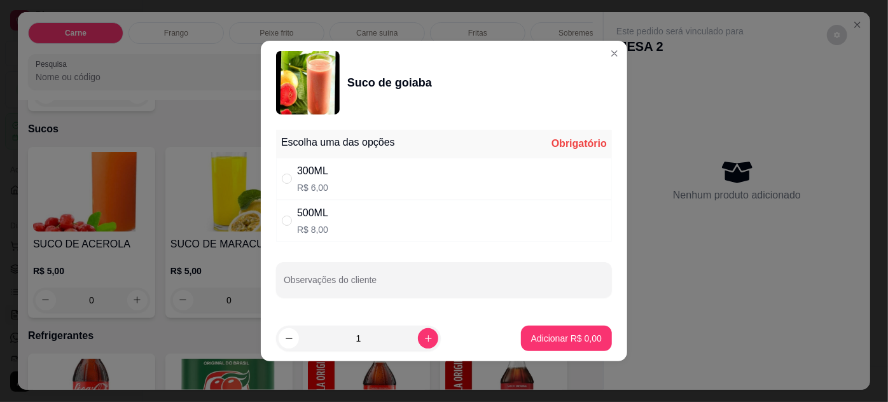
click at [397, 181] on div "300ML R$ 6,00" at bounding box center [444, 179] width 336 height 42
radio input "true"
click at [548, 330] on button "Adicionar R$ 6,00" at bounding box center [567, 338] width 88 height 25
type input "1"
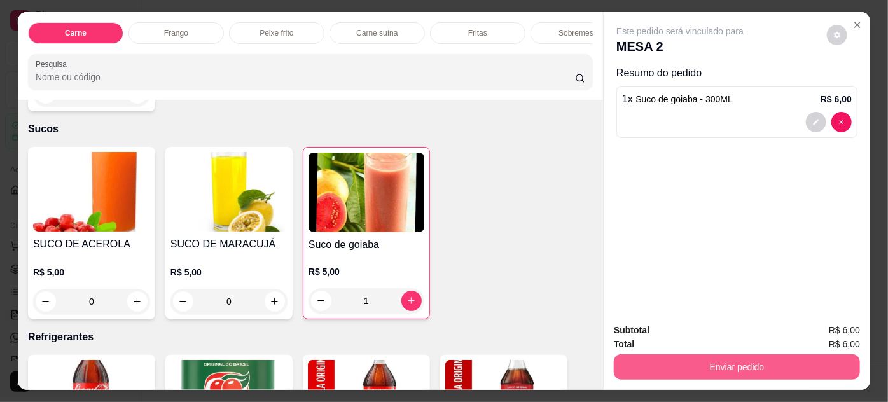
click at [653, 355] on button "Enviar pedido" at bounding box center [737, 366] width 246 height 25
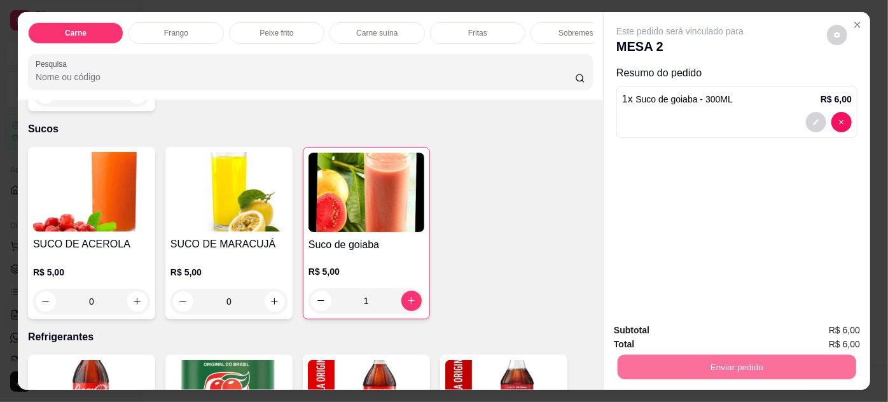
click at [808, 330] on button "Enviar pedido" at bounding box center [828, 331] width 70 height 24
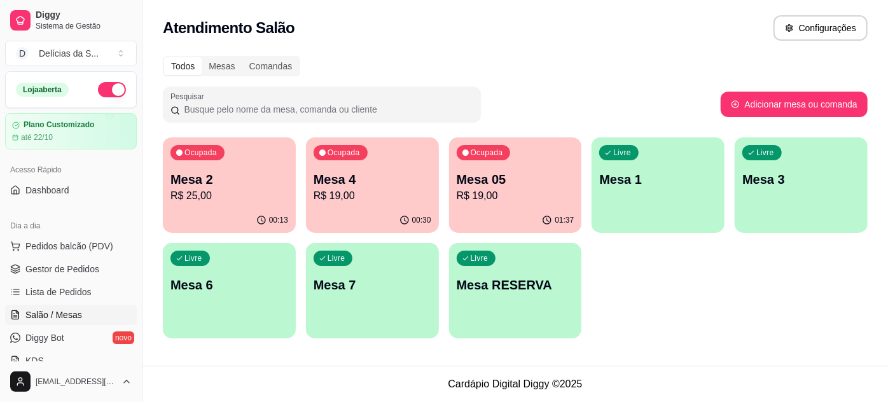
click at [383, 179] on p "Mesa 4" at bounding box center [373, 180] width 118 height 18
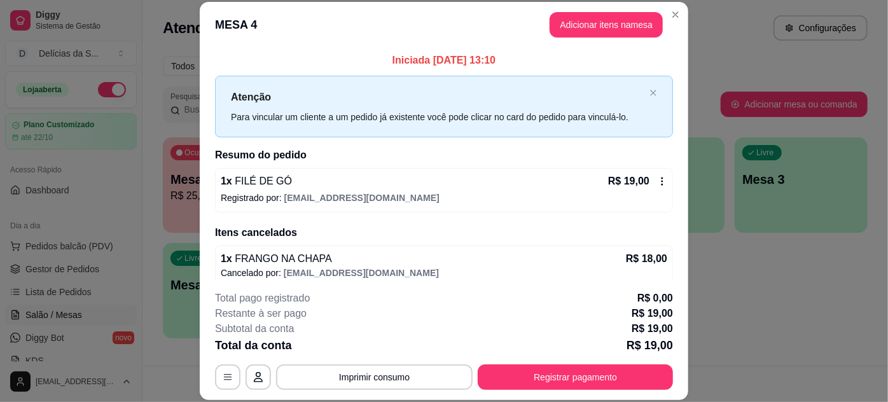
scroll to position [39, 0]
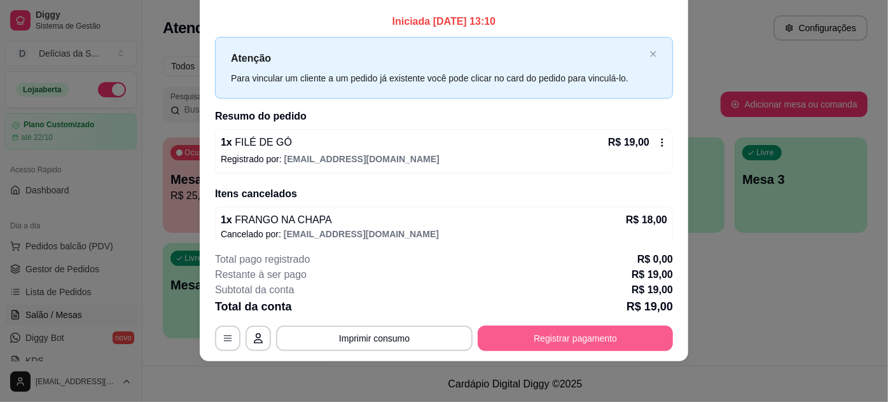
click at [575, 343] on button "Registrar pagamento" at bounding box center [575, 338] width 195 height 25
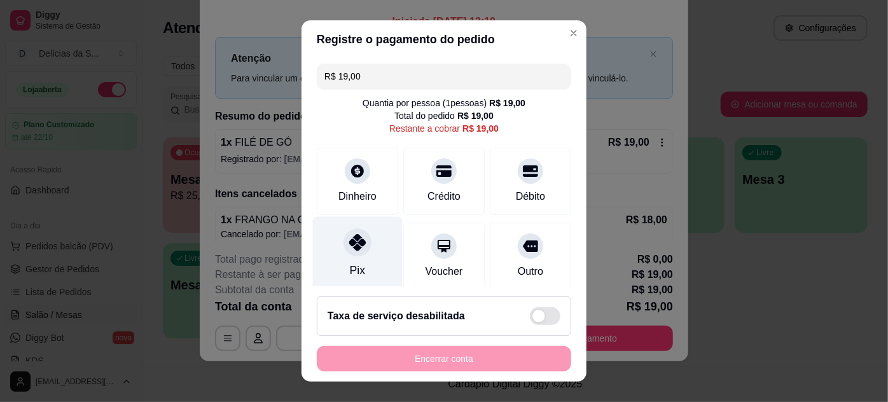
click at [356, 266] on div "Pix" at bounding box center [357, 270] width 15 height 17
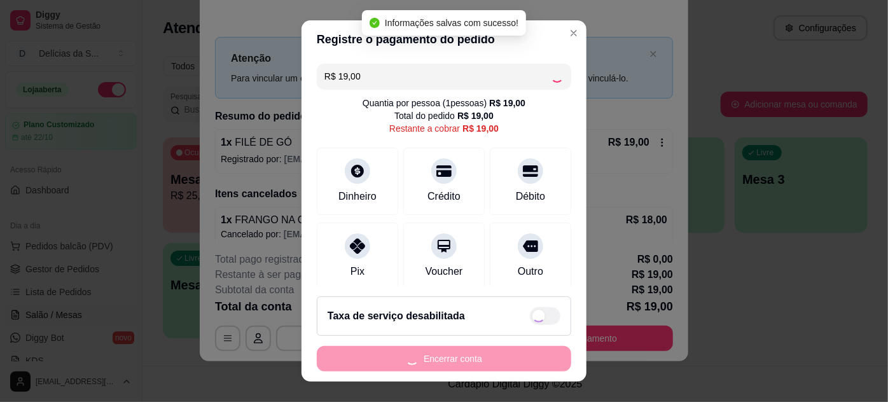
type input "R$ 0,00"
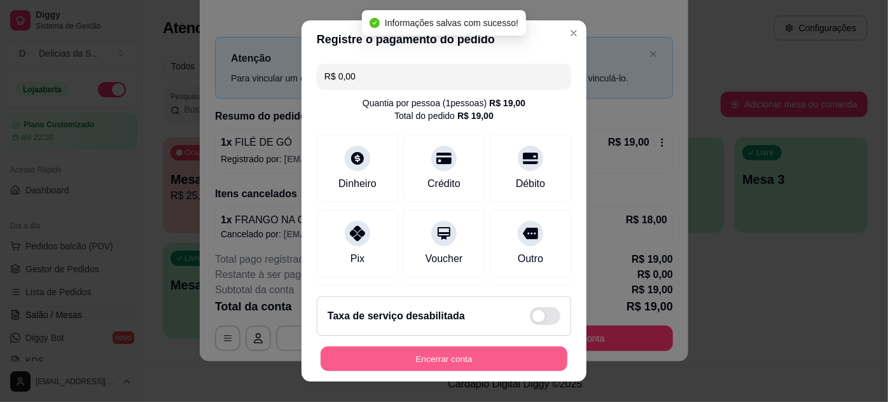
click at [476, 361] on button "Encerrar conta" at bounding box center [444, 359] width 247 height 25
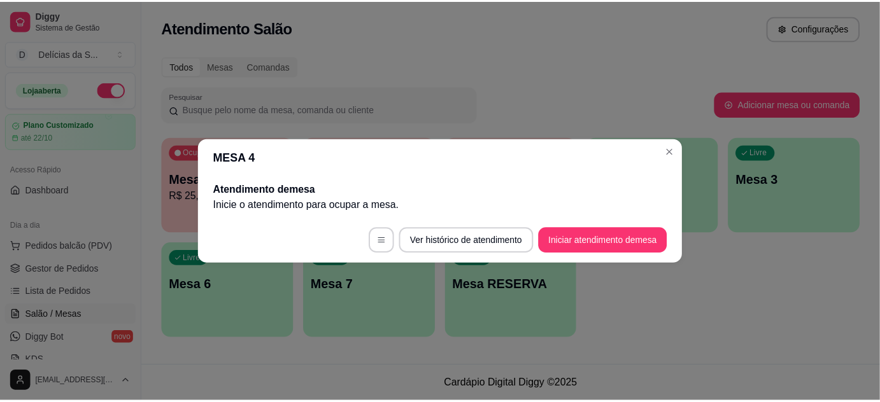
scroll to position [0, 0]
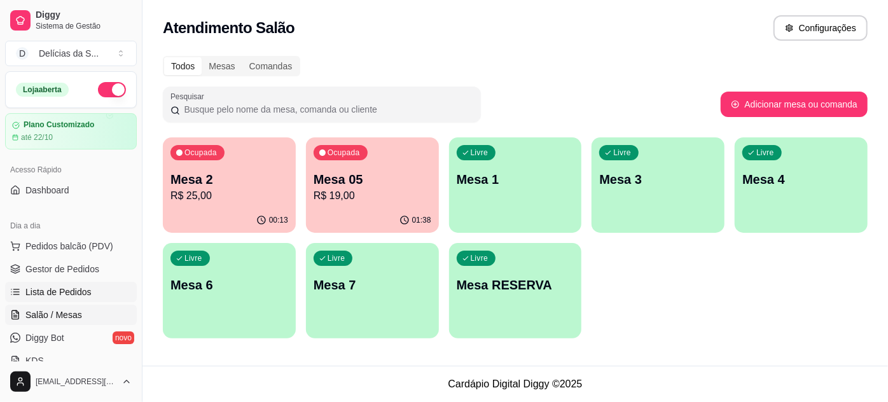
click at [74, 293] on span "Lista de Pedidos" at bounding box center [58, 292] width 66 height 13
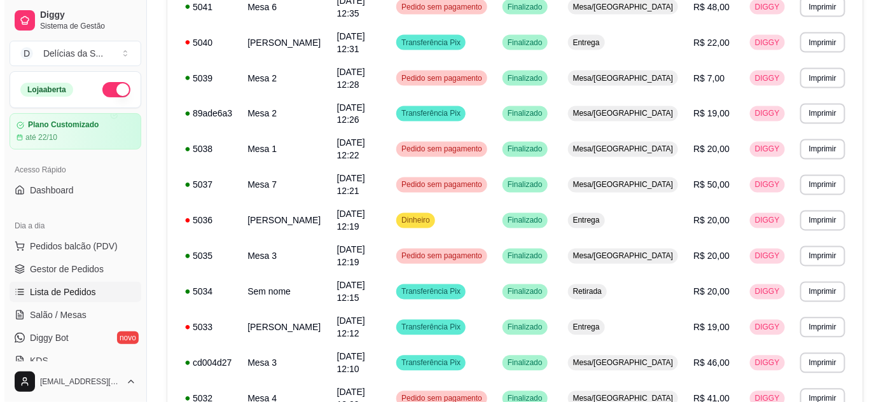
scroll to position [790, 0]
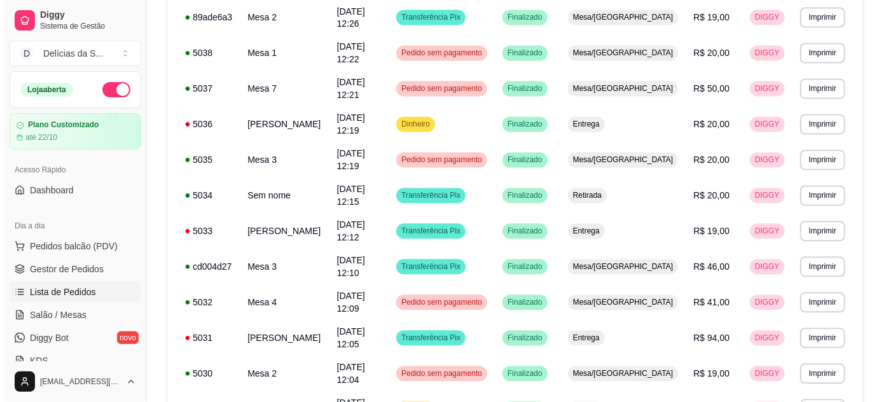
scroll to position [0, 0]
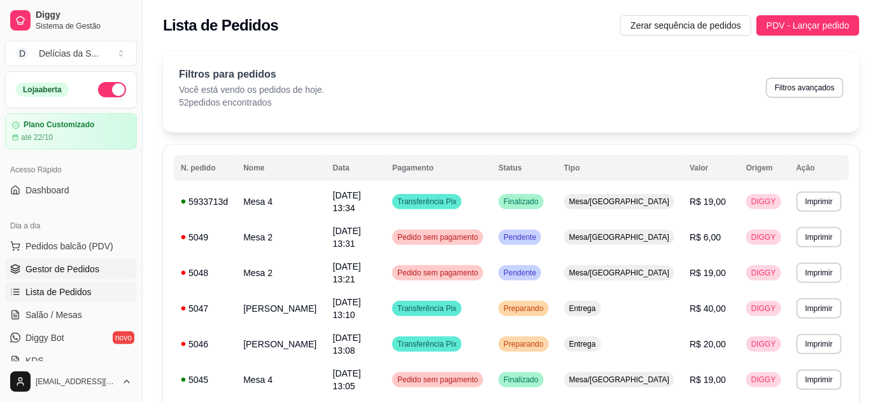
click at [82, 268] on span "Gestor de Pedidos" at bounding box center [62, 269] width 74 height 13
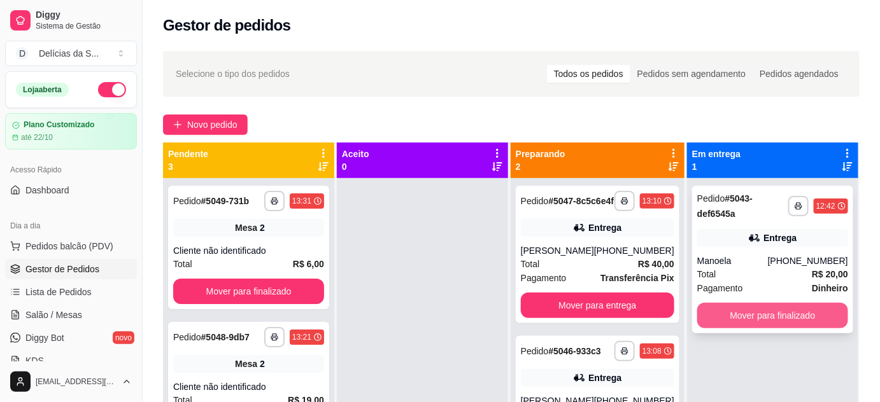
click at [755, 320] on button "Mover para finalizado" at bounding box center [772, 315] width 151 height 25
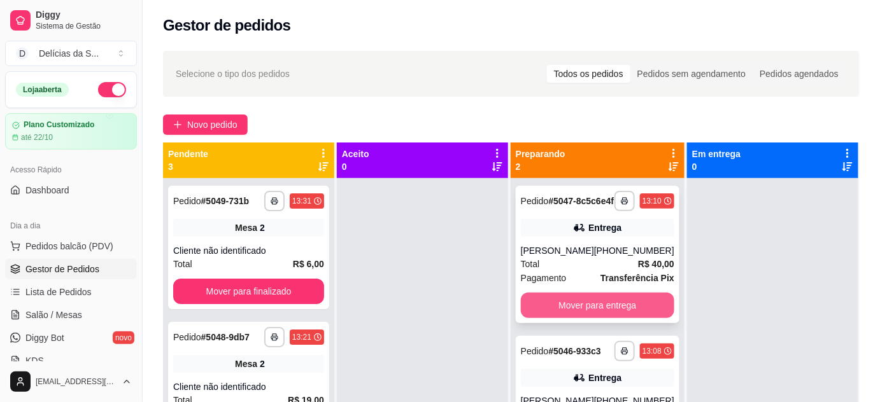
click at [626, 316] on button "Mover para entrega" at bounding box center [597, 305] width 153 height 25
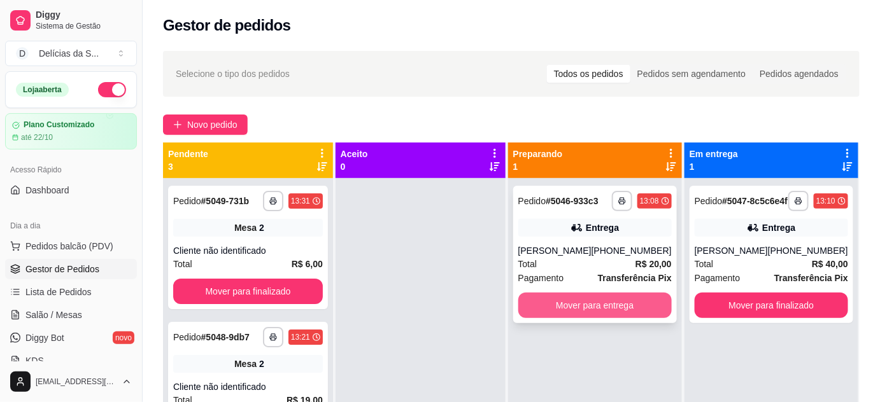
click at [626, 315] on button "Mover para entrega" at bounding box center [594, 305] width 153 height 25
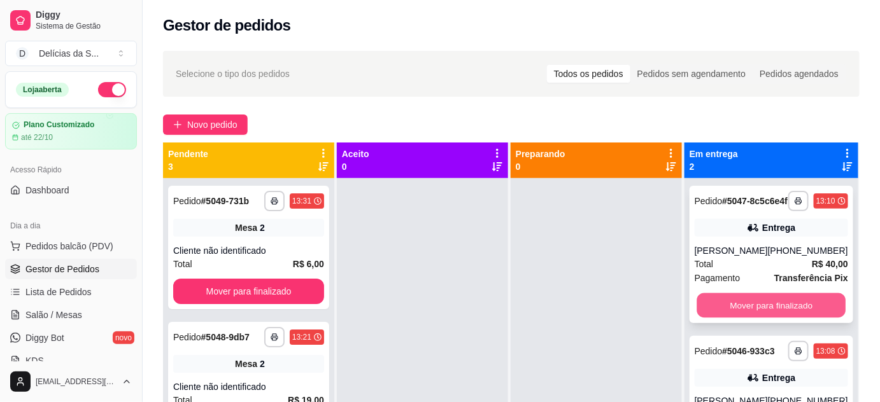
click at [741, 311] on button "Mover para finalizado" at bounding box center [770, 305] width 149 height 25
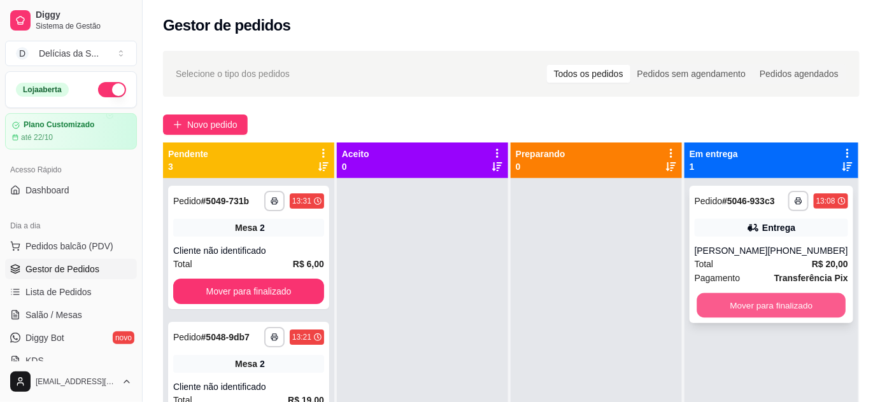
click at [736, 307] on button "Mover para finalizado" at bounding box center [770, 305] width 149 height 25
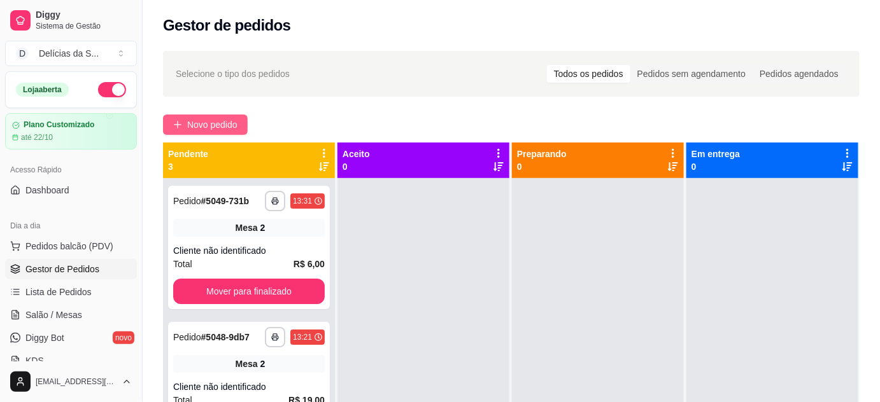
drag, startPoint x: 220, startPoint y: 113, endPoint x: 222, endPoint y: 120, distance: 7.3
click at [221, 115] on div "**********" at bounding box center [511, 301] width 737 height 517
click at [222, 123] on span "Novo pedido" at bounding box center [212, 125] width 50 height 14
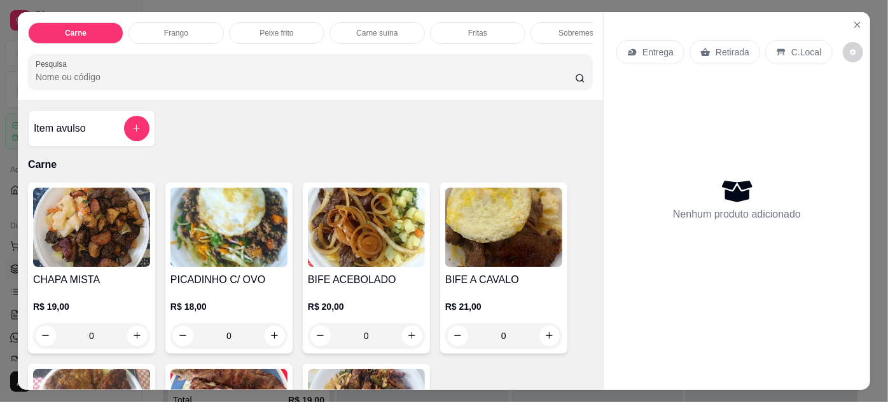
scroll to position [115, 0]
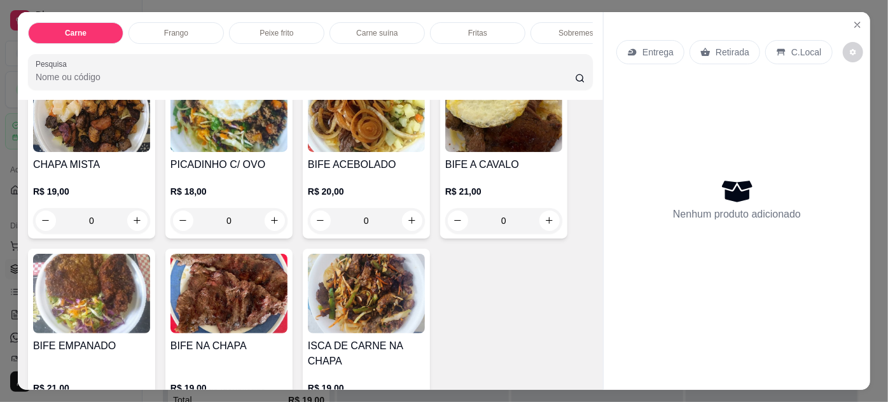
click at [206, 276] on img at bounding box center [229, 294] width 117 height 80
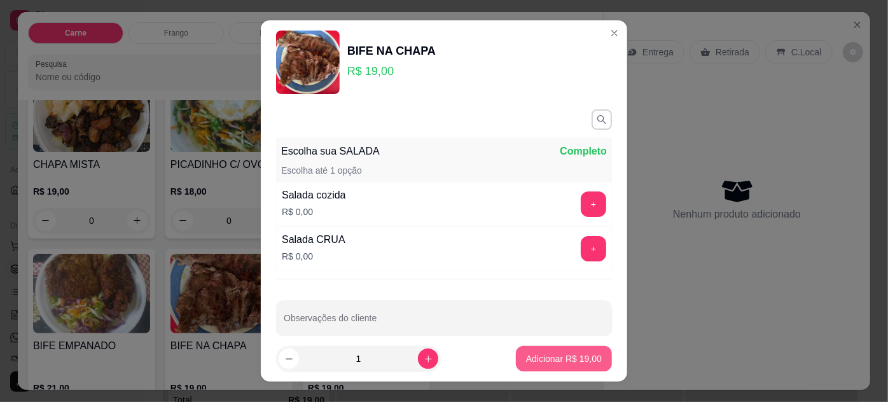
click at [538, 361] on p "Adicionar R$ 19,00" at bounding box center [564, 359] width 76 height 13
type input "1"
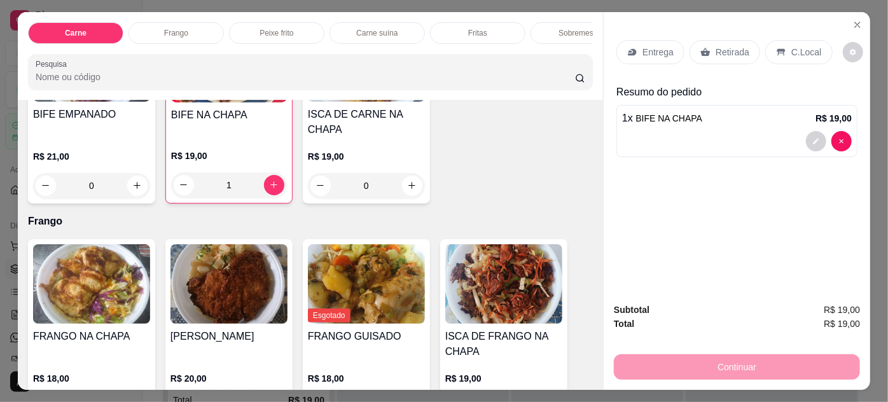
scroll to position [231, 0]
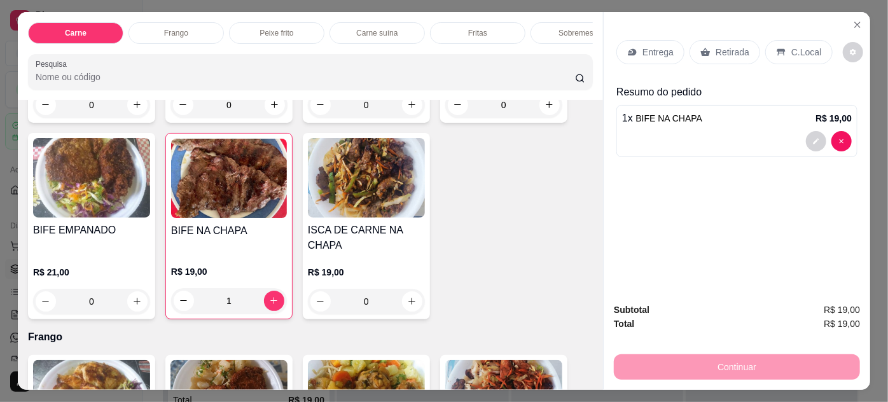
click at [339, 195] on img at bounding box center [366, 178] width 117 height 80
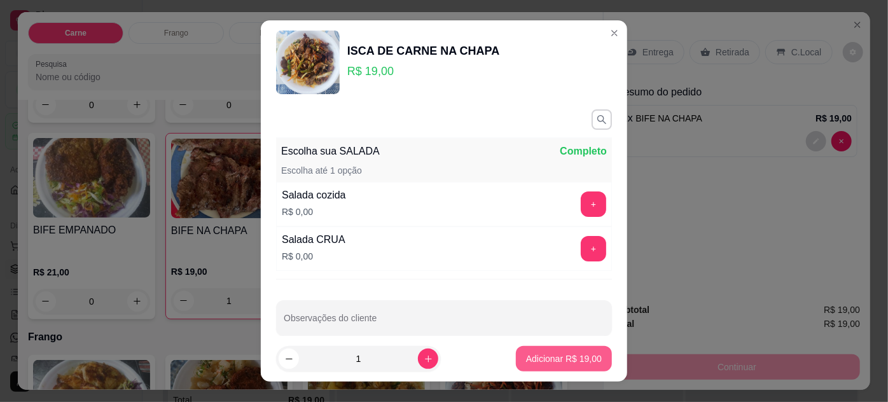
click at [537, 356] on p "Adicionar R$ 19,00" at bounding box center [564, 359] width 76 height 13
type input "1"
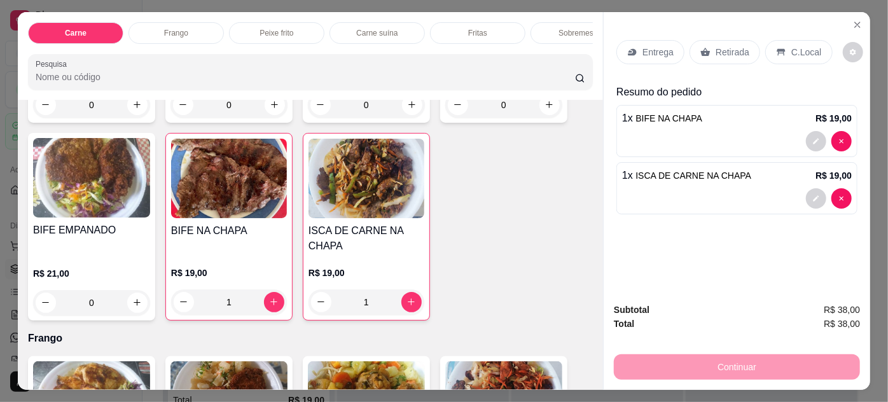
click at [652, 47] on p "Entrega" at bounding box center [658, 52] width 31 height 13
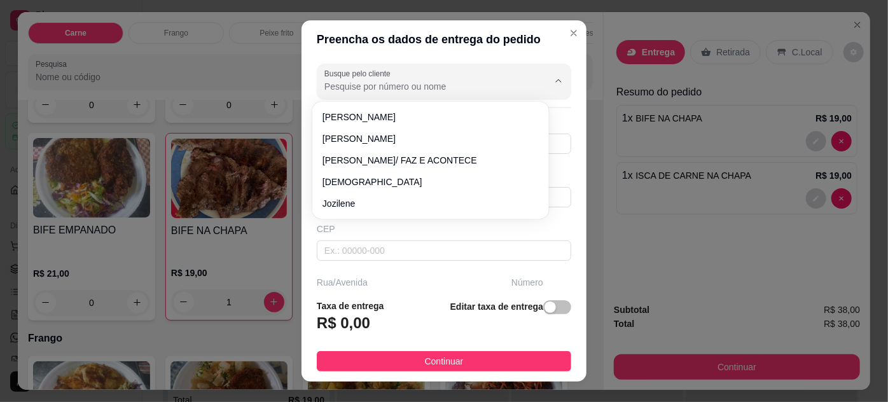
click at [474, 87] on input "Busque pelo cliente" at bounding box center [427, 86] width 204 height 13
type input "[PERSON_NAME]"
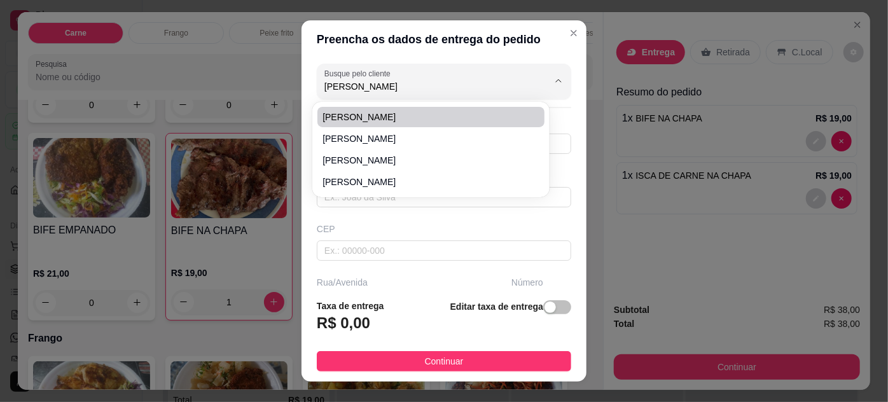
click at [460, 109] on li "[PERSON_NAME]" at bounding box center [431, 117] width 227 height 20
type input "91982491626"
type input "[PERSON_NAME]"
type input "66113640"
type input "Passagem França Chaves"
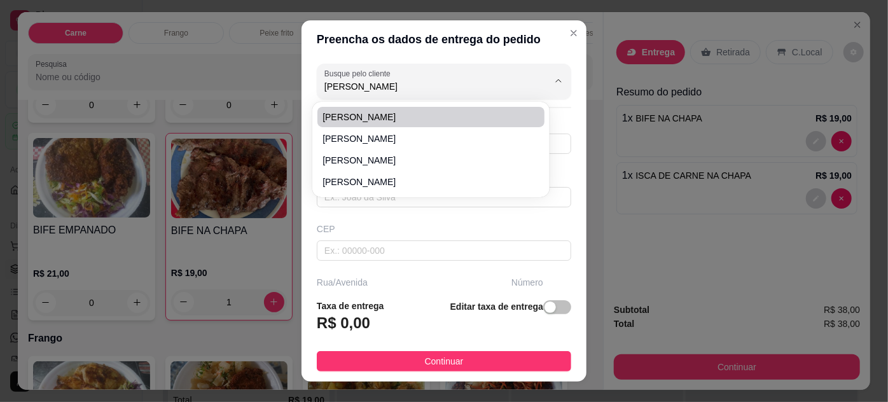
type input "21"
type input "Telégrafo"
type input "[GEOGRAPHIC_DATA]"
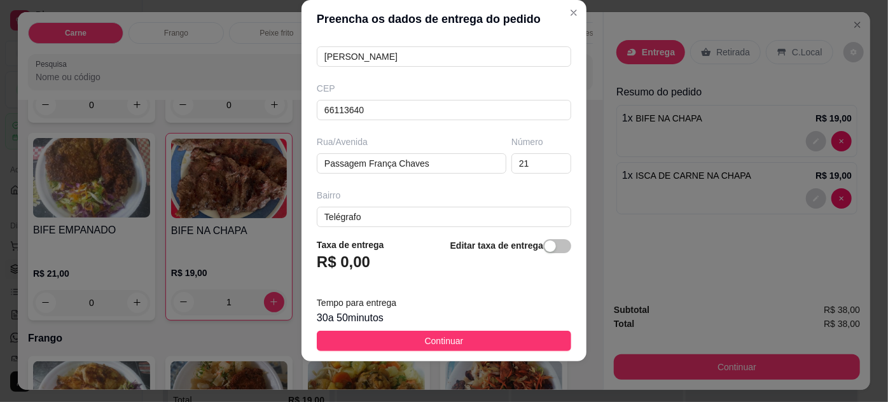
scroll to position [235, 0]
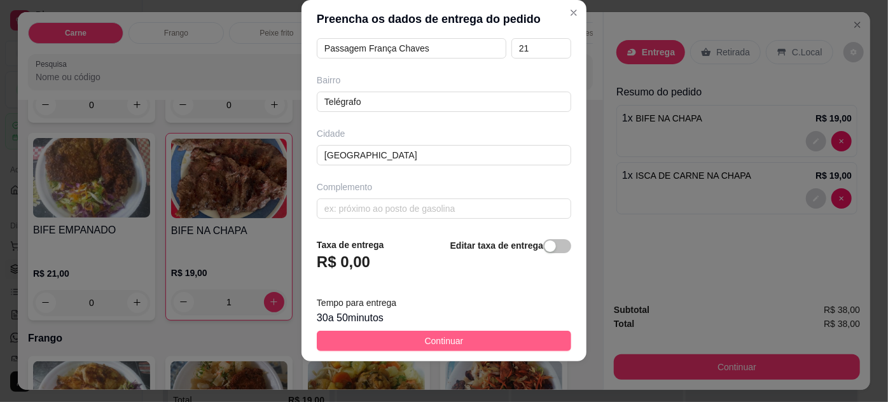
type input "[PERSON_NAME]"
click at [512, 337] on button "Continuar" at bounding box center [444, 341] width 255 height 20
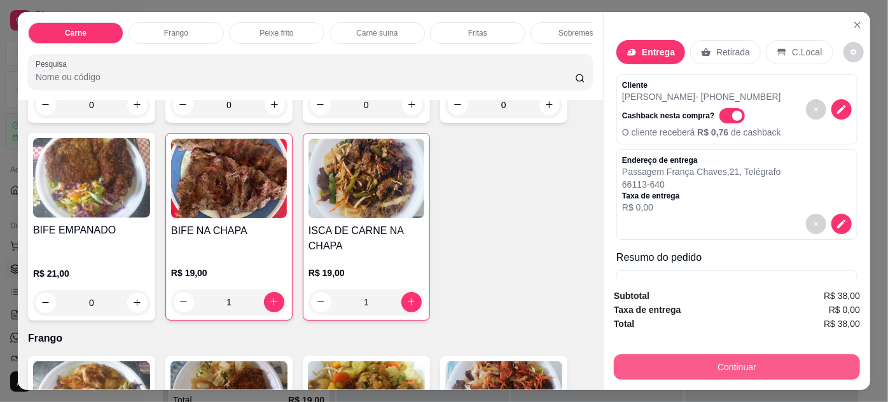
click at [663, 367] on button "Continuar" at bounding box center [737, 366] width 246 height 25
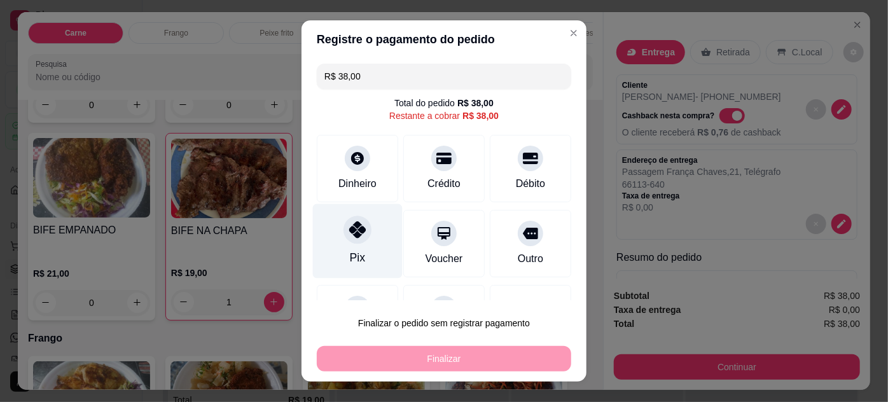
click at [353, 241] on div at bounding box center [358, 230] width 28 height 28
type input "R$ 0,00"
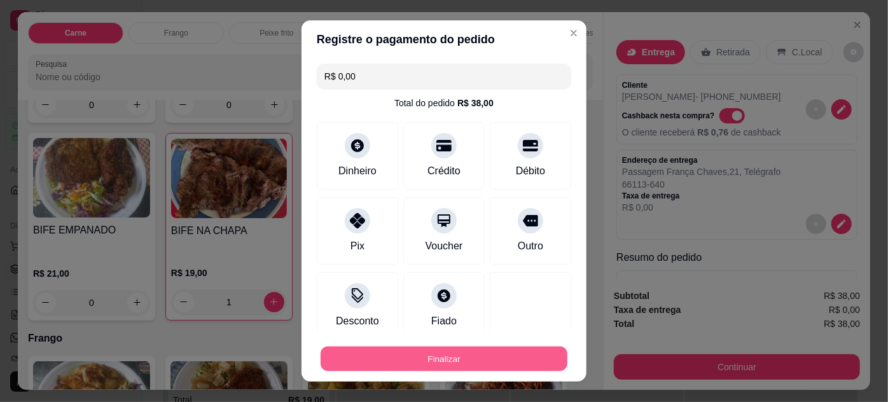
click at [468, 361] on button "Finalizar" at bounding box center [444, 359] width 247 height 25
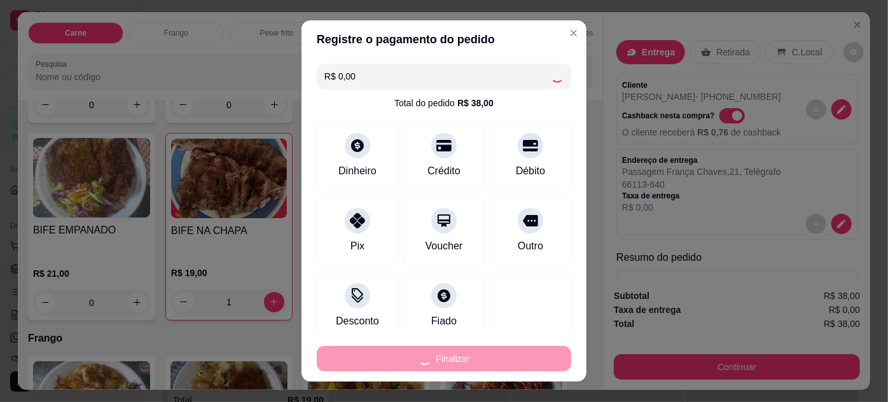
type input "0"
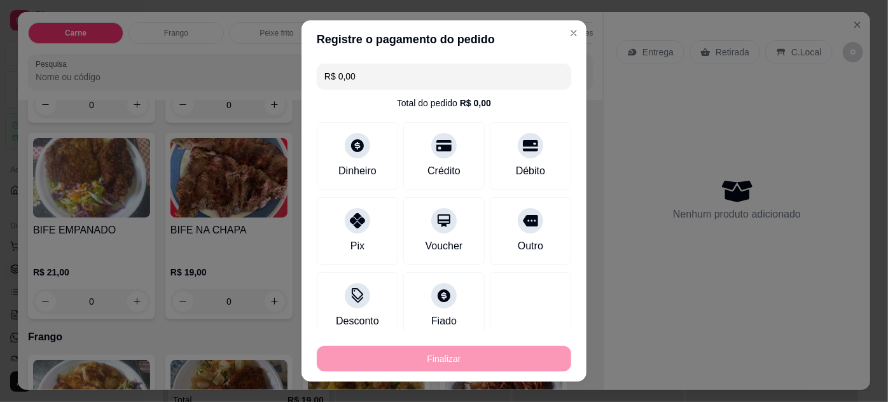
type input "-R$ 38,00"
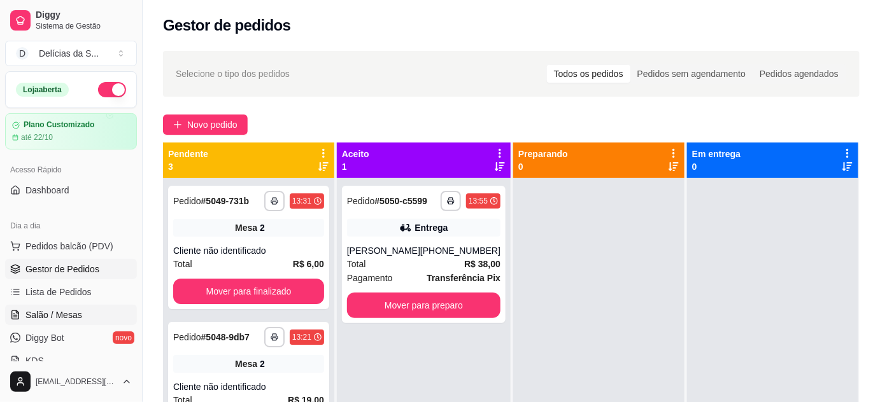
click at [77, 313] on span "Salão / Mesas" at bounding box center [53, 315] width 57 height 13
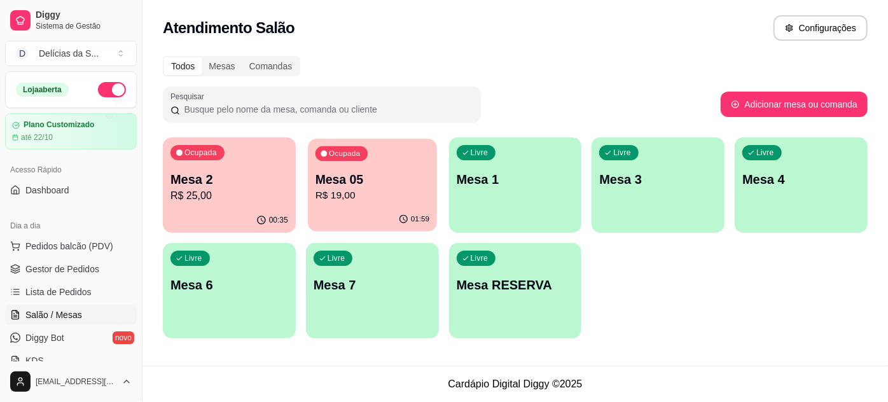
click at [381, 190] on p "R$ 19,00" at bounding box center [373, 195] width 114 height 15
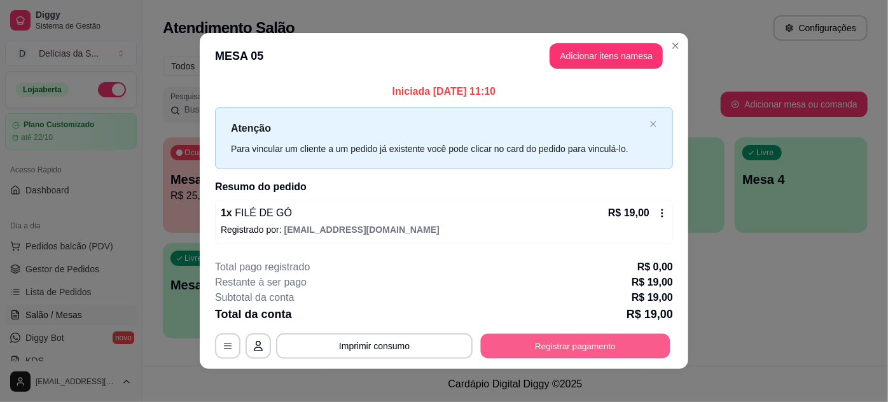
click at [535, 346] on button "Registrar pagamento" at bounding box center [576, 345] width 190 height 25
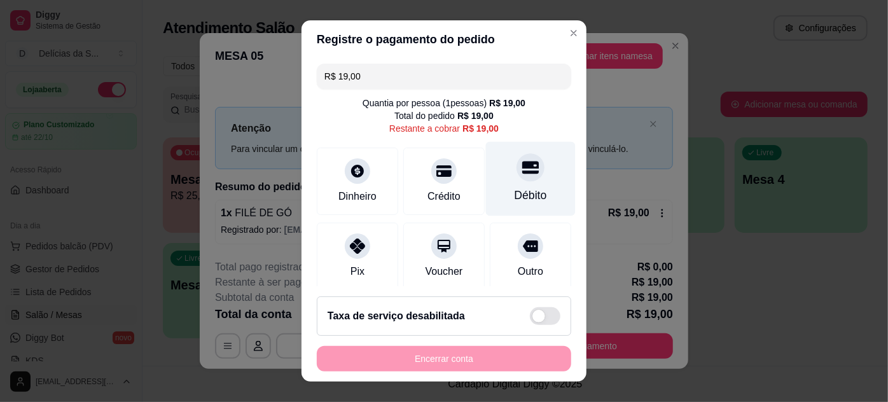
click at [514, 183] on div "Débito" at bounding box center [531, 178] width 90 height 74
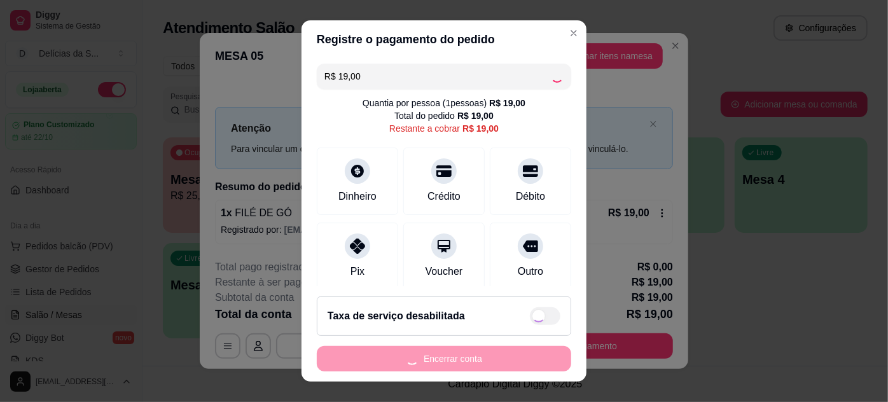
type input "R$ 0,00"
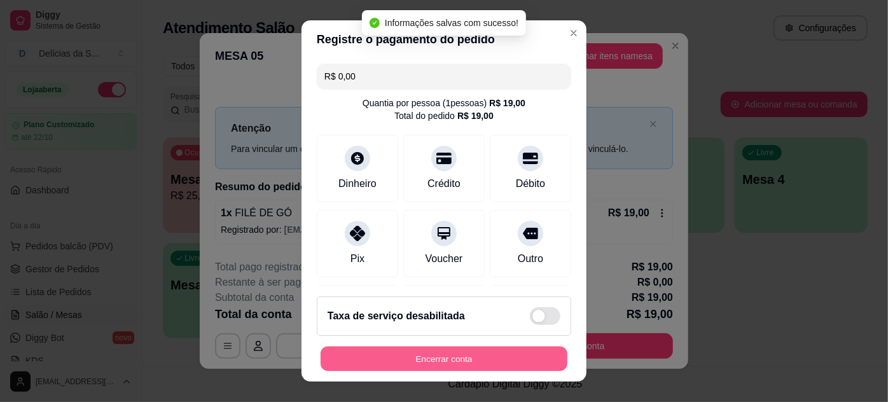
click at [484, 358] on button "Encerrar conta" at bounding box center [444, 359] width 247 height 25
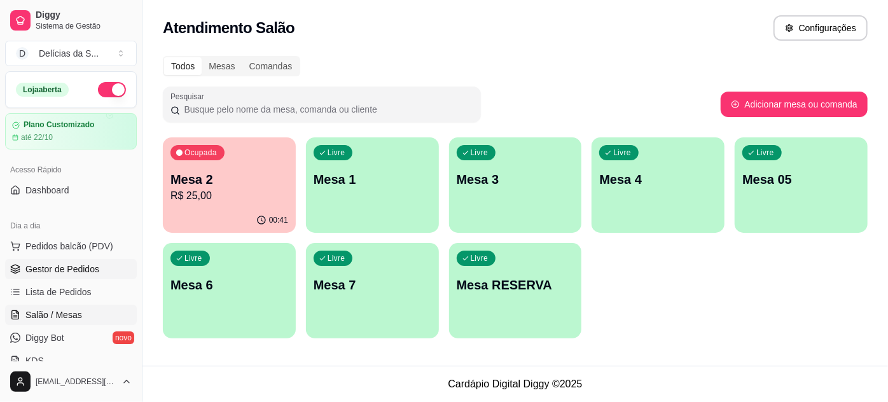
click at [92, 270] on span "Gestor de Pedidos" at bounding box center [62, 269] width 74 height 13
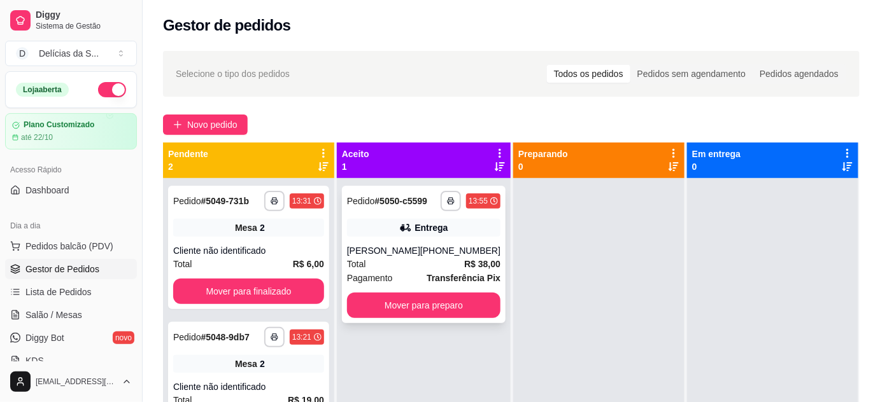
click at [420, 245] on div "[PERSON_NAME]" at bounding box center [383, 250] width 73 height 13
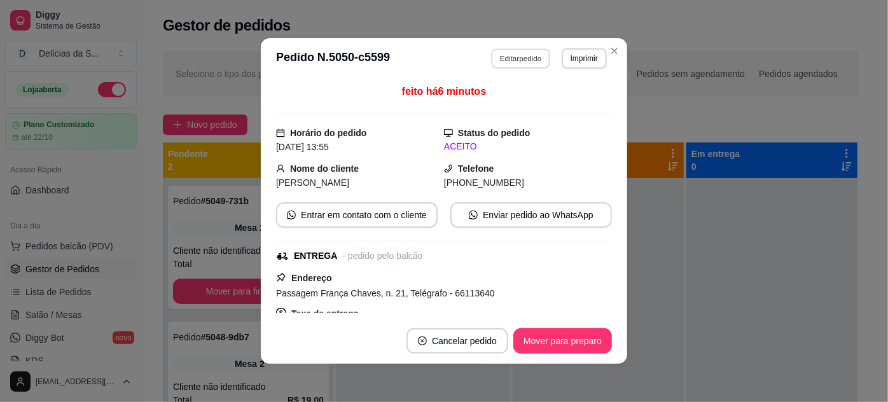
click at [502, 55] on button "Editar pedido" at bounding box center [521, 58] width 59 height 20
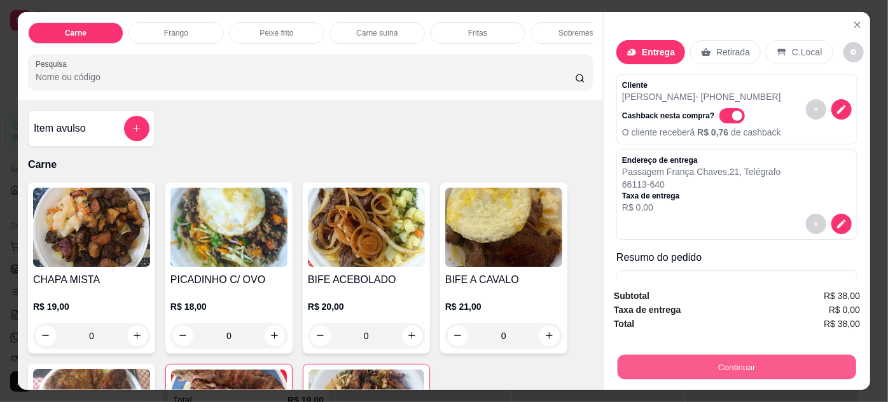
click at [685, 356] on button "Continuar" at bounding box center [737, 367] width 239 height 25
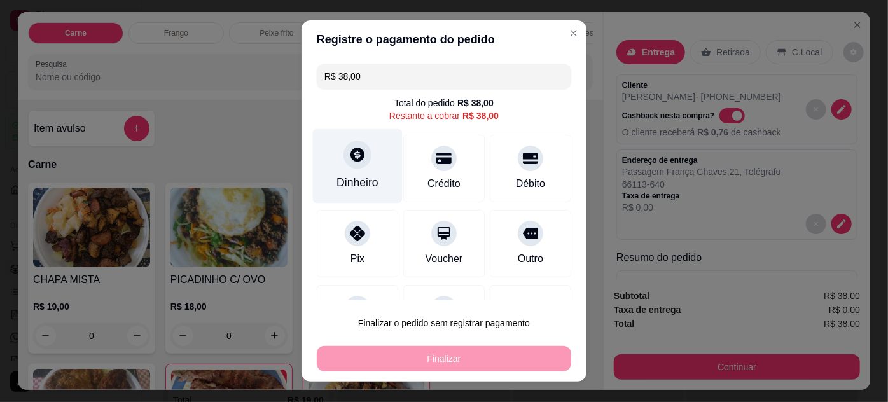
click at [352, 162] on icon at bounding box center [357, 154] width 17 height 17
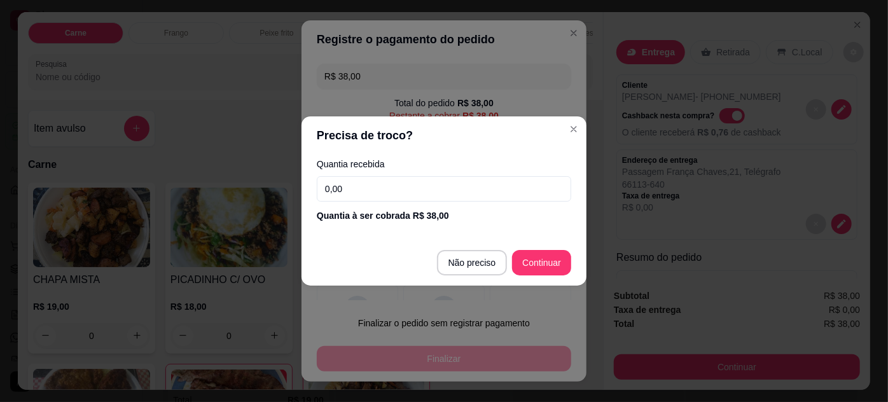
click at [414, 185] on input "0,00" at bounding box center [444, 188] width 255 height 25
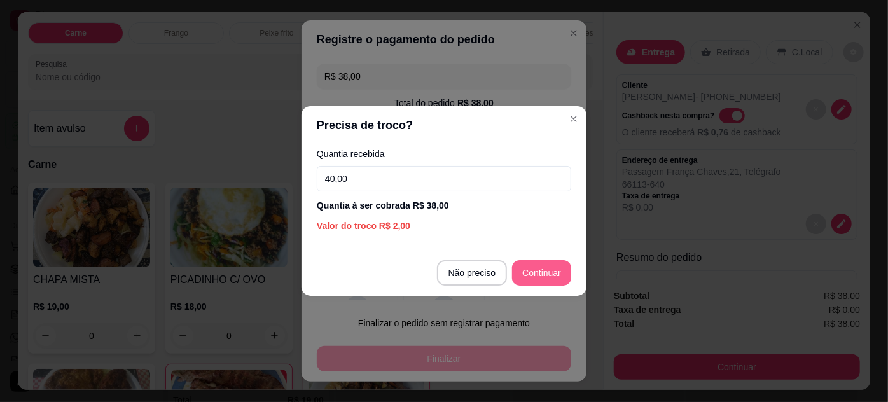
type input "40,00"
type input "R$ 0,00"
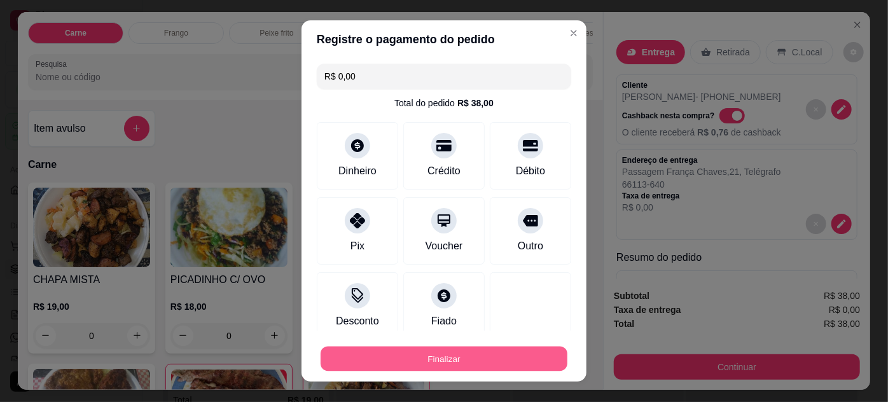
click at [494, 365] on button "Finalizar" at bounding box center [444, 359] width 247 height 25
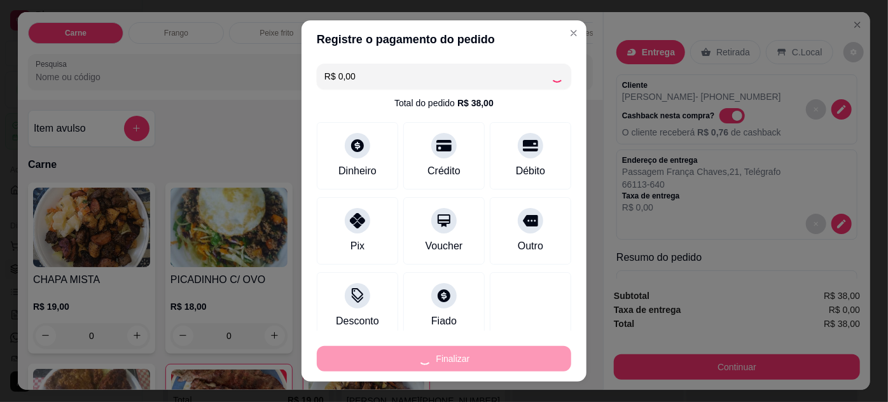
type input "0"
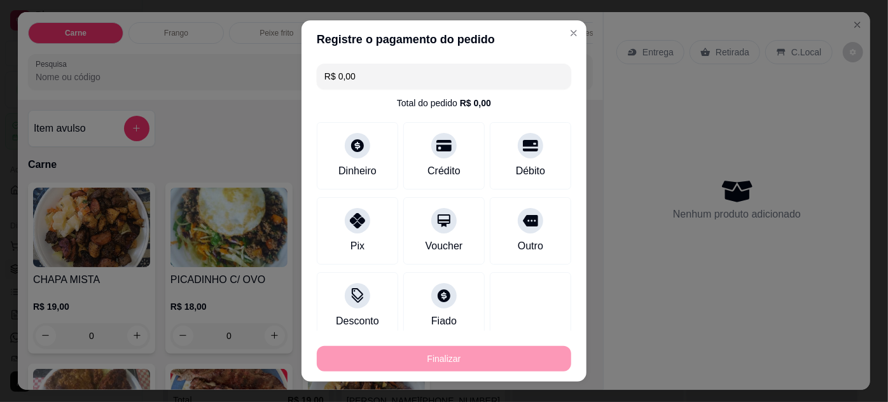
type input "-R$ 38,00"
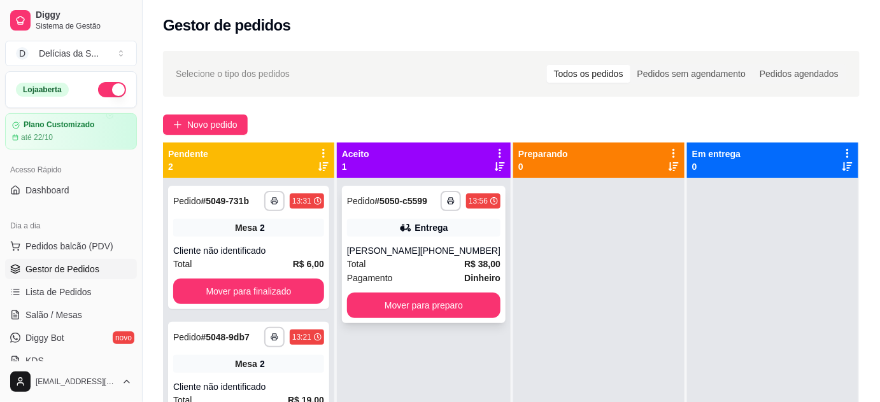
click at [430, 262] on div "Total R$ 38,00" at bounding box center [423, 264] width 153 height 14
click at [420, 244] on div "[PERSON_NAME]" at bounding box center [383, 250] width 73 height 13
click at [449, 198] on polyline "button" at bounding box center [451, 199] width 4 height 2
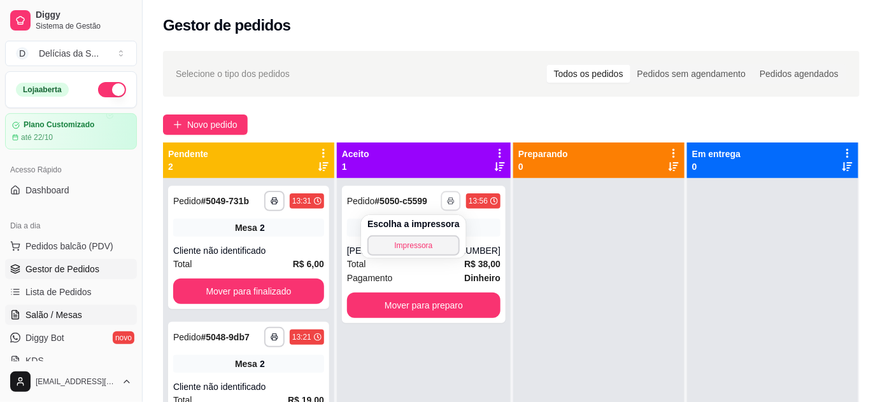
click at [67, 316] on span "Salão / Mesas" at bounding box center [53, 315] width 57 height 13
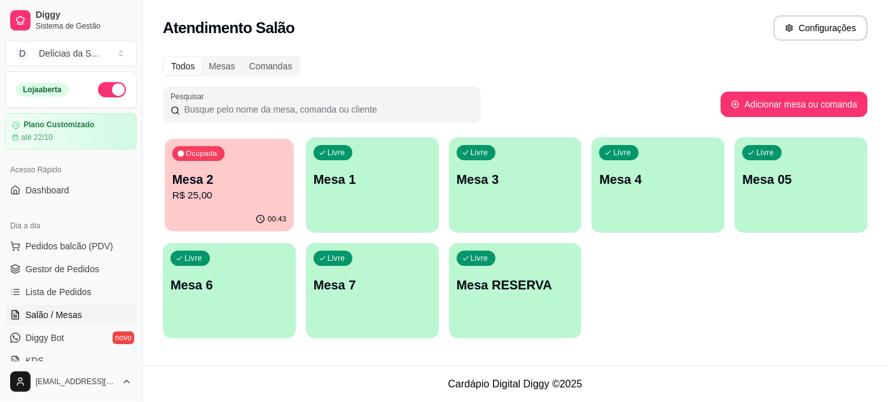
click at [220, 202] on p "R$ 25,00" at bounding box center [229, 195] width 114 height 15
click at [220, 196] on p "R$ 25,00" at bounding box center [230, 195] width 118 height 15
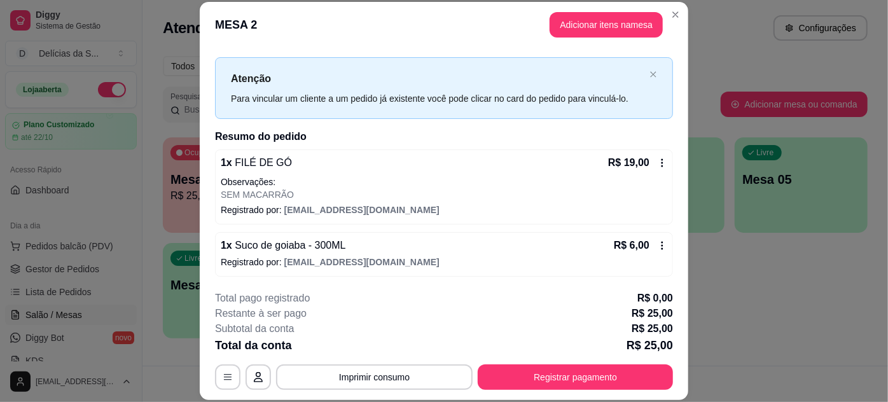
scroll to position [39, 0]
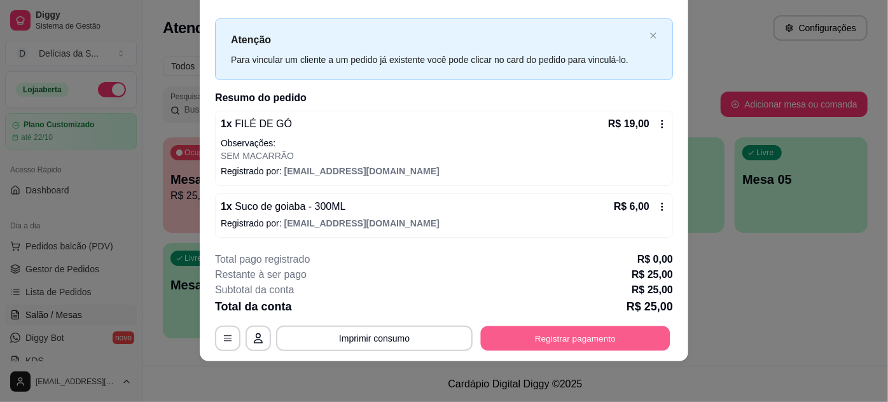
click at [574, 335] on button "Registrar pagamento" at bounding box center [576, 338] width 190 height 25
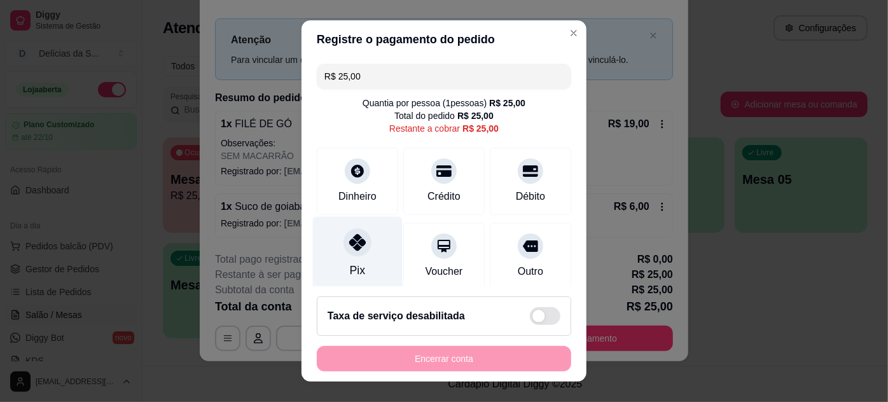
click at [344, 253] on div at bounding box center [358, 242] width 28 height 28
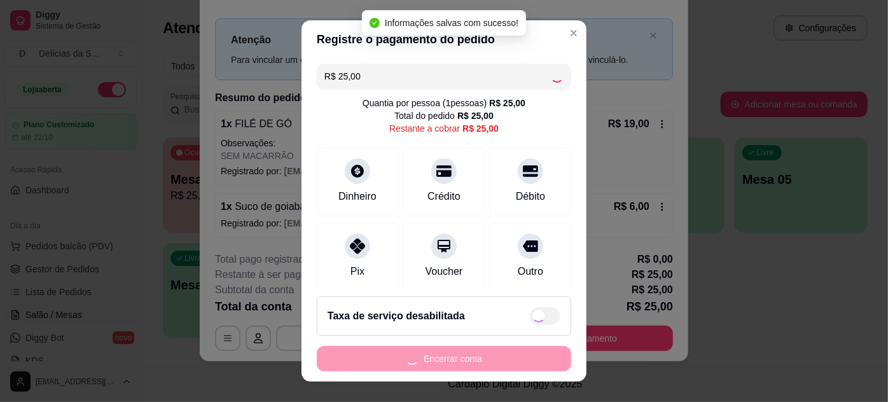
type input "R$ 0,00"
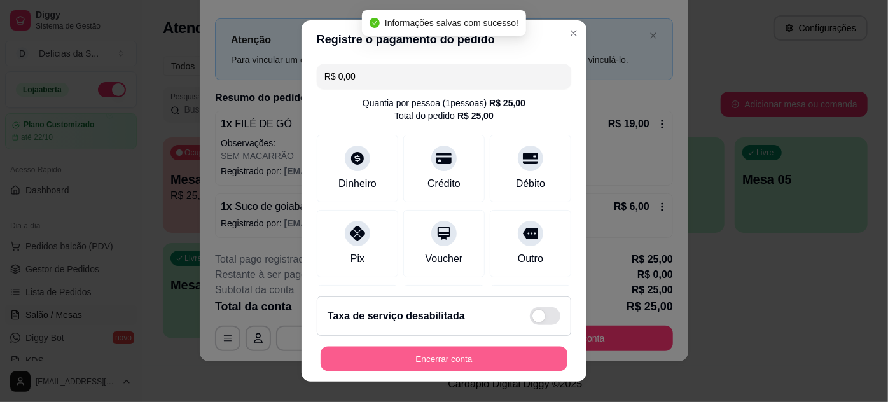
click at [444, 357] on button "Encerrar conta" at bounding box center [444, 359] width 247 height 25
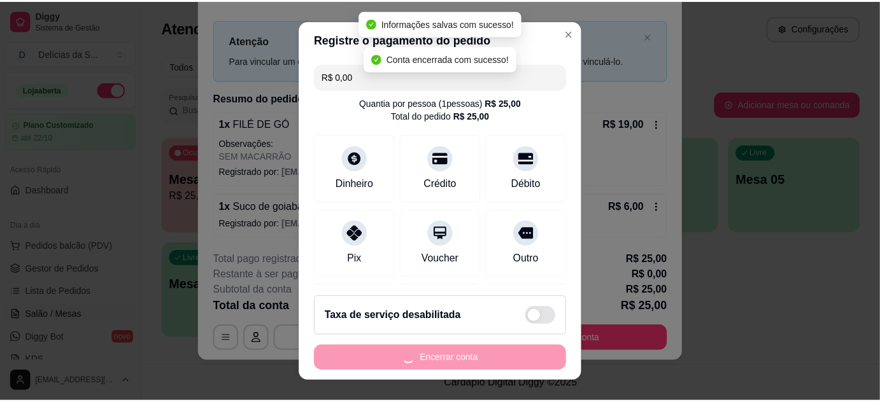
scroll to position [0, 0]
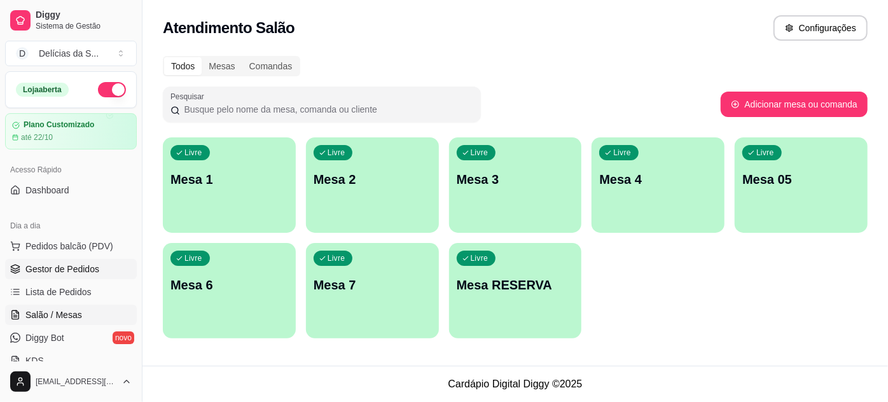
click at [81, 271] on span "Gestor de Pedidos" at bounding box center [62, 269] width 74 height 13
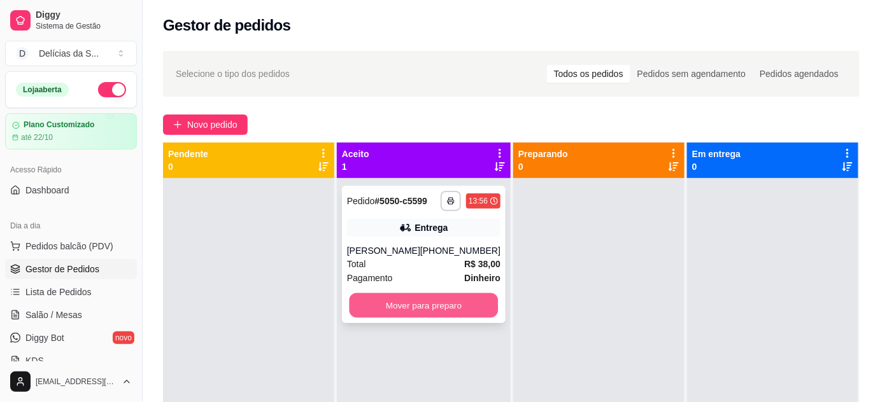
click at [387, 316] on button "Mover para preparo" at bounding box center [423, 305] width 149 height 25
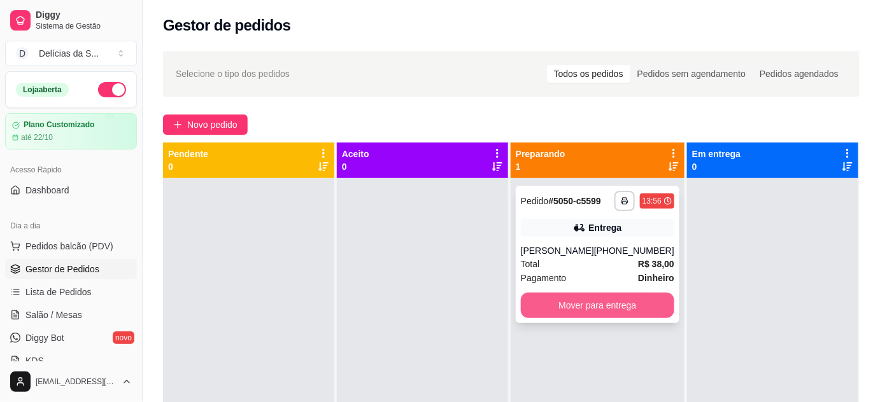
click at [575, 302] on button "Mover para entrega" at bounding box center [597, 305] width 153 height 25
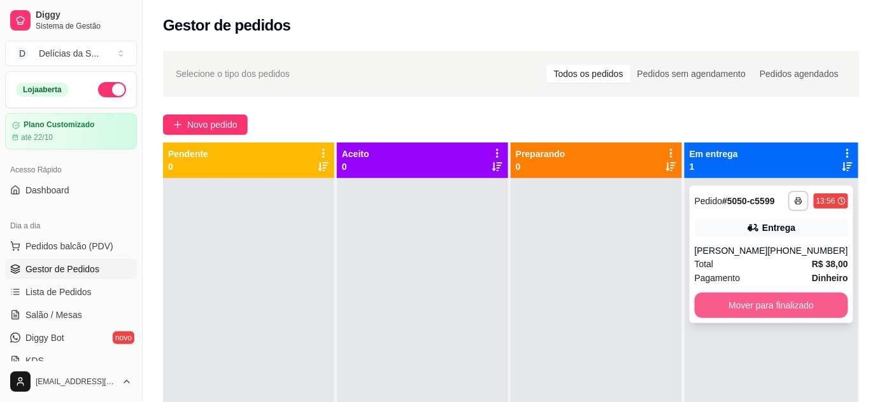
click at [787, 308] on button "Mover para finalizado" at bounding box center [770, 305] width 153 height 25
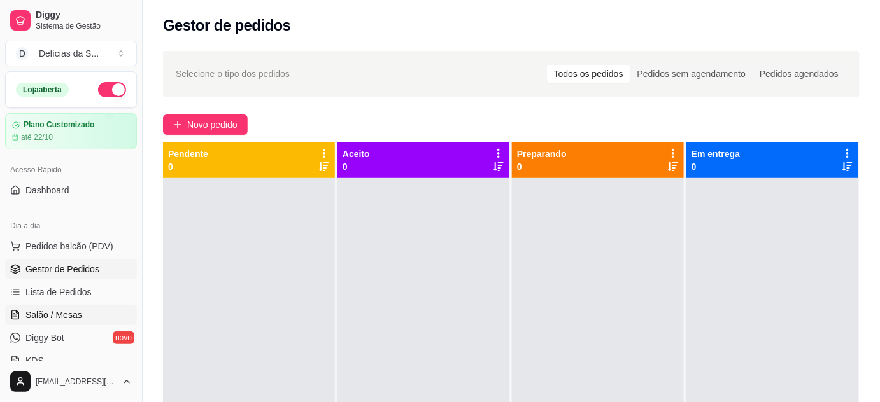
click at [76, 309] on span "Salão / Mesas" at bounding box center [53, 315] width 57 height 13
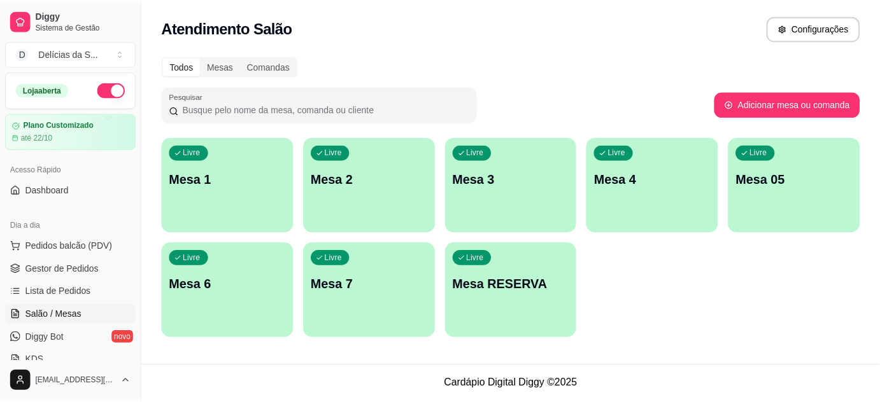
scroll to position [115, 0]
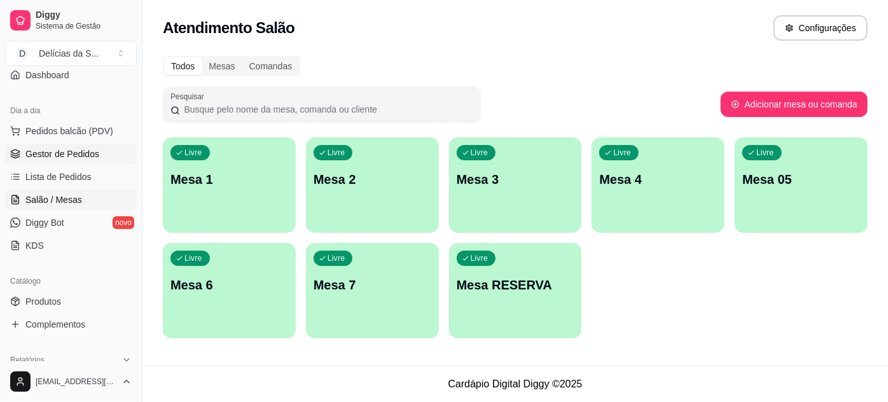
click at [66, 152] on span "Gestor de Pedidos" at bounding box center [62, 154] width 74 height 13
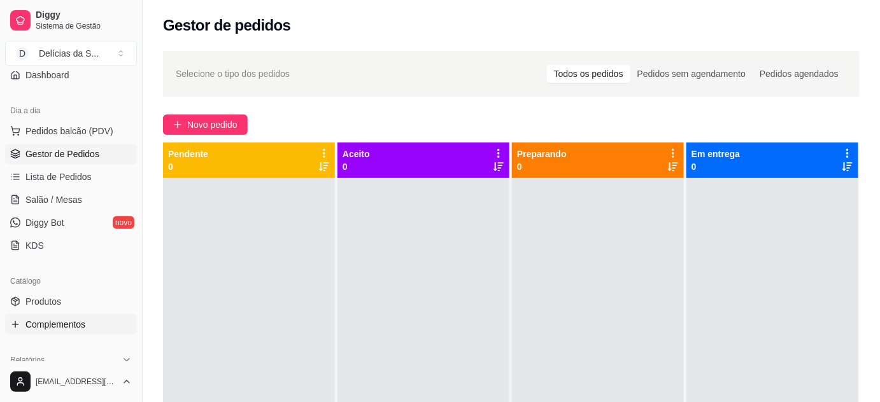
scroll to position [231, 0]
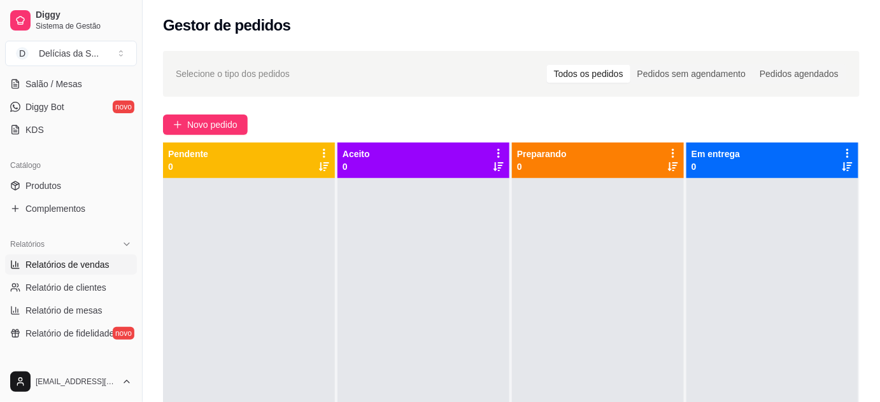
click at [101, 261] on span "Relatórios de vendas" at bounding box center [67, 264] width 84 height 13
select select "ALL"
select select "0"
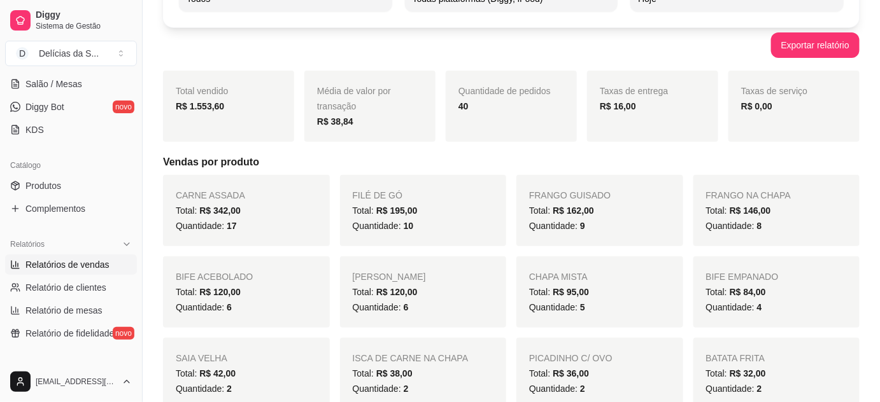
scroll to position [231, 0]
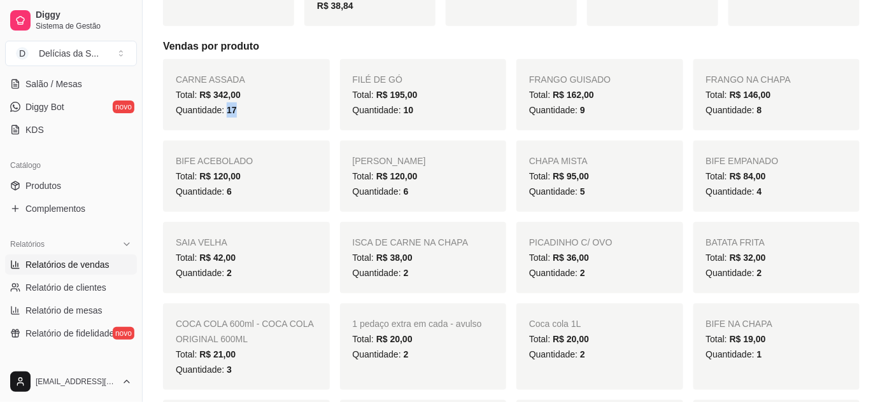
drag, startPoint x: 228, startPoint y: 108, endPoint x: 243, endPoint y: 114, distance: 16.3
click at [243, 114] on div "Quantidade: 17" at bounding box center [246, 109] width 141 height 15
drag, startPoint x: 403, startPoint y: 111, endPoint x: 418, endPoint y: 115, distance: 15.1
click at [417, 115] on div "Quantidade: 10" at bounding box center [423, 109] width 141 height 15
drag, startPoint x: 576, startPoint y: 107, endPoint x: 586, endPoint y: 109, distance: 10.5
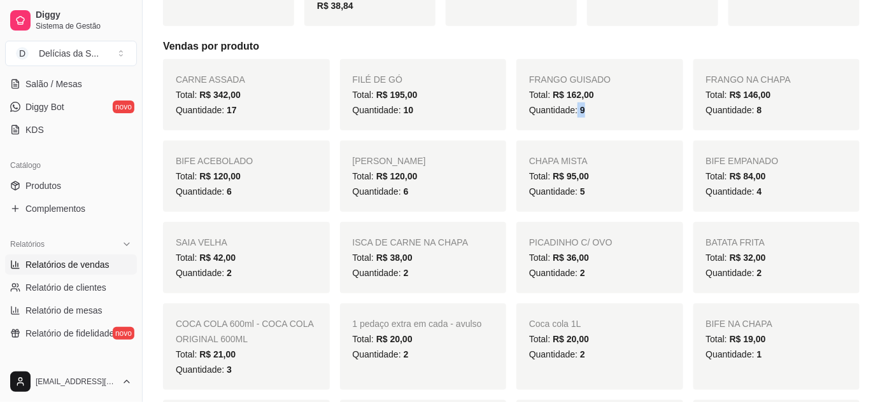
click at [586, 109] on div "Quantidade: 9" at bounding box center [599, 109] width 141 height 15
drag, startPoint x: 754, startPoint y: 103, endPoint x: 762, endPoint y: 103, distance: 8.9
click at [762, 103] on div "Quantidade: 8" at bounding box center [776, 109] width 141 height 15
drag, startPoint x: 228, startPoint y: 192, endPoint x: 236, endPoint y: 192, distance: 7.6
click at [236, 192] on div "Quantidade: 6" at bounding box center [246, 191] width 141 height 15
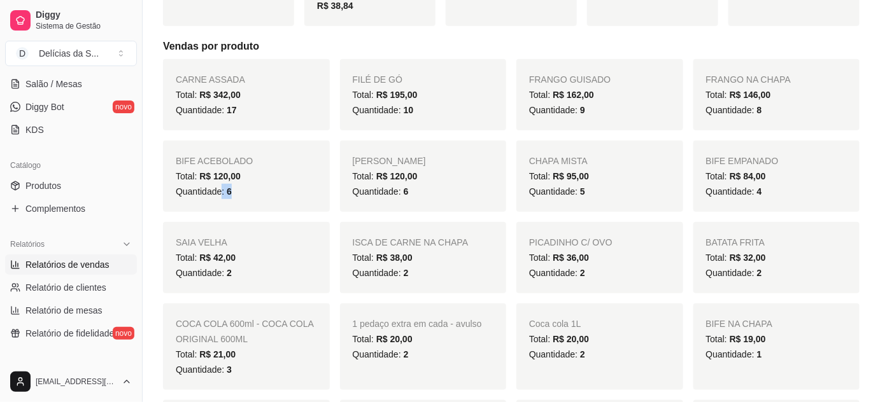
click at [236, 192] on div "Quantidade: 6" at bounding box center [246, 191] width 141 height 15
drag, startPoint x: 396, startPoint y: 191, endPoint x: 410, endPoint y: 196, distance: 15.5
click at [410, 196] on div "Quantidade: 6" at bounding box center [423, 191] width 141 height 15
drag, startPoint x: 572, startPoint y: 193, endPoint x: 586, endPoint y: 196, distance: 14.2
click at [586, 196] on div "Quantidade: 5" at bounding box center [599, 191] width 141 height 15
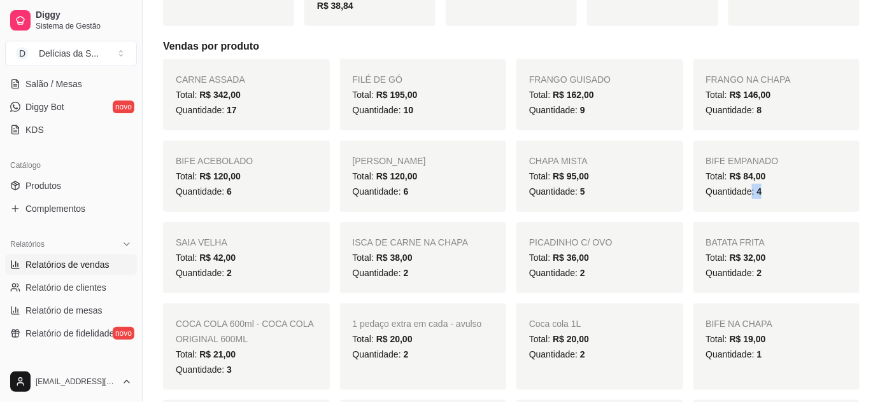
drag, startPoint x: 754, startPoint y: 194, endPoint x: 762, endPoint y: 195, distance: 8.3
click at [762, 195] on div "Quantidade: 4" at bounding box center [776, 191] width 141 height 15
drag, startPoint x: 224, startPoint y: 270, endPoint x: 387, endPoint y: 268, distance: 162.9
click at [251, 274] on div "Quantidade: 2" at bounding box center [246, 272] width 141 height 15
drag, startPoint x: 398, startPoint y: 268, endPoint x: 411, endPoint y: 277, distance: 16.4
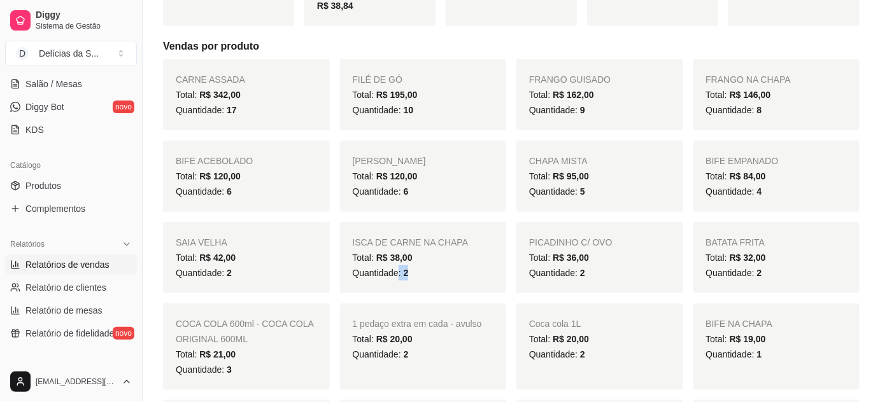
click at [411, 277] on div "Quantidade: 2" at bounding box center [423, 272] width 141 height 15
drag, startPoint x: 575, startPoint y: 269, endPoint x: 587, endPoint y: 273, distance: 13.5
click at [586, 273] on div "Quantidade: 2" at bounding box center [599, 272] width 141 height 15
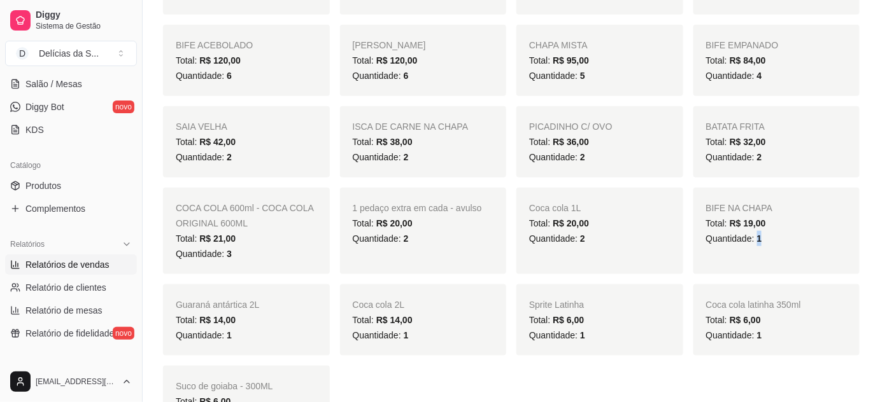
drag, startPoint x: 755, startPoint y: 242, endPoint x: 765, endPoint y: 239, distance: 9.9
click at [765, 239] on div "Quantidade: 1" at bounding box center [776, 238] width 141 height 15
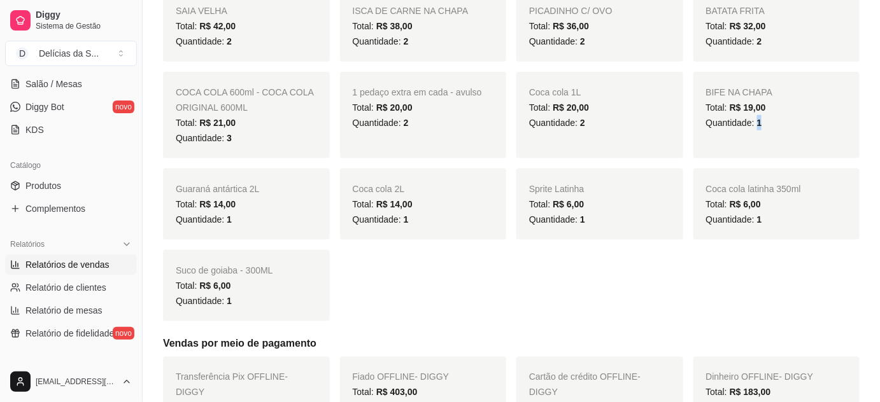
scroll to position [0, 0]
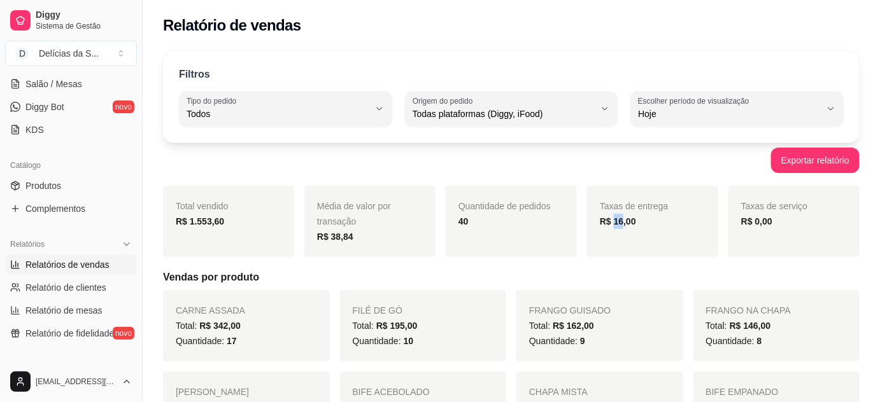
click at [622, 225] on strong "R$ 16,00" at bounding box center [618, 221] width 36 height 10
